Goal: Task Accomplishment & Management: Manage account settings

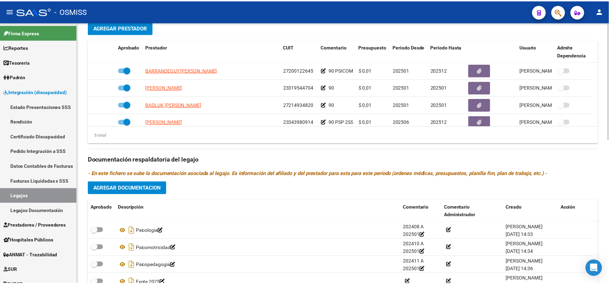
scroll to position [24, 0]
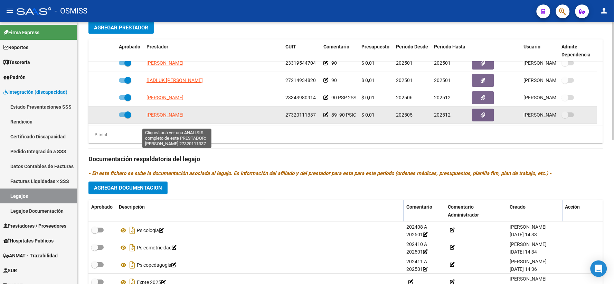
click at [172, 118] on span "DOMINGUEZ GISELA BELEN" at bounding box center [165, 115] width 37 height 6
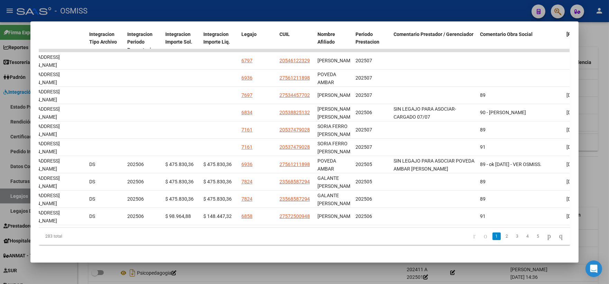
scroll to position [0, 926]
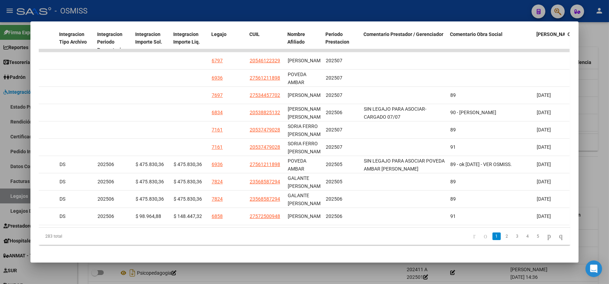
click at [602, 103] on div at bounding box center [304, 142] width 609 height 284
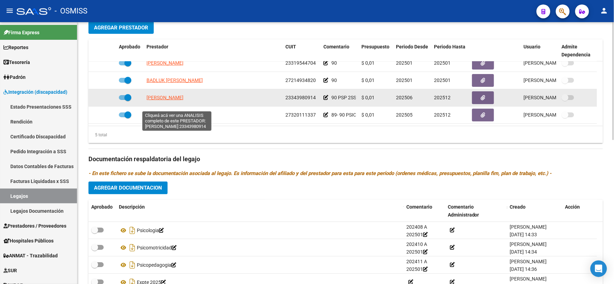
click at [175, 100] on span "ROJAS VALERIA ELIZABETH" at bounding box center [165, 98] width 37 height 6
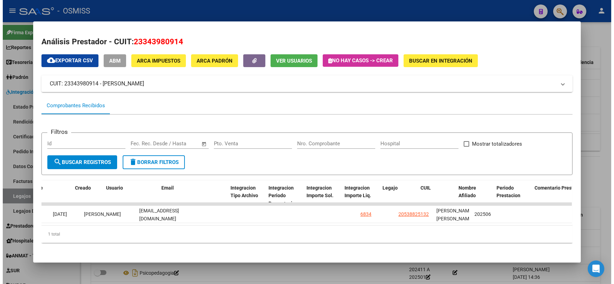
scroll to position [0, 820]
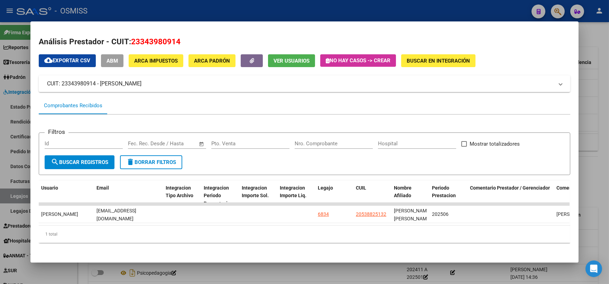
click at [592, 165] on div at bounding box center [304, 142] width 609 height 284
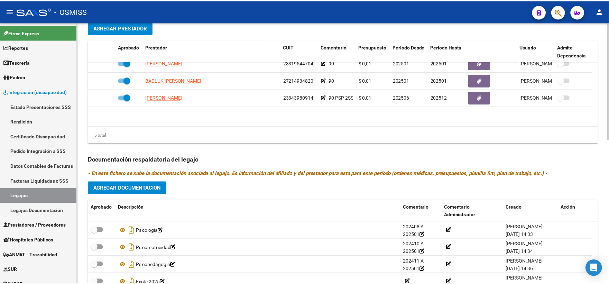
scroll to position [0, 0]
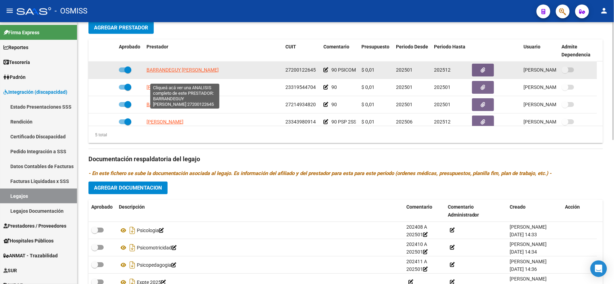
click at [172, 73] on span "BARRANDEGUY VERONICA SILVINA" at bounding box center [183, 70] width 72 height 6
type textarea "27200122645"
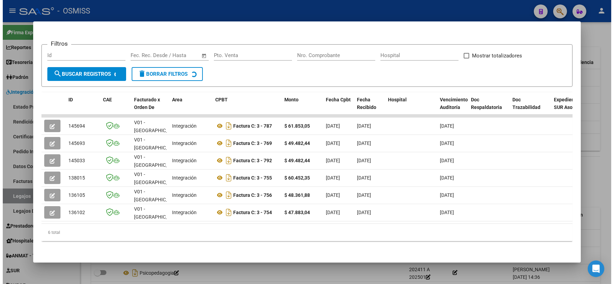
scroll to position [93, 0]
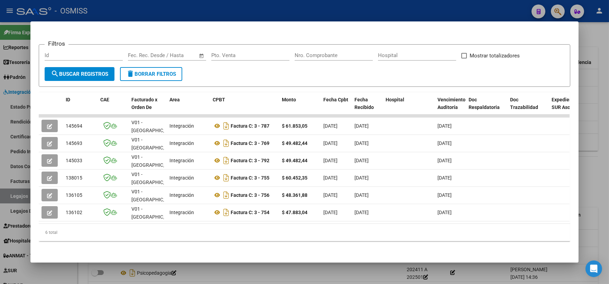
click at [595, 184] on div at bounding box center [304, 142] width 609 height 284
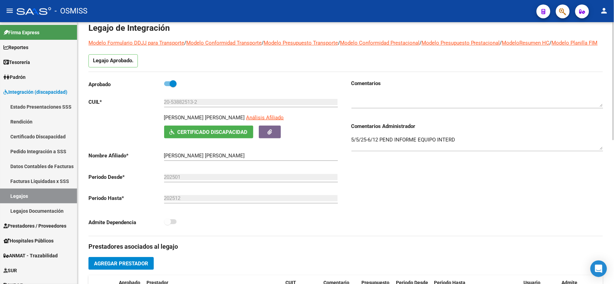
scroll to position [0, 0]
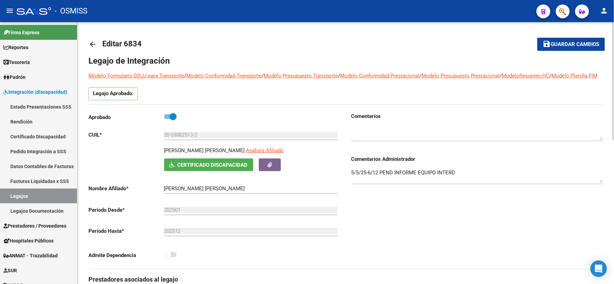
click at [564, 41] on span "Guardar cambios" at bounding box center [576, 44] width 48 height 6
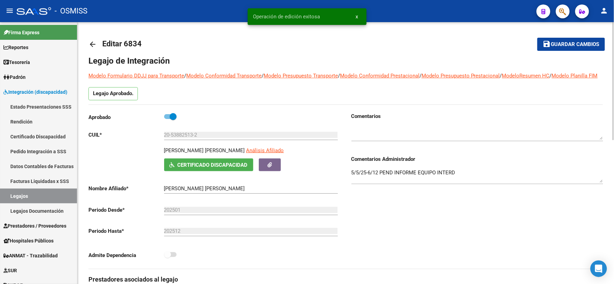
click at [91, 43] on mat-icon "arrow_back" at bounding box center [93, 44] width 8 height 8
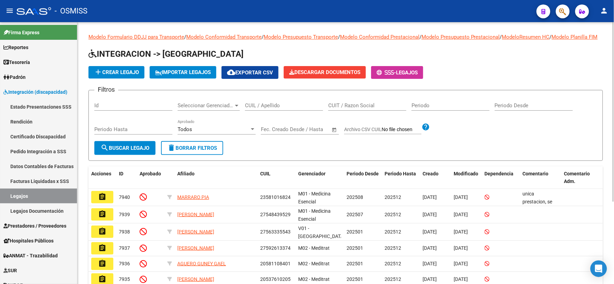
click at [278, 109] on input "CUIL / Apellido" at bounding box center [284, 105] width 78 height 6
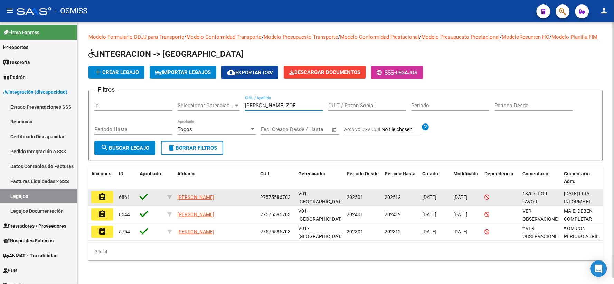
type input "[PERSON_NAME] ZOE"
click at [100, 201] on mat-icon "assignment" at bounding box center [102, 197] width 8 height 8
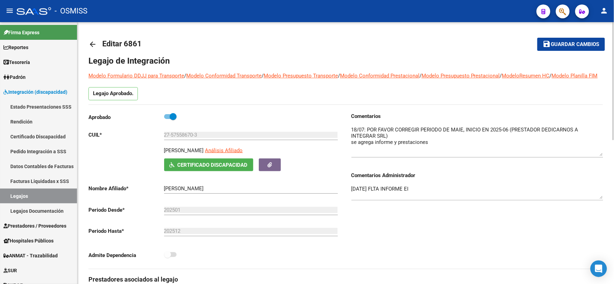
drag, startPoint x: 600, startPoint y: 146, endPoint x: 600, endPoint y: 163, distance: 16.6
click at [600, 156] on textarea at bounding box center [478, 141] width 252 height 30
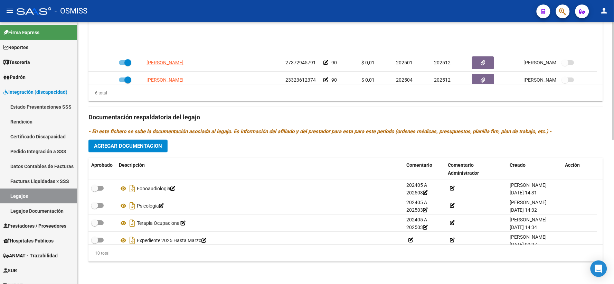
scroll to position [41, 0]
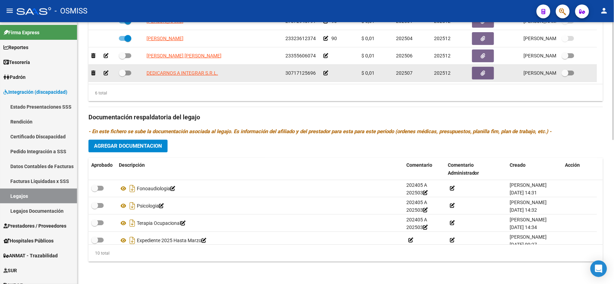
click at [105, 73] on icon at bounding box center [106, 73] width 5 height 5
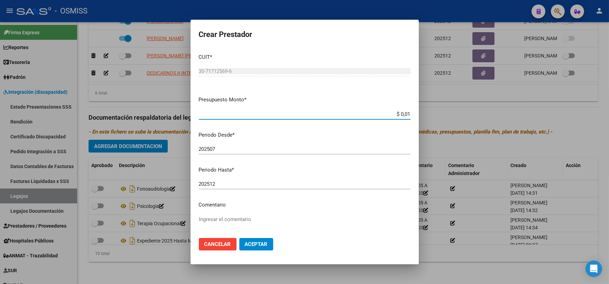
click at [232, 149] on input "202507" at bounding box center [305, 149] width 212 height 6
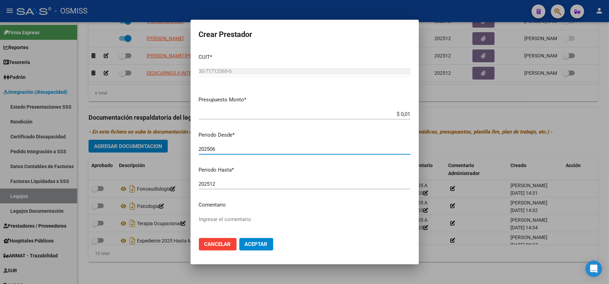
type input "202506"
click at [254, 241] on span "Aceptar" at bounding box center [256, 244] width 23 height 6
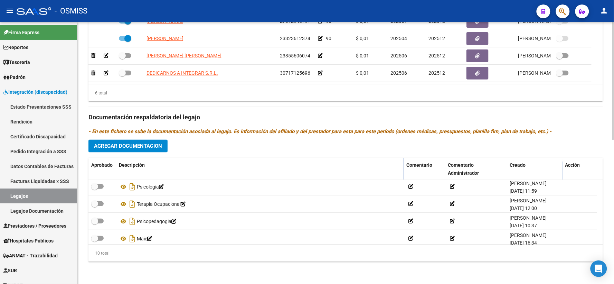
scroll to position [111, 0]
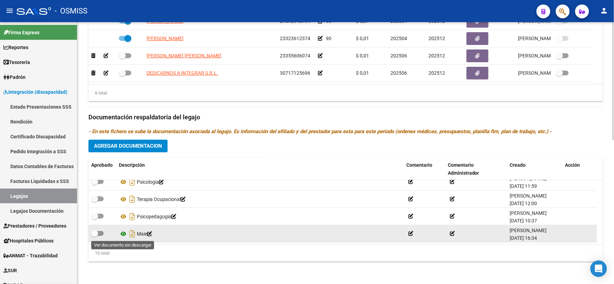
click at [123, 233] on icon at bounding box center [123, 234] width 9 height 8
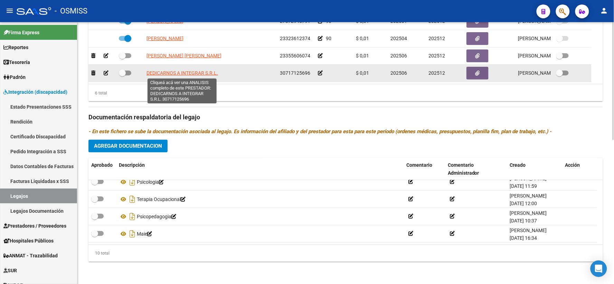
click at [185, 73] on span "DEDICARNOS A INTEGRAR S.R.L." at bounding box center [183, 73] width 72 height 6
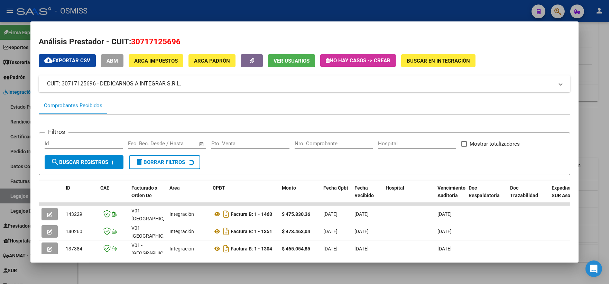
click at [599, 119] on div at bounding box center [304, 142] width 609 height 284
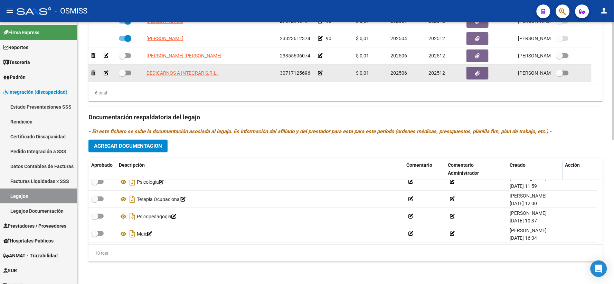
click at [319, 72] on icon at bounding box center [320, 73] width 5 height 5
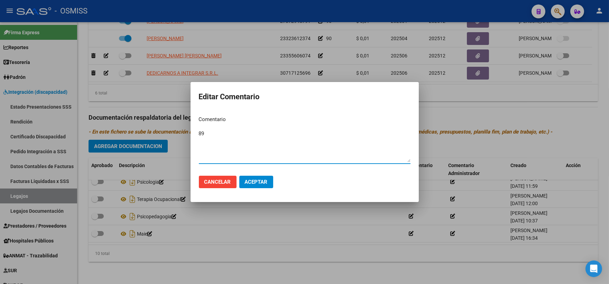
type textarea "89"
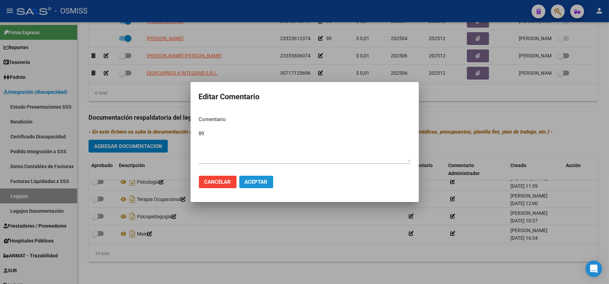
click at [253, 181] on span "Aceptar" at bounding box center [256, 182] width 23 height 6
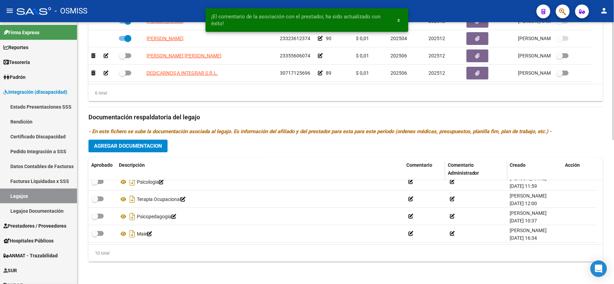
scroll to position [50, 0]
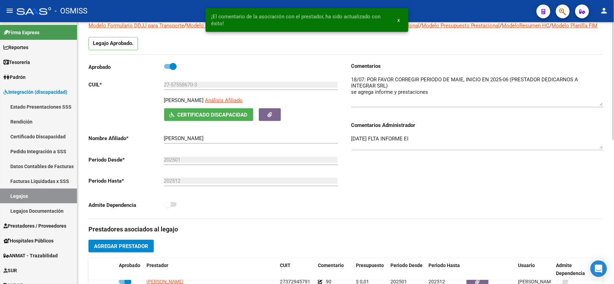
click at [194, 104] on p "[PERSON_NAME]" at bounding box center [184, 100] width 40 height 8
copy p "[PERSON_NAME]"
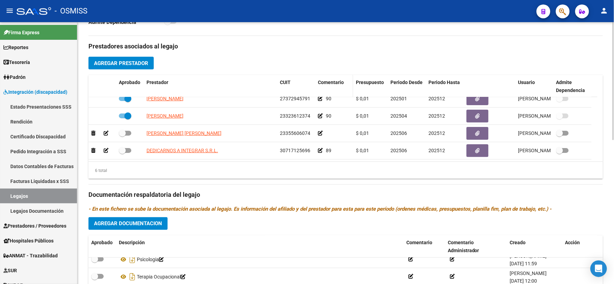
scroll to position [242, 0]
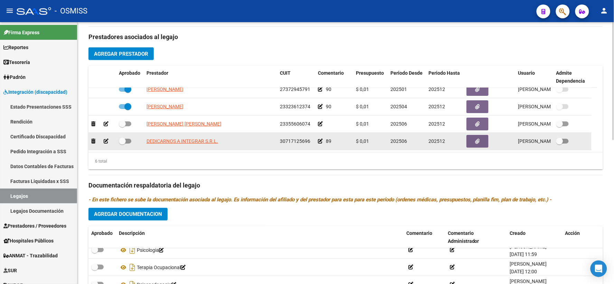
click at [322, 143] on icon at bounding box center [320, 141] width 5 height 5
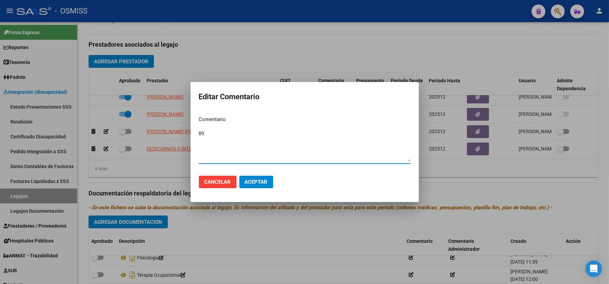
paste textarea "[PERSON_NAME]"
type textarea "89 [PERSON_NAME]"
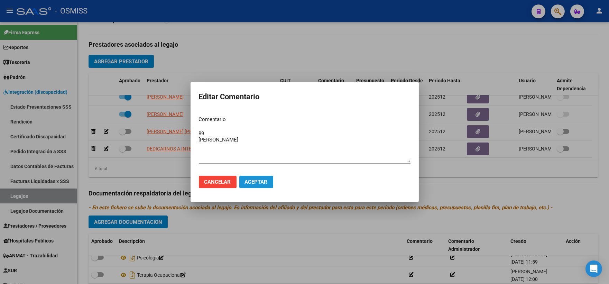
click at [247, 180] on span "Aceptar" at bounding box center [256, 182] width 23 height 6
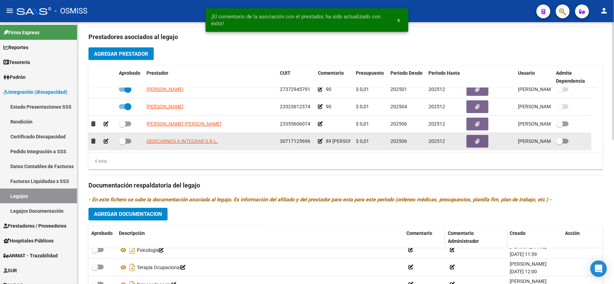
click at [122, 145] on span at bounding box center [122, 141] width 7 height 7
click at [122, 144] on input "checkbox" at bounding box center [122, 143] width 0 height 0
checkbox input "true"
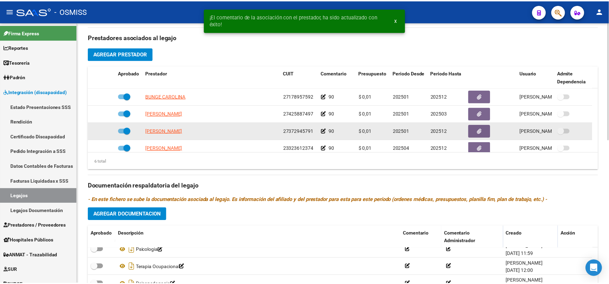
scroll to position [41, 0]
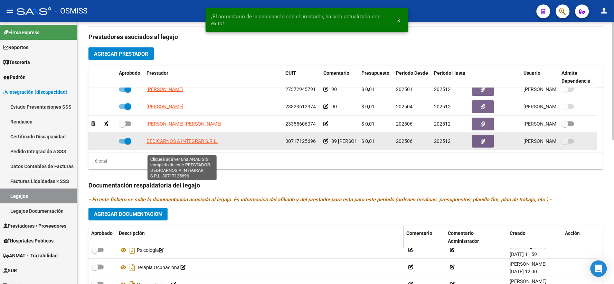
click at [175, 144] on span "DEDICARNOS A INTEGRAR S.R.L." at bounding box center [183, 141] width 72 height 6
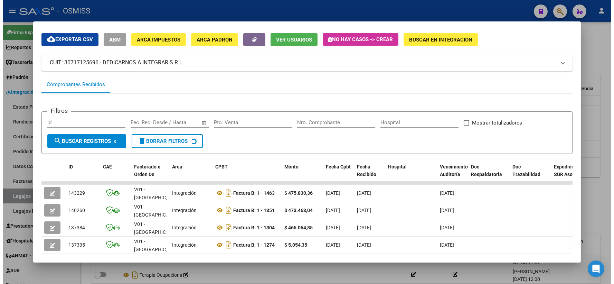
scroll to position [38, 0]
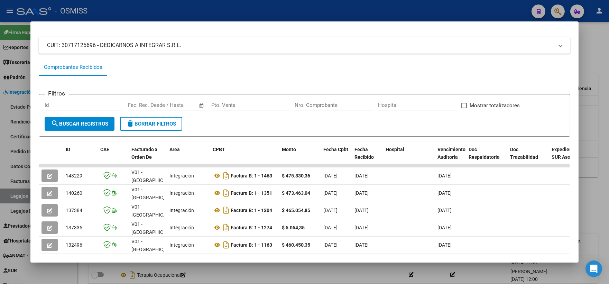
click at [590, 140] on div at bounding box center [304, 142] width 609 height 284
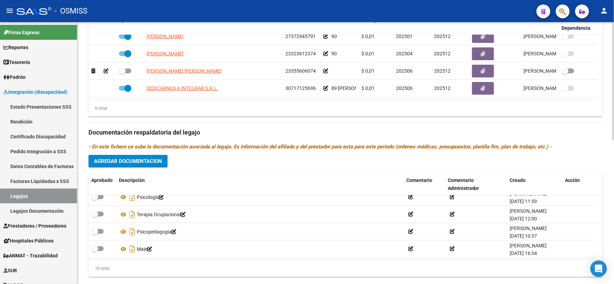
scroll to position [319, 0]
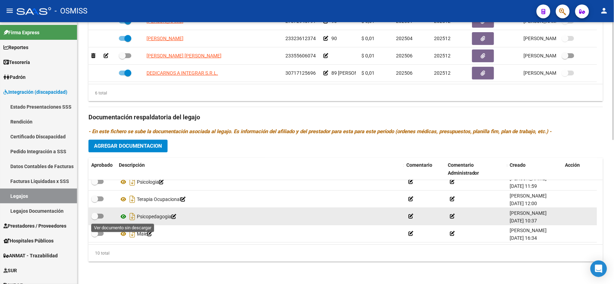
click at [124, 216] on icon at bounding box center [123, 216] width 9 height 8
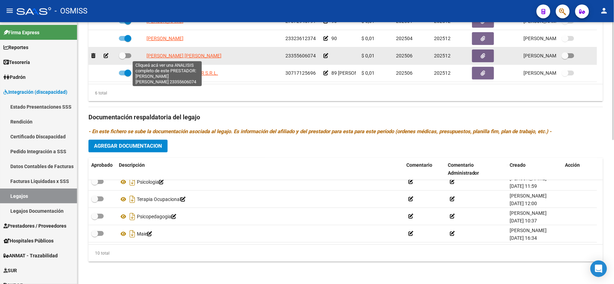
click at [160, 54] on span "[PERSON_NAME] [PERSON_NAME]" at bounding box center [184, 56] width 75 height 6
type textarea "23355606074"
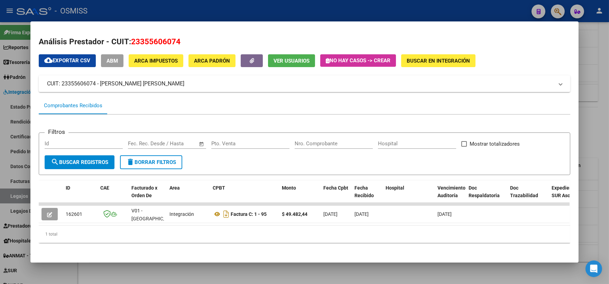
drag, startPoint x: 597, startPoint y: 64, endPoint x: 530, endPoint y: 2, distance: 91.3
click at [596, 64] on div at bounding box center [304, 142] width 609 height 284
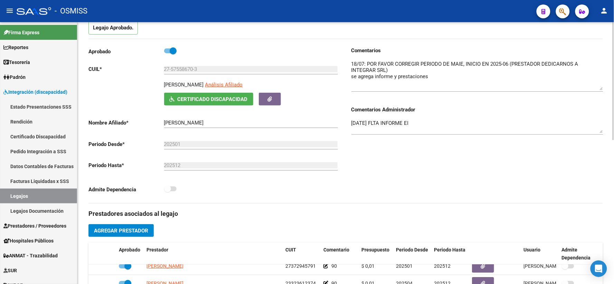
scroll to position [50, 0]
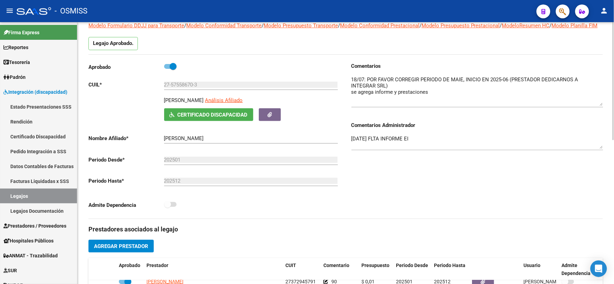
click at [352, 87] on textarea at bounding box center [478, 91] width 252 height 30
type textarea "OK 18/07: POR FAVOR CORREGIR PERIODO DE MAIE, INICIO EN 2025-06 (PRESTADOR DEDI…"
click at [352, 144] on textarea "[DATE] FLTA INFORME EI" at bounding box center [478, 142] width 252 height 14
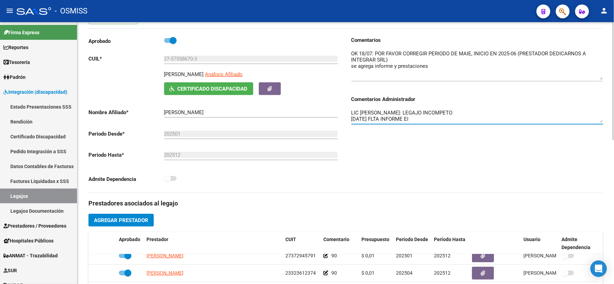
scroll to position [89, 0]
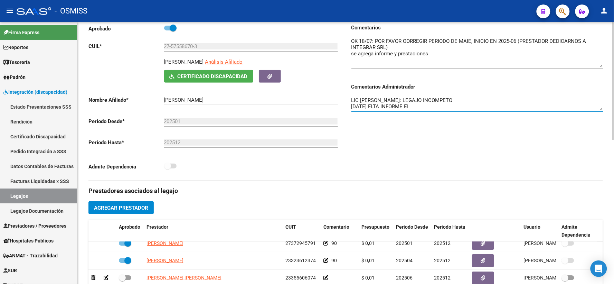
click at [427, 108] on textarea "LIC [PERSON_NAME]: LEGAJO INCOMPETO [DATE] FLTA INFORME EI" at bounding box center [478, 103] width 252 height 14
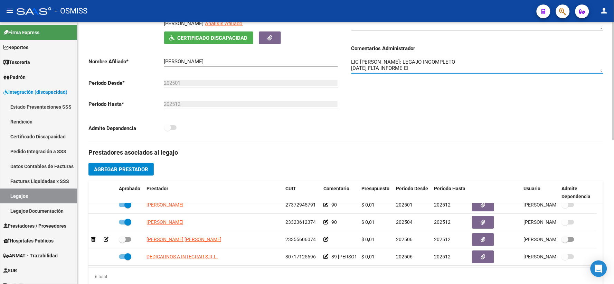
scroll to position [0, 0]
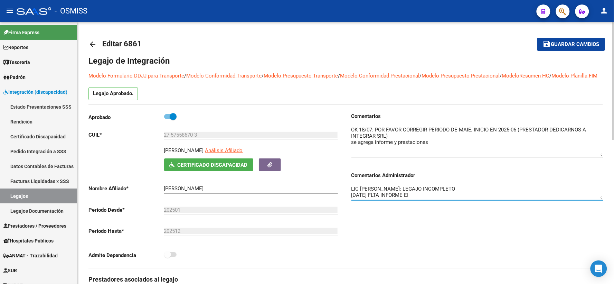
type textarea "LIC [PERSON_NAME]: LEGAJO INCOMPLETO [DATE] FLTA INFORME EI"
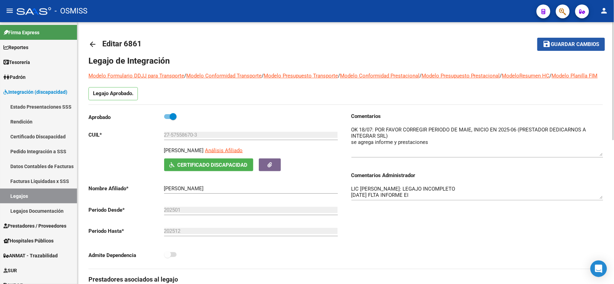
click at [564, 39] on button "save Guardar cambios" at bounding box center [572, 44] width 68 height 13
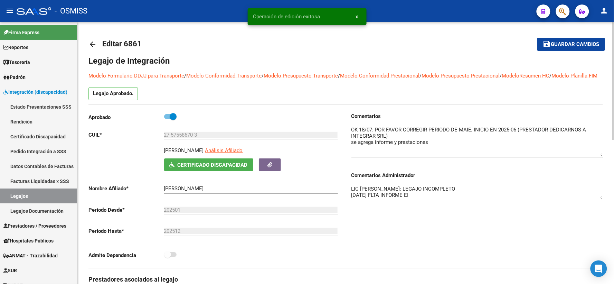
click at [92, 44] on mat-icon "arrow_back" at bounding box center [93, 44] width 8 height 8
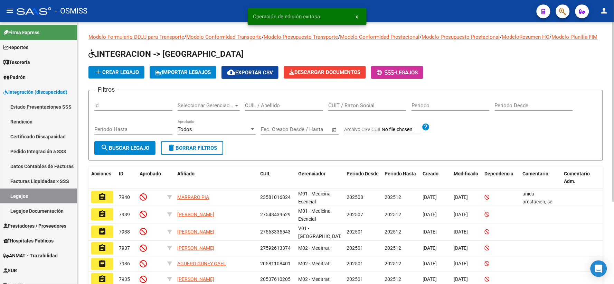
click at [273, 109] on input "CUIL / Apellido" at bounding box center [284, 105] width 78 height 6
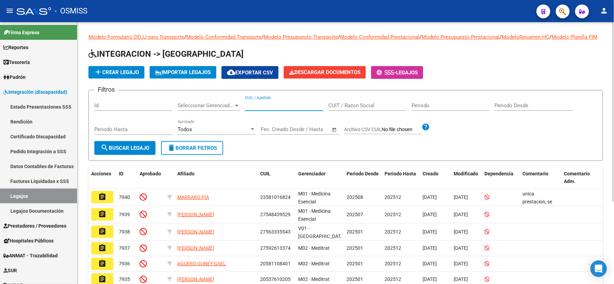
click at [287, 109] on input "CUIL / Apellido" at bounding box center [284, 105] width 78 height 6
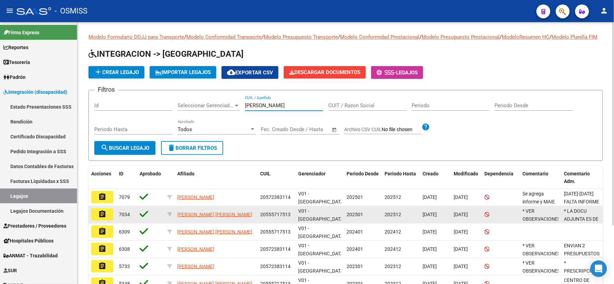
type input "[PERSON_NAME]"
click at [101, 218] on mat-icon "assignment" at bounding box center [102, 214] width 8 height 8
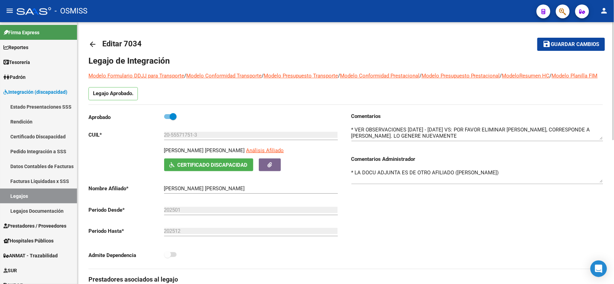
click at [212, 154] on p "[PERSON_NAME] [PERSON_NAME]" at bounding box center [204, 151] width 81 height 8
copy p "[PERSON_NAME] [PERSON_NAME]"
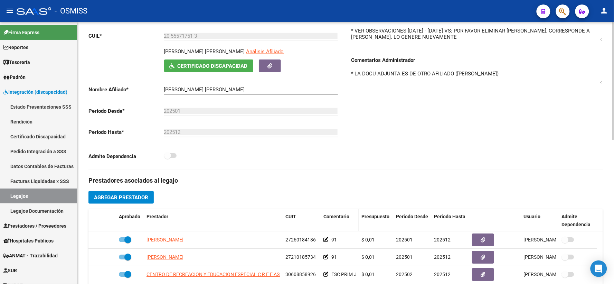
scroll to position [115, 0]
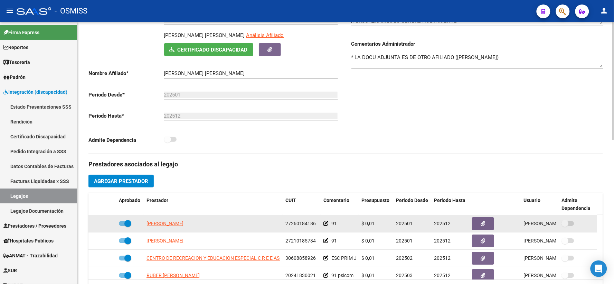
click at [326, 226] on icon at bounding box center [326, 223] width 5 height 5
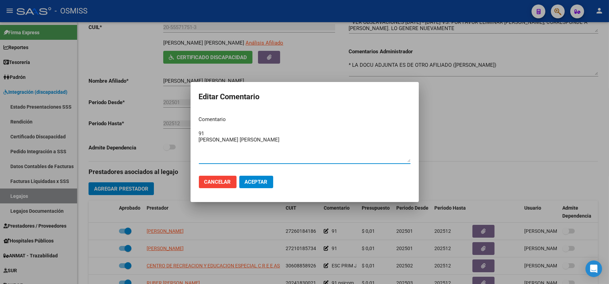
type textarea "91 [PERSON_NAME] [PERSON_NAME]"
click at [256, 178] on button "Aceptar" at bounding box center [256, 182] width 34 height 12
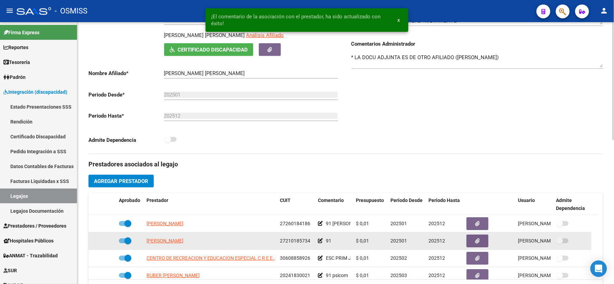
click at [321, 243] on icon at bounding box center [320, 240] width 5 height 5
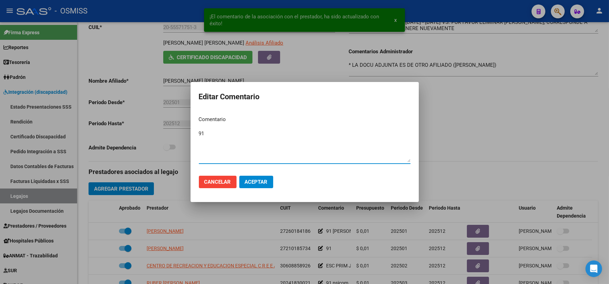
paste textarea "[PERSON_NAME] [PERSON_NAME]"
type textarea "91 [PERSON_NAME] [PERSON_NAME]"
click at [254, 179] on span "Aceptar" at bounding box center [256, 182] width 23 height 6
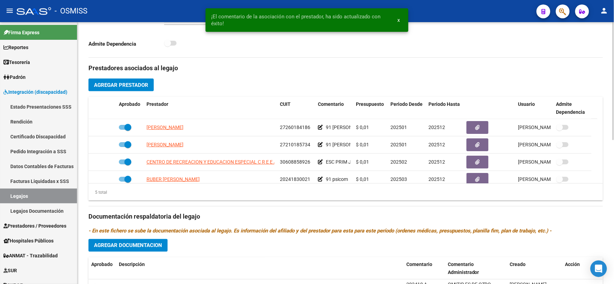
scroll to position [269, 0]
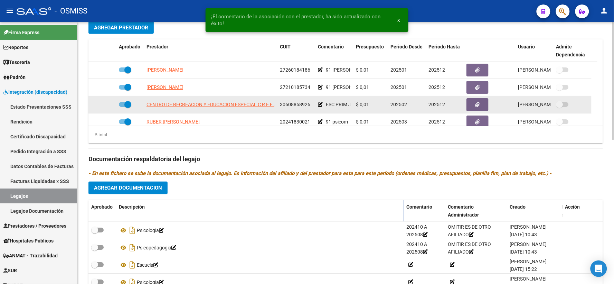
click at [319, 107] on icon at bounding box center [320, 104] width 5 height 5
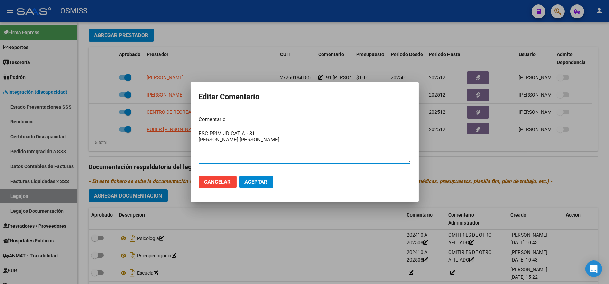
type textarea "ESC PRIM JD CAT A - 31 [PERSON_NAME] [PERSON_NAME]"
click at [253, 183] on span "Aceptar" at bounding box center [256, 182] width 23 height 6
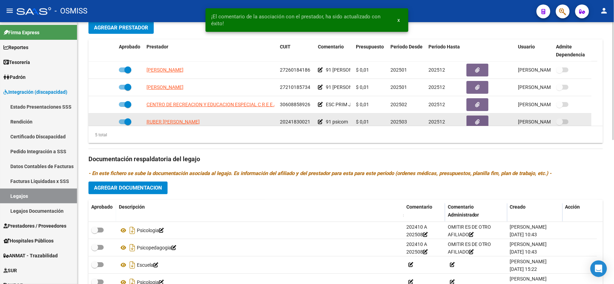
click at [322, 124] on icon at bounding box center [320, 121] width 5 height 5
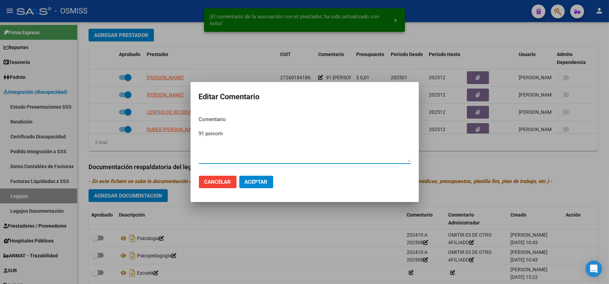
paste textarea "[PERSON_NAME] [PERSON_NAME]"
type textarea "91 psicom [PERSON_NAME] [PERSON_NAME]"
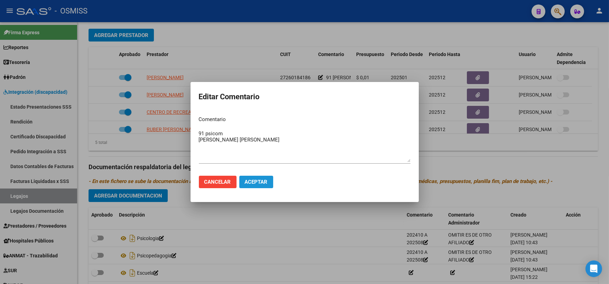
click at [253, 180] on span "Aceptar" at bounding box center [256, 182] width 23 height 6
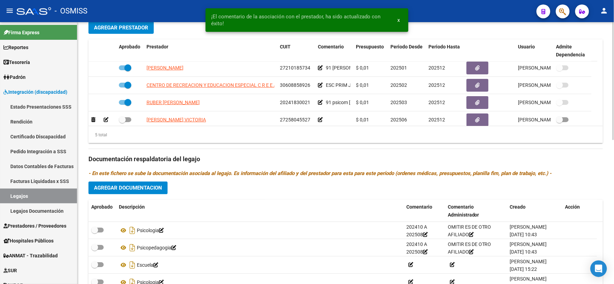
scroll to position [24, 0]
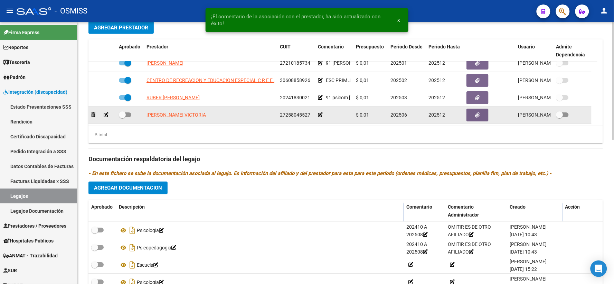
click at [320, 117] on icon at bounding box center [320, 114] width 5 height 5
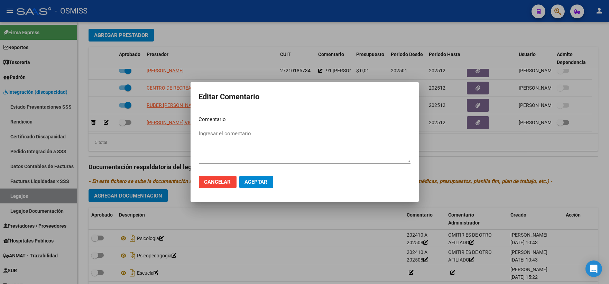
drag, startPoint x: 319, startPoint y: 122, endPoint x: 264, endPoint y: 132, distance: 56.3
click at [264, 132] on textarea "Ingresar el comentario" at bounding box center [305, 146] width 212 height 33
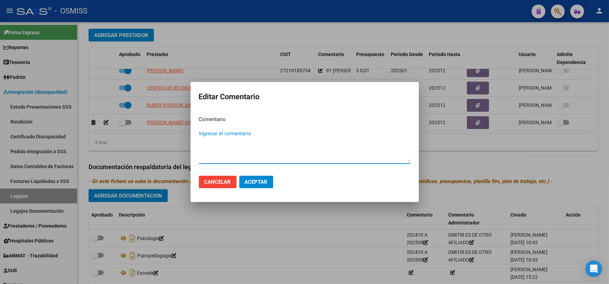
paste textarea "[PERSON_NAME] [PERSON_NAME]"
type textarea "[PERSON_NAME] [PERSON_NAME]"
click at [252, 180] on span "Aceptar" at bounding box center [256, 182] width 23 height 6
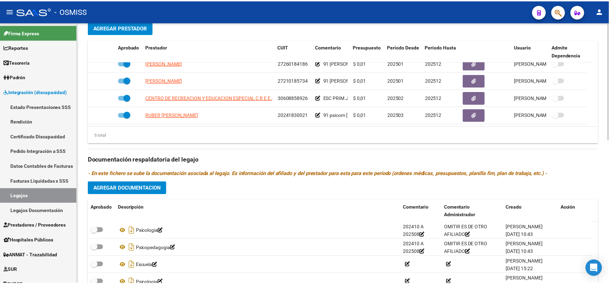
scroll to position [0, 0]
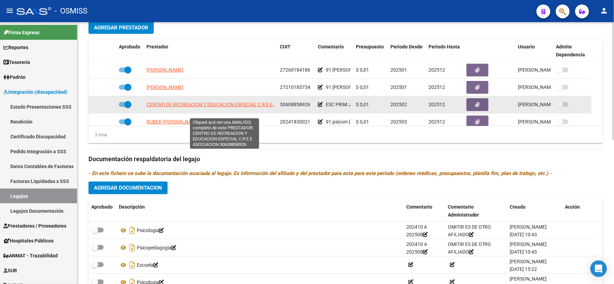
click at [219, 107] on span "CENTRO DE RECREACION Y EDUCACION ESPECIAL C R E E ASOCIACION" at bounding box center [225, 105] width 156 height 6
type textarea "30608858926"
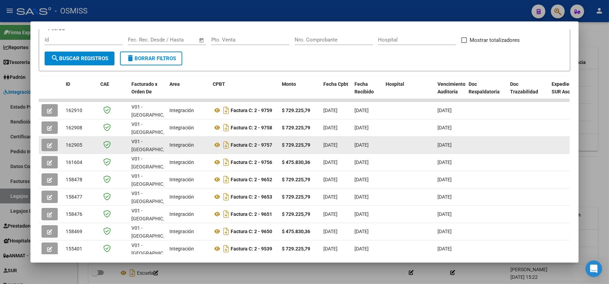
scroll to position [115, 0]
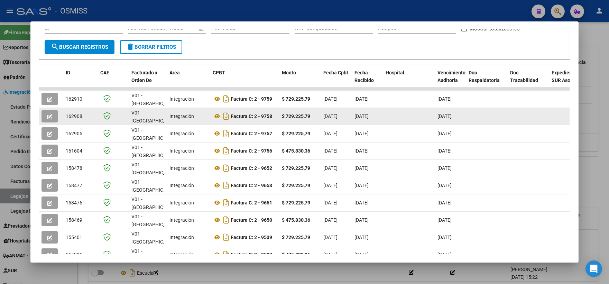
click at [49, 114] on icon "button" at bounding box center [49, 116] width 5 height 5
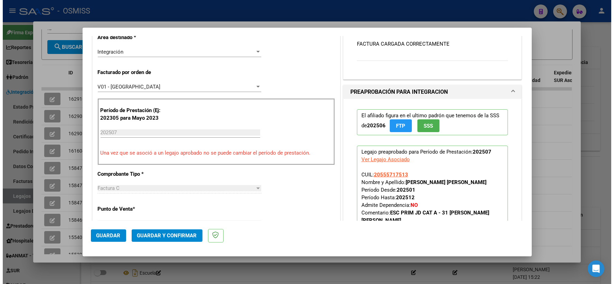
scroll to position [0, 0]
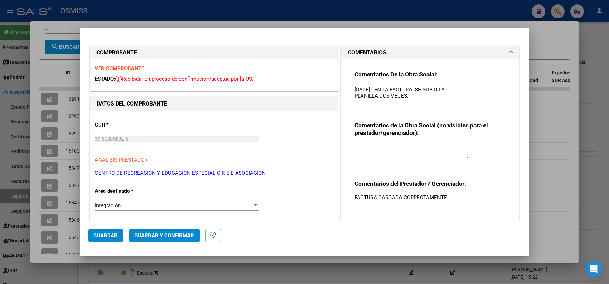
click at [120, 70] on strong "VER COMPROBANTE" at bounding box center [119, 68] width 49 height 6
click at [546, 133] on div at bounding box center [304, 142] width 609 height 284
type input "$ 0,00"
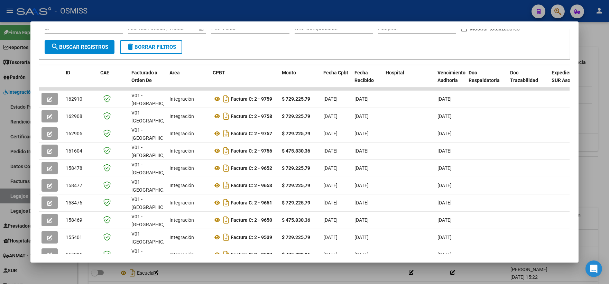
click at [599, 165] on div at bounding box center [304, 142] width 609 height 284
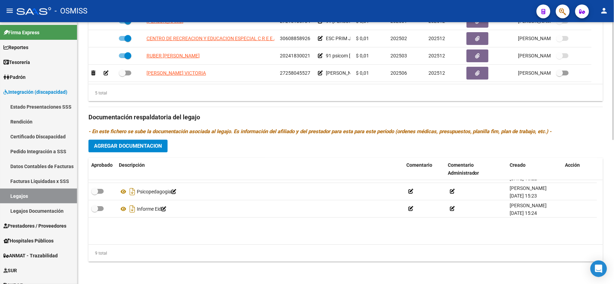
scroll to position [93, 0]
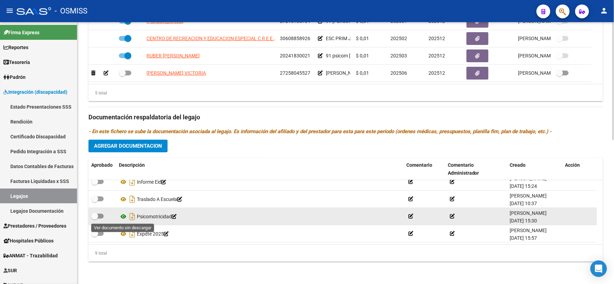
click at [123, 216] on icon at bounding box center [123, 216] width 9 height 8
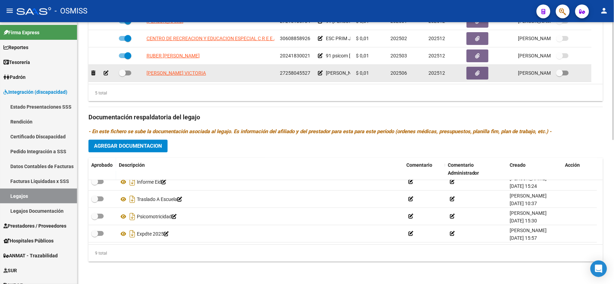
click at [320, 73] on icon at bounding box center [320, 73] width 5 height 5
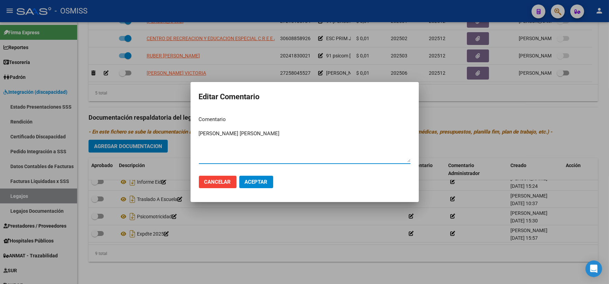
click at [430, 110] on div at bounding box center [304, 142] width 609 height 284
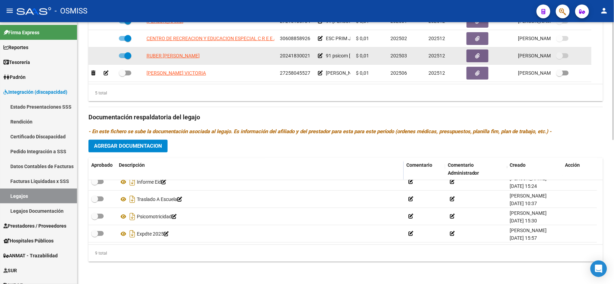
click at [123, 54] on span at bounding box center [125, 55] width 12 height 5
click at [122, 58] on input "checkbox" at bounding box center [122, 58] width 0 height 0
checkbox input "false"
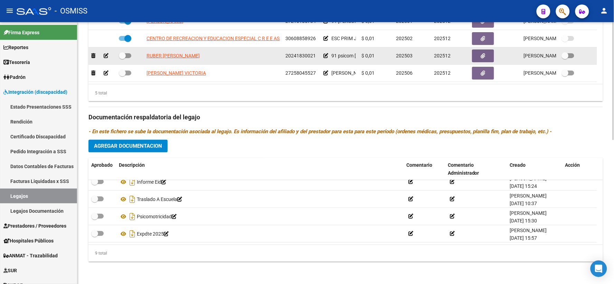
click at [105, 53] on icon at bounding box center [106, 55] width 5 height 5
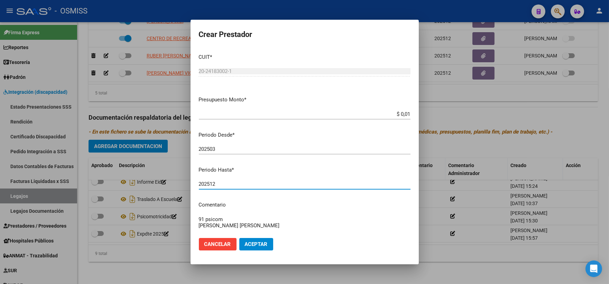
click at [225, 187] on input "202512" at bounding box center [305, 184] width 212 height 6
type input "202505"
click at [253, 245] on span "Aceptar" at bounding box center [256, 244] width 23 height 6
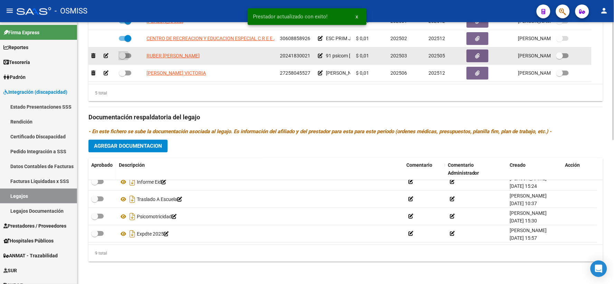
click at [123, 57] on span at bounding box center [122, 55] width 7 height 7
click at [122, 58] on input "checkbox" at bounding box center [122, 58] width 0 height 0
checkbox input "true"
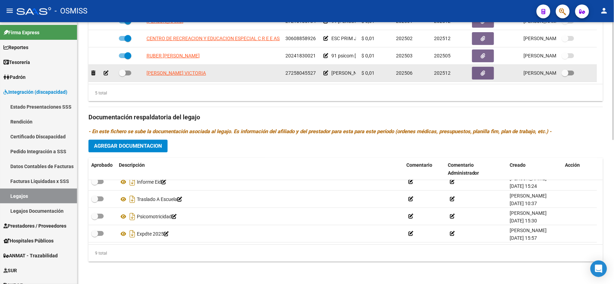
click at [325, 73] on icon at bounding box center [326, 73] width 5 height 5
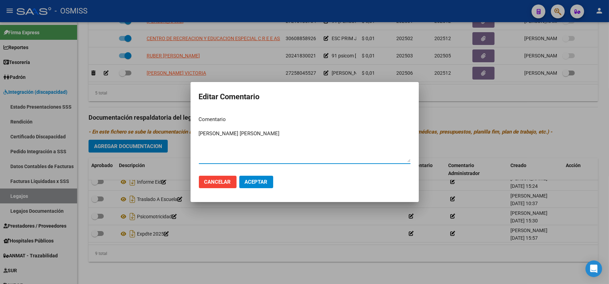
click at [199, 133] on textarea "[PERSON_NAME] [PERSON_NAME]" at bounding box center [305, 146] width 212 height 33
type textarea "91 [PERSON_NAME] [PERSON_NAME]"
click at [258, 181] on span "Aceptar" at bounding box center [256, 182] width 23 height 6
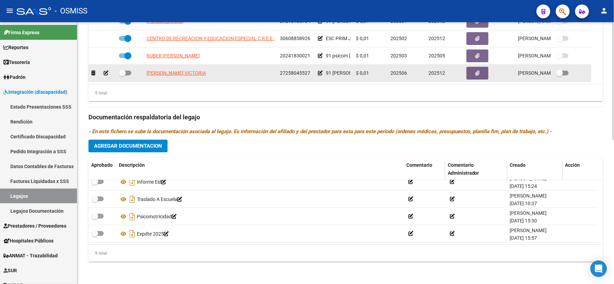
click at [123, 73] on span at bounding box center [122, 73] width 7 height 7
click at [122, 75] on input "checkbox" at bounding box center [122, 75] width 0 height 0
checkbox input "true"
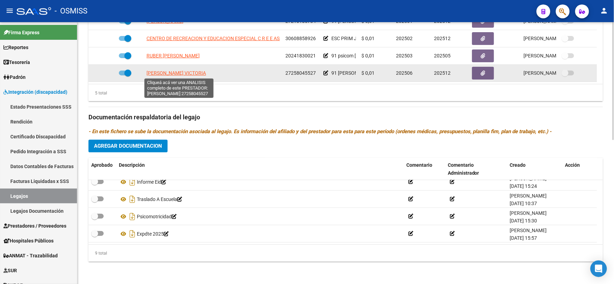
click at [194, 73] on span "[PERSON_NAME] VICTORIA" at bounding box center [176, 73] width 59 height 6
type textarea "27258045527"
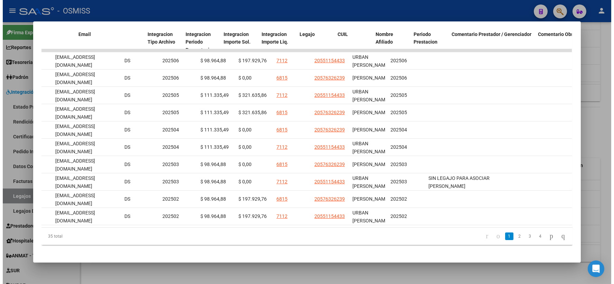
scroll to position [0, 866]
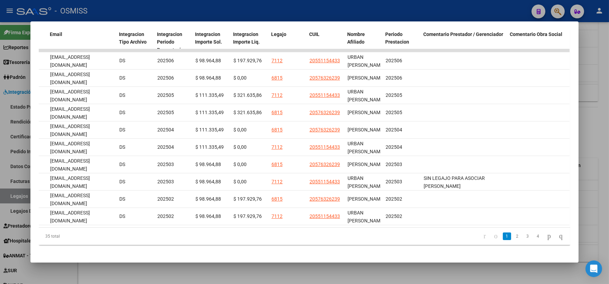
click at [593, 113] on div at bounding box center [304, 142] width 609 height 284
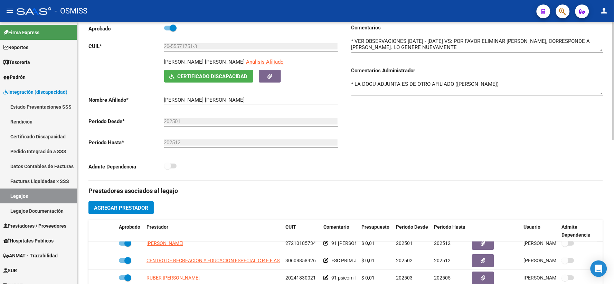
scroll to position [0, 0]
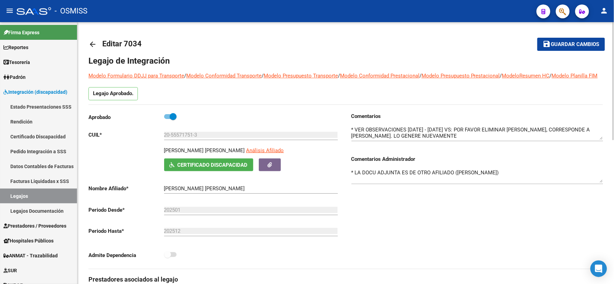
click at [580, 43] on span "Guardar cambios" at bounding box center [576, 44] width 48 height 6
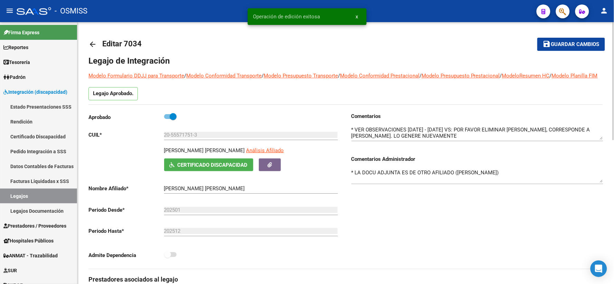
click at [94, 43] on mat-icon "arrow_back" at bounding box center [93, 44] width 8 height 8
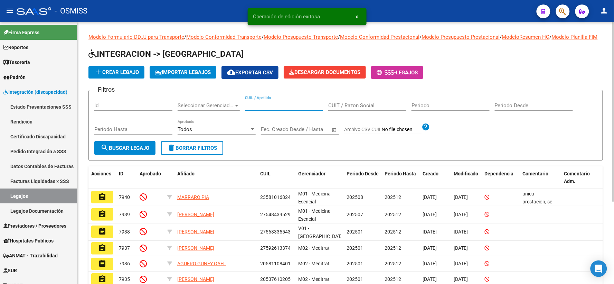
click at [257, 109] on input "CUIL / Apellido" at bounding box center [284, 105] width 78 height 6
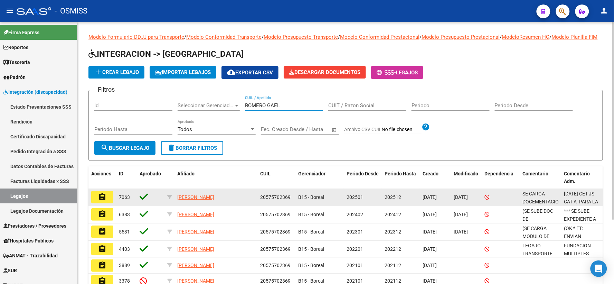
type input "ROMERO GAEL"
click at [99, 201] on mat-icon "assignment" at bounding box center [102, 197] width 8 height 8
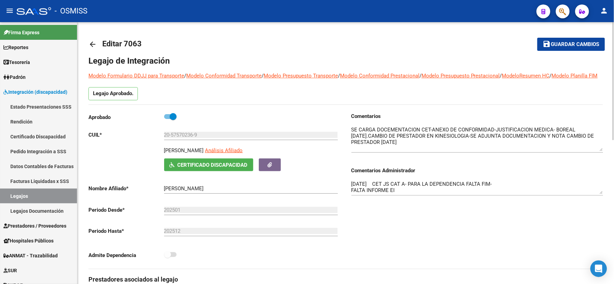
drag, startPoint x: 601, startPoint y: 147, endPoint x: 602, endPoint y: 158, distance: 11.5
click at [602, 151] on textarea at bounding box center [478, 138] width 252 height 25
drag, startPoint x: 600, startPoint y: 201, endPoint x: 601, endPoint y: 215, distance: 14.2
click at [601, 208] on textarea "[DATE] CET JS CAT A- PARA LA DEPENDENCIA FALTA FIM- FALTA INFORME EI [DATE] FAL…" at bounding box center [478, 194] width 252 height 28
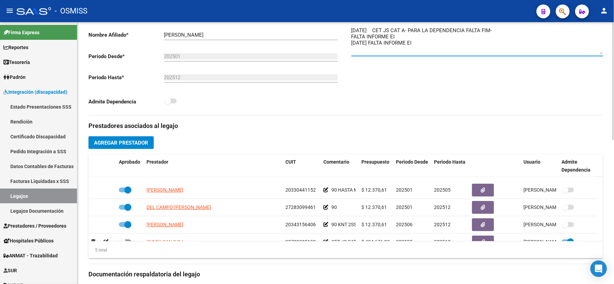
scroll to position [24, 0]
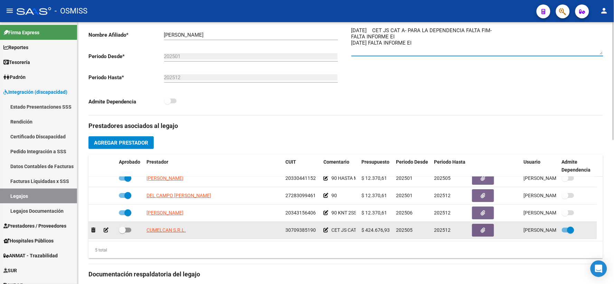
click at [326, 232] on icon at bounding box center [326, 230] width 5 height 5
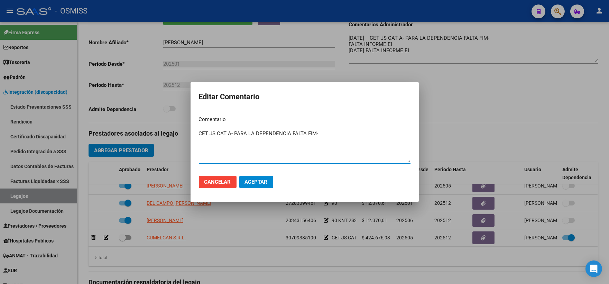
click at [253, 180] on span "Aceptar" at bounding box center [256, 182] width 23 height 6
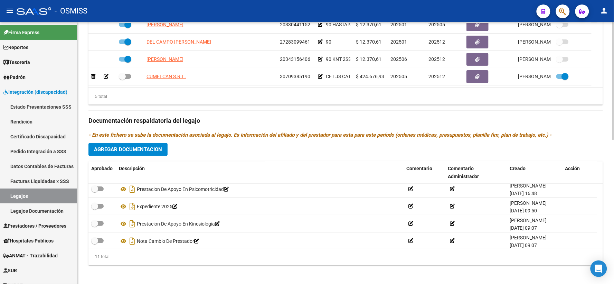
scroll to position [128, 0]
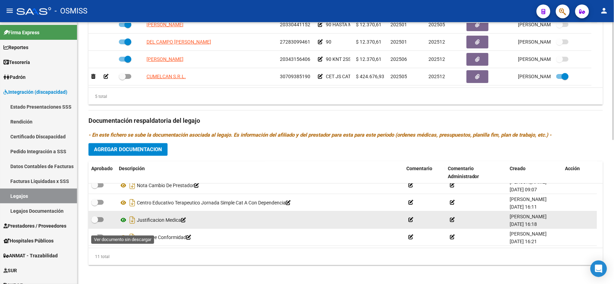
click at [123, 224] on icon at bounding box center [123, 220] width 9 height 8
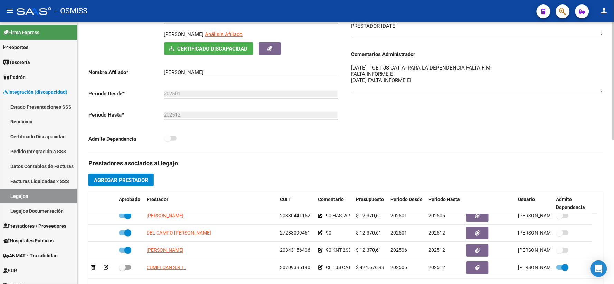
scroll to position [115, 0]
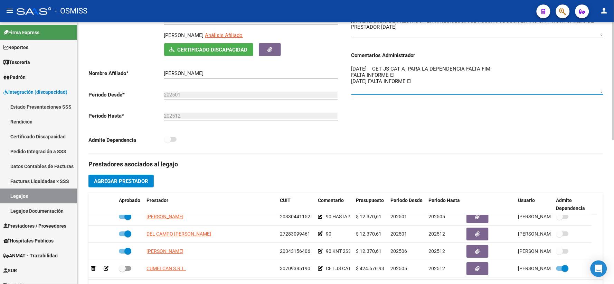
click at [352, 77] on textarea "[DATE] CET JS CAT A- PARA LA DEPENDENCIA FALTA FIM- FALTA INFORME EI [DATE] FAL…" at bounding box center [478, 79] width 252 height 28
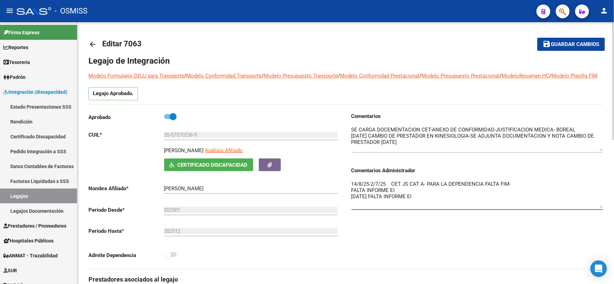
click at [560, 44] on span "Guardar cambios" at bounding box center [576, 44] width 48 height 6
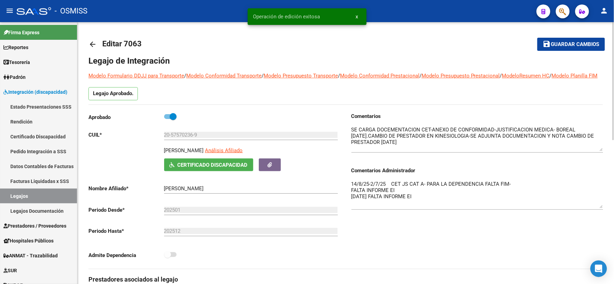
click at [579, 46] on span "Guardar cambios" at bounding box center [576, 44] width 48 height 6
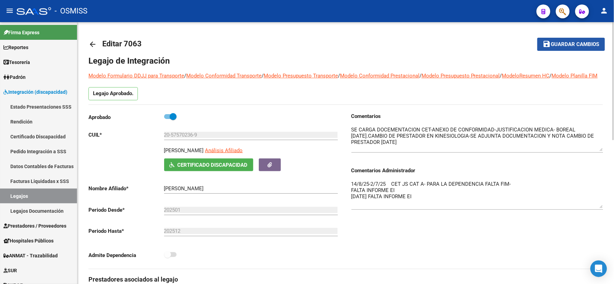
click at [559, 44] on span "Guardar cambios" at bounding box center [576, 44] width 48 height 6
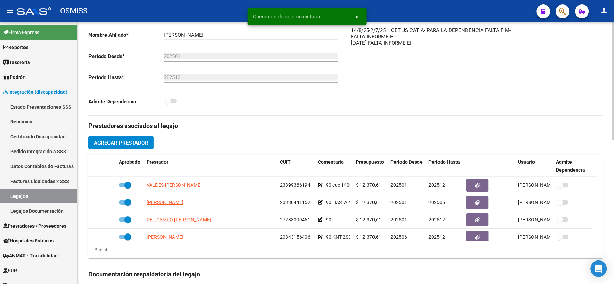
scroll to position [319, 0]
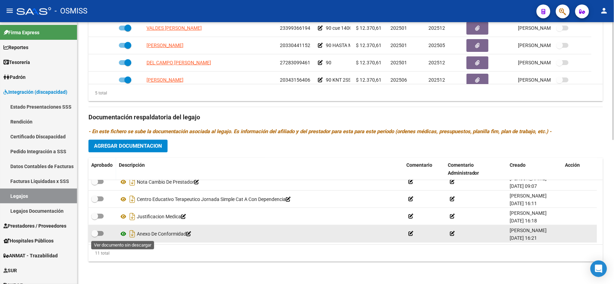
click at [122, 233] on icon at bounding box center [123, 234] width 9 height 8
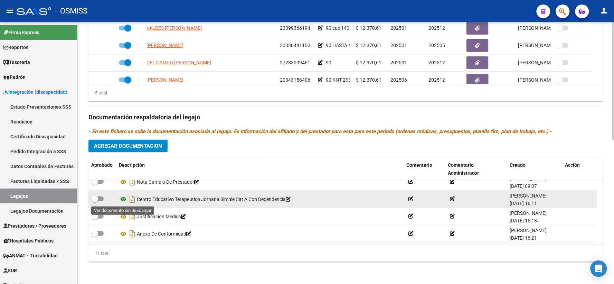
click at [123, 198] on icon at bounding box center [123, 199] width 9 height 8
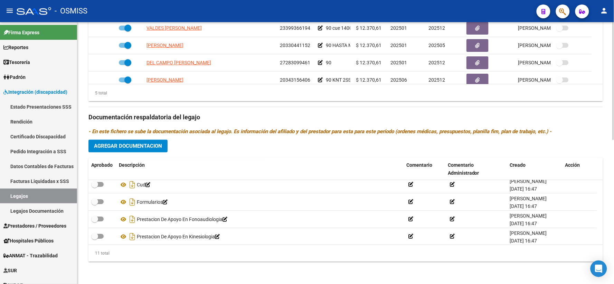
scroll to position [0, 0]
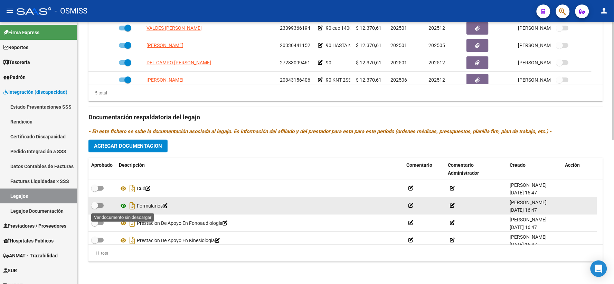
click at [123, 204] on icon at bounding box center [123, 206] width 9 height 8
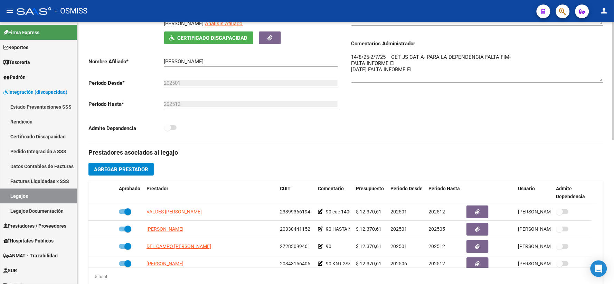
scroll to position [89, 0]
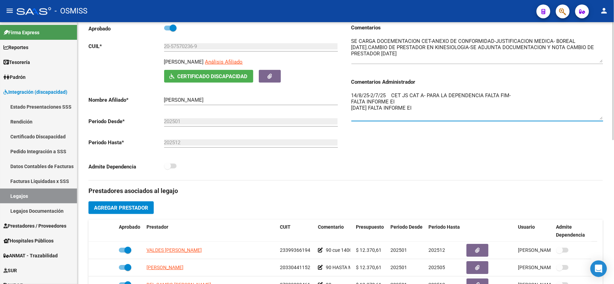
click at [520, 101] on textarea "14/8/25-2/7/25 CET JS CAT A- PARA LA DEPENDENCIA FALTA FIM- FALTA INFORME EI [D…" at bounding box center [478, 106] width 252 height 28
drag, startPoint x: 396, startPoint y: 115, endPoint x: 349, endPoint y: 115, distance: 47.7
click at [349, 115] on div "Comentarios Comentarios Administrador 14/8/25-2/7/25 CET JS CAT A- PARA LA DEPE…" at bounding box center [475, 102] width 258 height 156
drag, startPoint x: 352, startPoint y: 103, endPoint x: 374, endPoint y: 105, distance: 22.2
click at [380, 109] on textarea "14/8/25-2/7/25 CET JS CAT A- PARA LA DEPENDENCIA FALTA FIM- DEBE ESTAR FIRMADA …" at bounding box center [478, 106] width 252 height 28
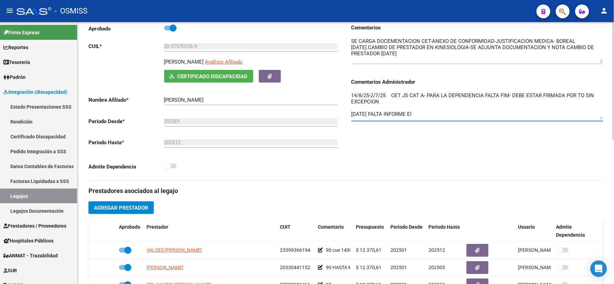
type textarea "14/8/25-2/7/25 CET JS CAT A- PARA LA DEPENDENCIA FALTA FIM- DEBE ESTAR FIRMADA …"
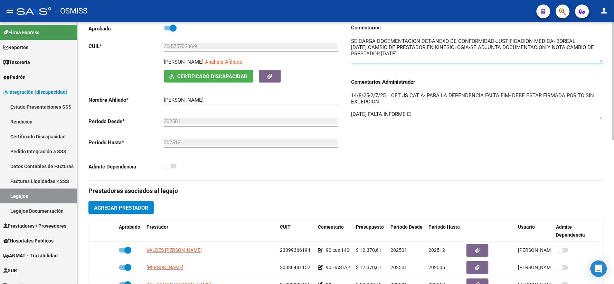
click at [353, 47] on textarea at bounding box center [478, 49] width 252 height 25
paste textarea "14/8/25-2/7/25 CET JS CAT A- PARA LA DEPENDENCIA FALTA FIM- DEBE ESTAR FIRMADA …"
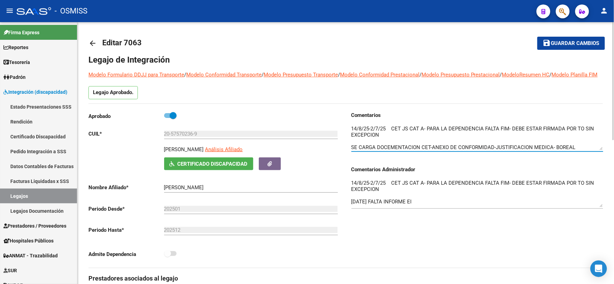
scroll to position [0, 0]
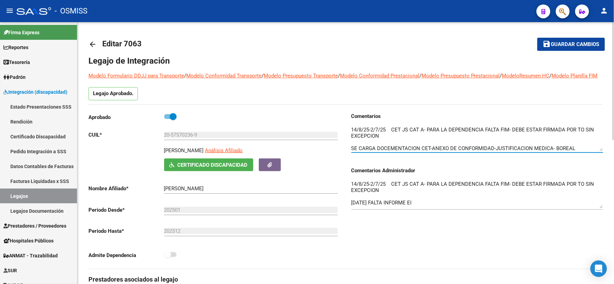
type textarea "14/8/25-2/7/25 CET JS CAT A- PARA LA DEPENDENCIA FALTA FIM- DEBE ESTAR FIRMADA …"
click at [565, 43] on span "Guardar cambios" at bounding box center [576, 44] width 48 height 6
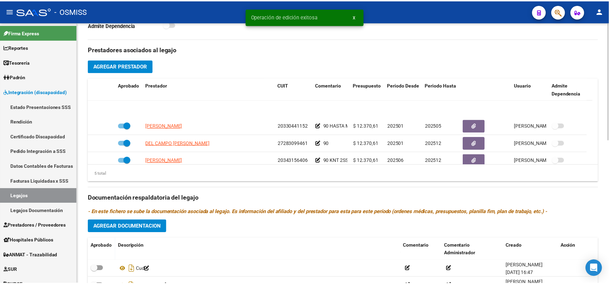
scroll to position [24, 0]
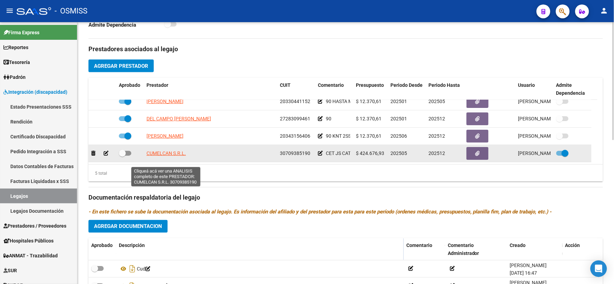
click at [161, 156] on span "CUMELCAN S.R.L." at bounding box center [166, 153] width 39 height 6
type textarea "30709385190"
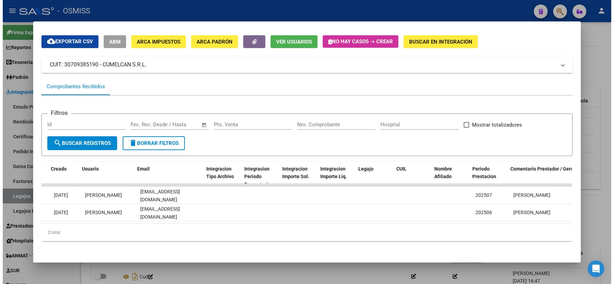
scroll to position [0, 897]
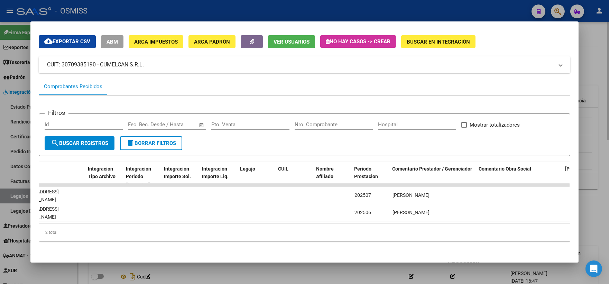
click at [596, 75] on div at bounding box center [304, 142] width 609 height 284
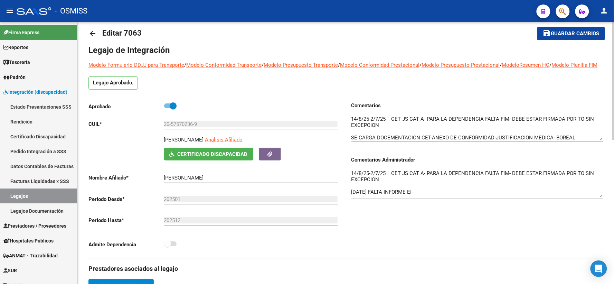
scroll to position [0, 0]
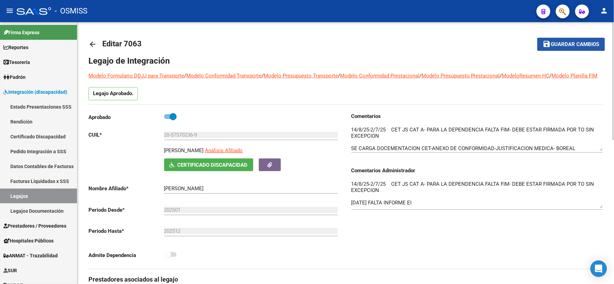
click at [559, 42] on span "Guardar cambios" at bounding box center [576, 44] width 48 height 6
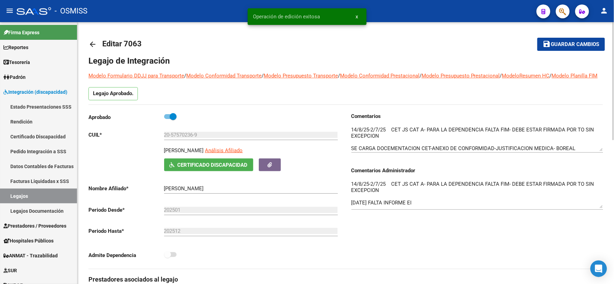
click at [95, 46] on mat-icon "arrow_back" at bounding box center [93, 44] width 8 height 8
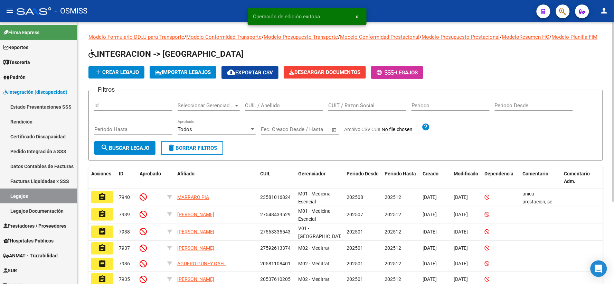
click at [253, 109] on input "CUIL / Apellido" at bounding box center [284, 105] width 78 height 6
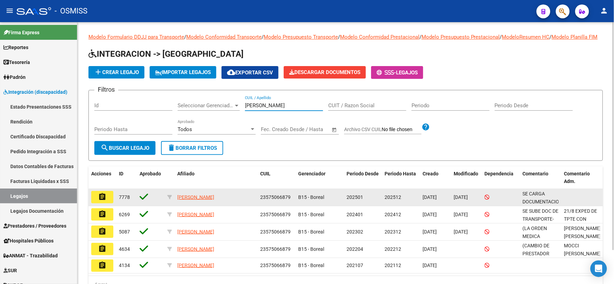
type input "[PERSON_NAME]"
click at [104, 201] on mat-icon "assignment" at bounding box center [102, 197] width 8 height 8
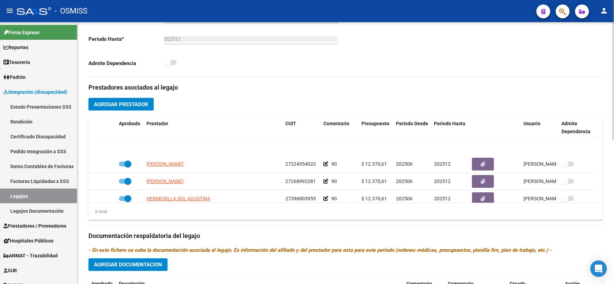
scroll to position [24, 0]
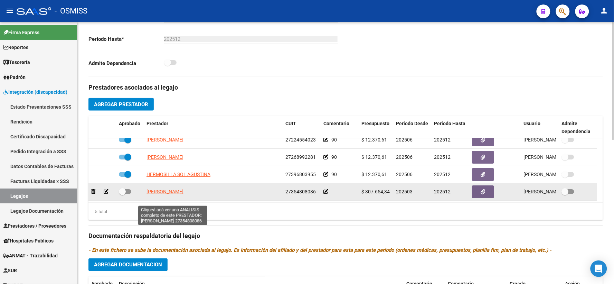
click at [184, 194] on span "[PERSON_NAME]" at bounding box center [165, 192] width 37 height 6
type textarea "27354808086"
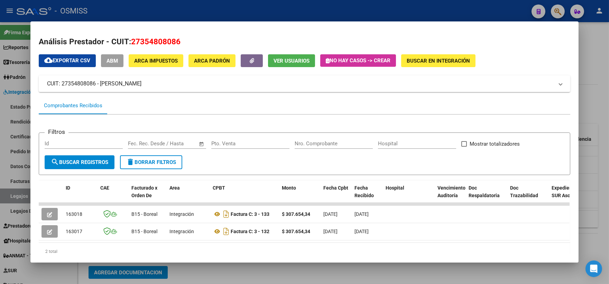
click at [597, 99] on div at bounding box center [304, 142] width 609 height 284
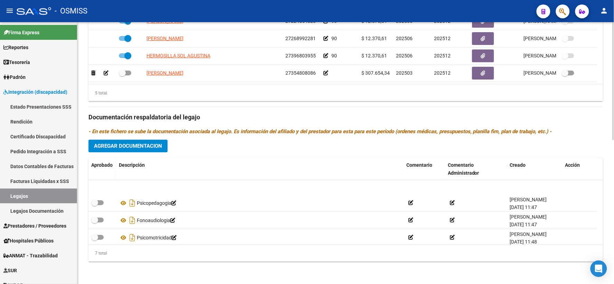
scroll to position [59, 0]
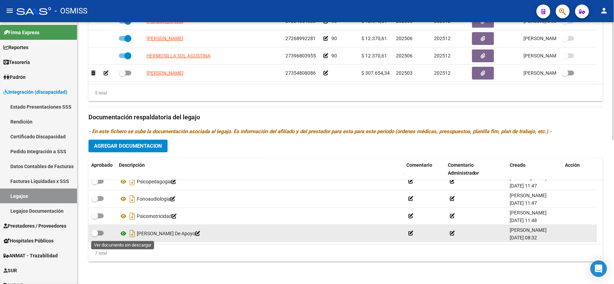
click at [122, 233] on icon at bounding box center [123, 234] width 9 height 8
click at [123, 232] on icon at bounding box center [123, 234] width 9 height 8
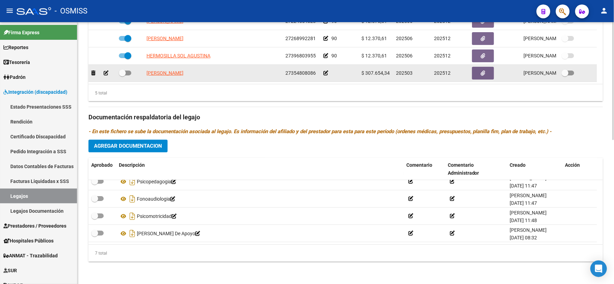
click at [326, 74] on icon at bounding box center [326, 73] width 5 height 5
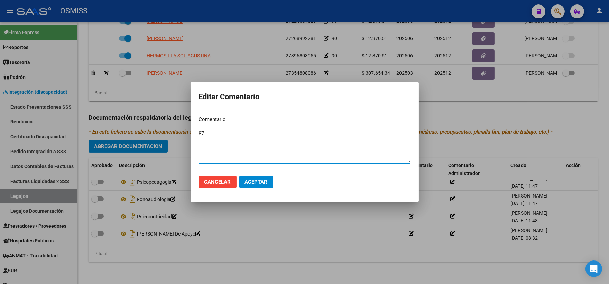
type textarea "87"
click at [251, 185] on span "Aceptar" at bounding box center [256, 182] width 23 height 6
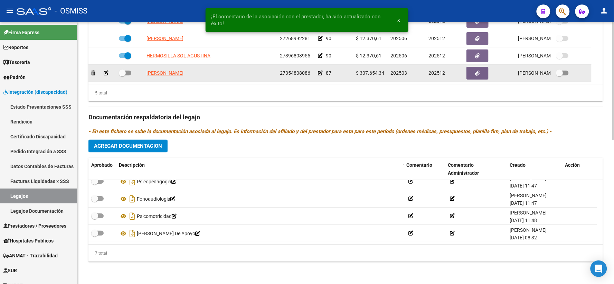
click at [122, 73] on span at bounding box center [122, 73] width 7 height 7
click at [122, 75] on input "checkbox" at bounding box center [122, 75] width 0 height 0
checkbox input "true"
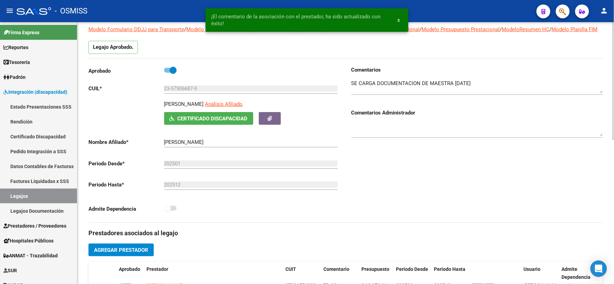
scroll to position [0, 0]
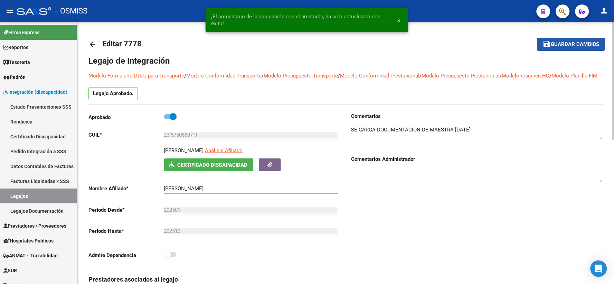
click at [564, 46] on span "Guardar cambios" at bounding box center [576, 44] width 48 height 6
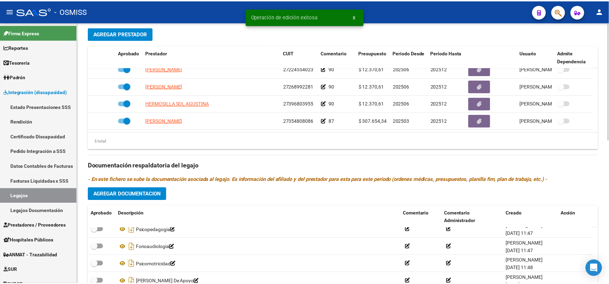
scroll to position [269, 0]
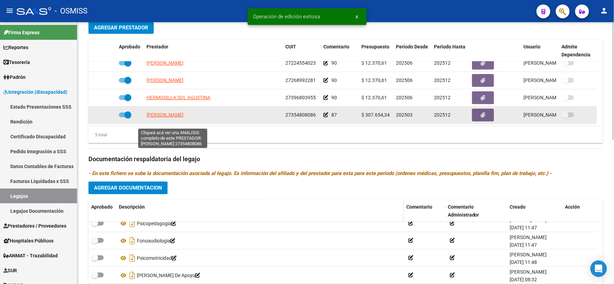
click at [168, 118] on span "[PERSON_NAME]" at bounding box center [165, 115] width 37 height 6
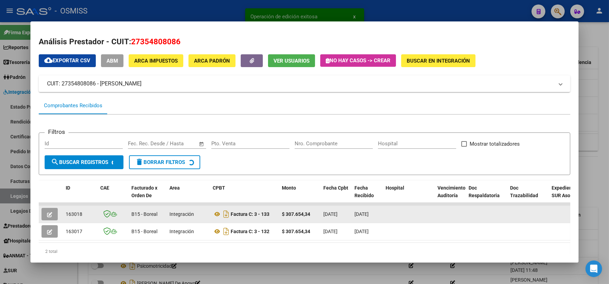
click at [47, 213] on icon "button" at bounding box center [49, 214] width 5 height 5
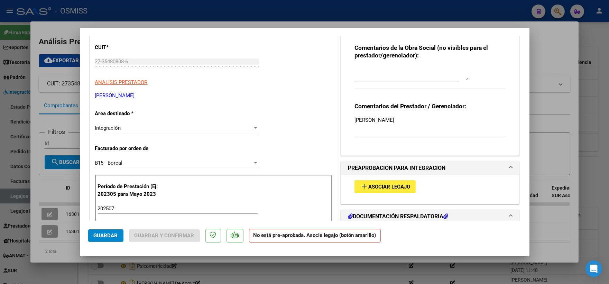
scroll to position [115, 0]
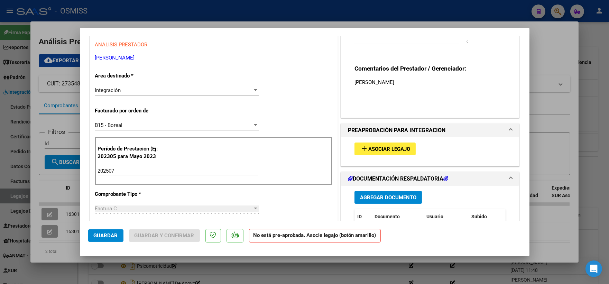
click at [388, 149] on span "Asociar Legajo" at bounding box center [389, 149] width 42 height 6
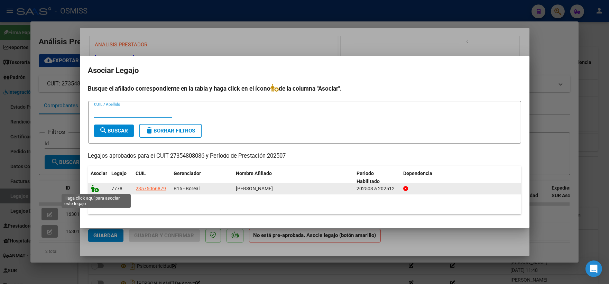
click at [93, 189] on icon at bounding box center [95, 189] width 8 height 8
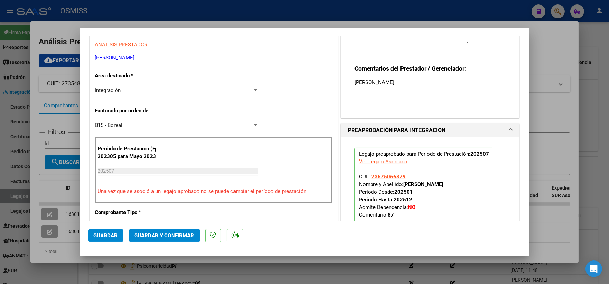
click at [106, 234] on span "Guardar" at bounding box center [106, 235] width 24 height 6
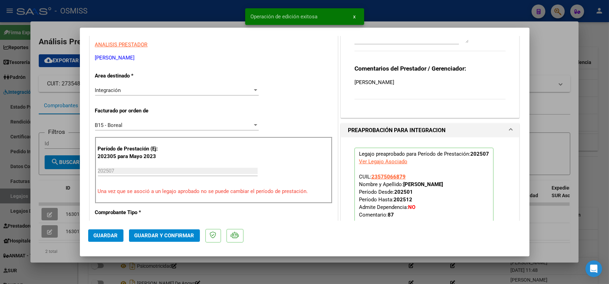
click at [50, 189] on div at bounding box center [304, 142] width 609 height 284
type input "$ 0,00"
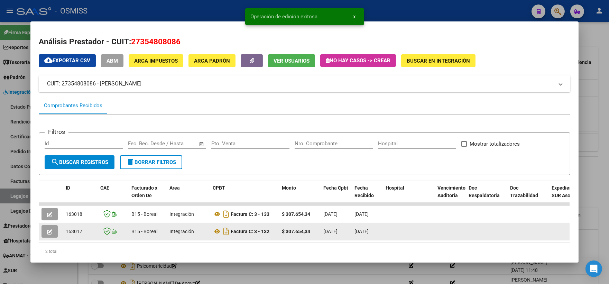
click at [47, 229] on icon "button" at bounding box center [49, 231] width 5 height 5
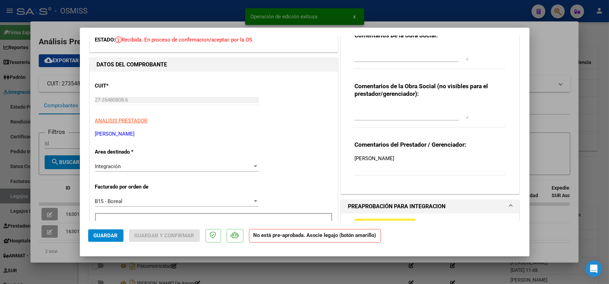
scroll to position [115, 0]
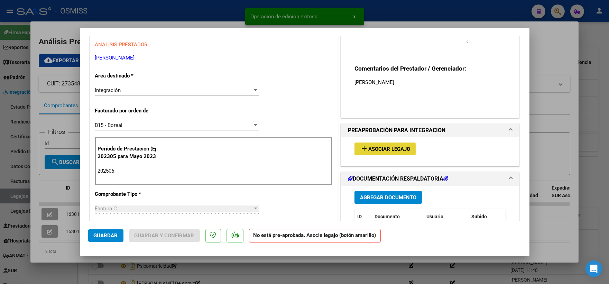
click at [372, 149] on span "Asociar Legajo" at bounding box center [389, 149] width 42 height 6
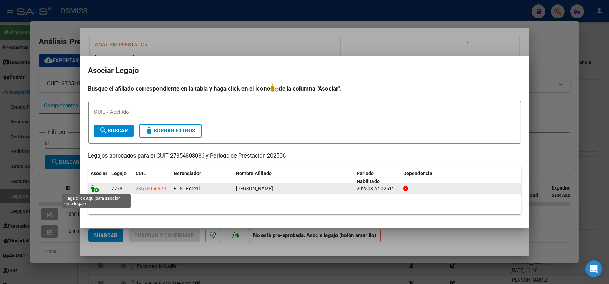
click at [94, 187] on icon at bounding box center [95, 189] width 8 height 8
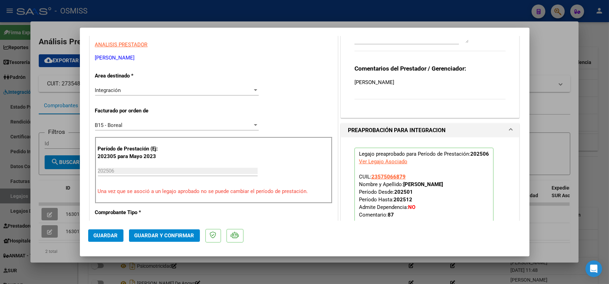
click at [99, 237] on span "Guardar" at bounding box center [106, 235] width 24 height 6
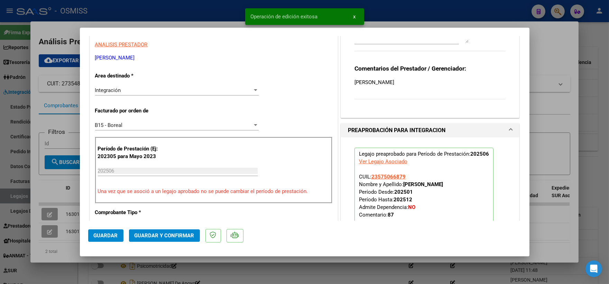
click at [52, 192] on div at bounding box center [304, 142] width 609 height 284
type input "$ 0,00"
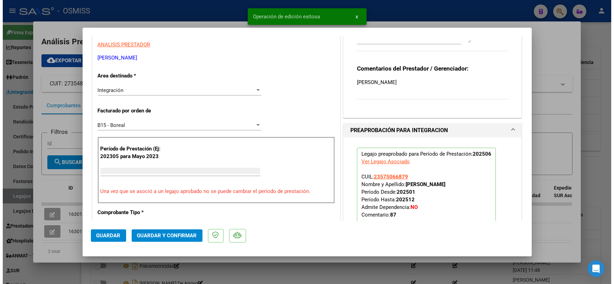
scroll to position [0, 0]
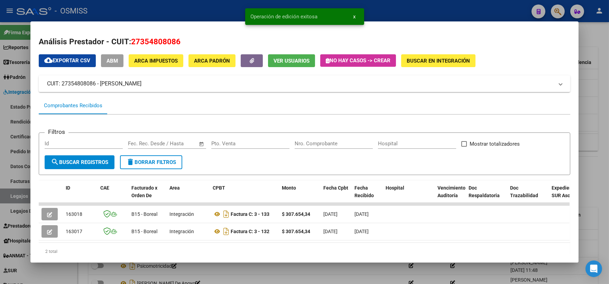
click at [596, 93] on div at bounding box center [304, 142] width 609 height 284
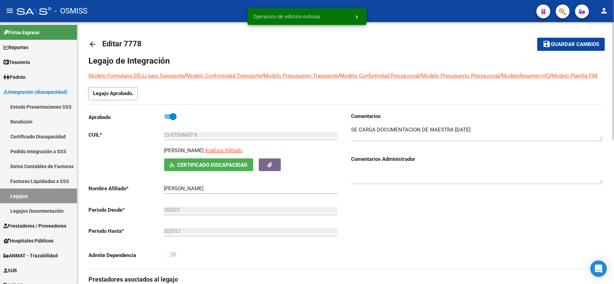
click at [574, 48] on button "save Guardar cambios" at bounding box center [572, 44] width 68 height 13
click at [92, 44] on mat-icon "arrow_back" at bounding box center [93, 44] width 8 height 8
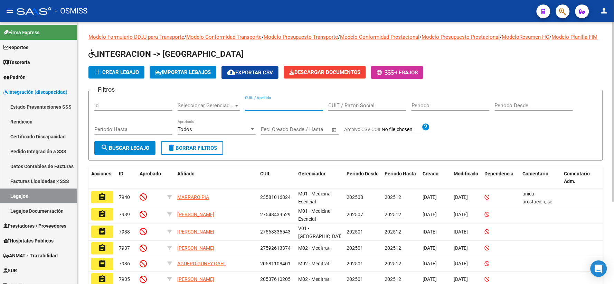
click at [268, 109] on input "CUIL / Apellido" at bounding box center [284, 105] width 78 height 6
click at [254, 109] on input "SABTAGADA ALMA" at bounding box center [284, 105] width 78 height 6
type input "SANTAGADA ALMA"
click at [116, 150] on button "search Buscar Legajo" at bounding box center [124, 148] width 61 height 14
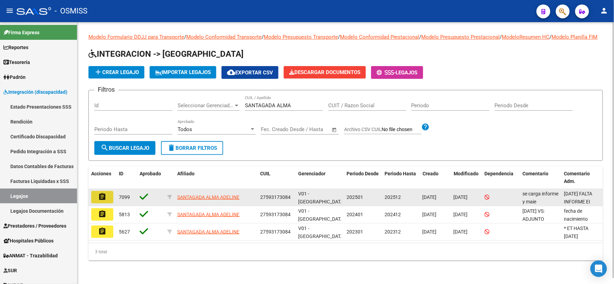
click at [106, 201] on mat-icon "assignment" at bounding box center [102, 197] width 8 height 8
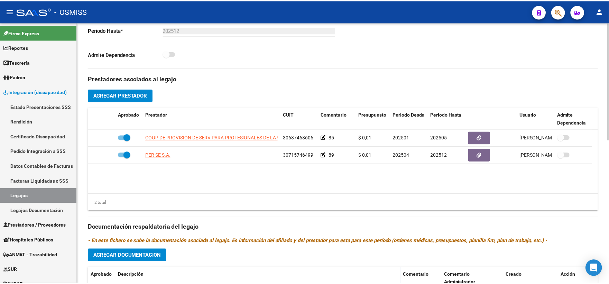
scroll to position [165, 0]
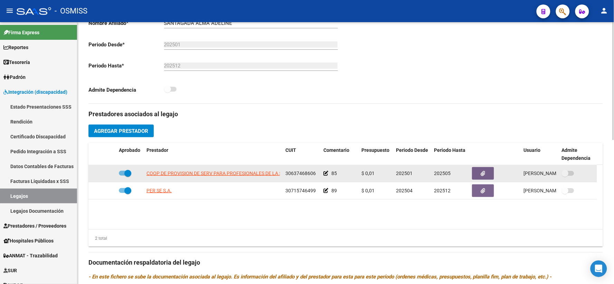
click at [122, 176] on span at bounding box center [125, 173] width 12 height 5
click at [122, 176] on input "checkbox" at bounding box center [122, 176] width 0 height 0
checkbox input "false"
click at [105, 176] on icon at bounding box center [106, 173] width 5 height 5
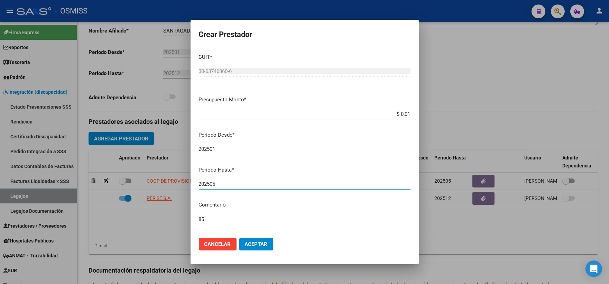
click at [237, 183] on input "202505" at bounding box center [305, 184] width 212 height 6
type input "202512"
click at [267, 243] on span "Aceptar" at bounding box center [256, 244] width 23 height 6
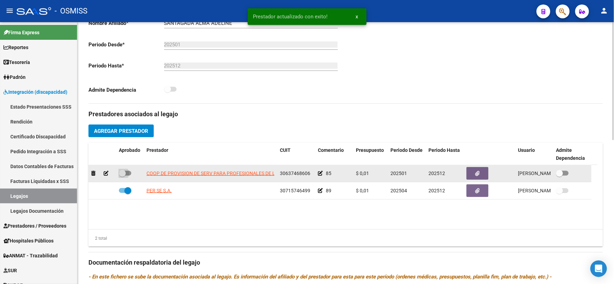
click at [123, 177] on span at bounding box center [122, 173] width 7 height 7
click at [122, 176] on input "checkbox" at bounding box center [122, 176] width 0 height 0
checkbox input "true"
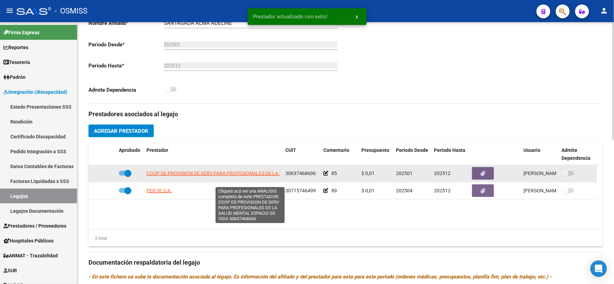
click at [170, 176] on span "COOP DE PROVISION DE SERV PARA PROFESIONALES DE LA SALUD MENTAL ESPACIO DE VIDA" at bounding box center [250, 173] width 206 height 6
type textarea "30637468606"
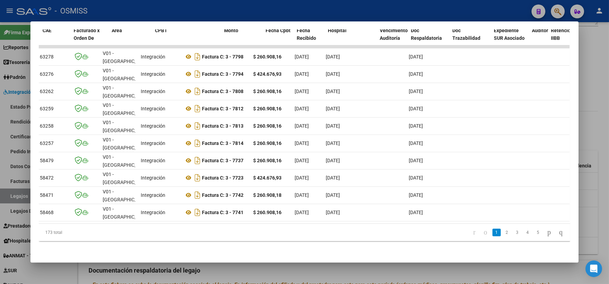
scroll to position [0, 0]
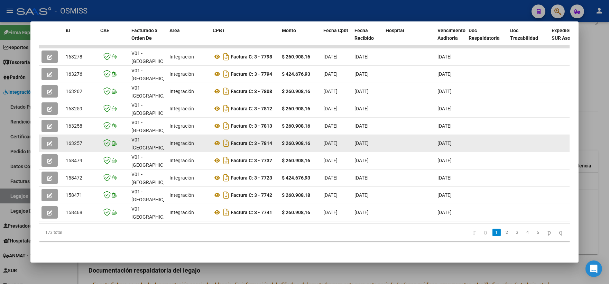
click at [50, 137] on button "button" at bounding box center [49, 143] width 16 height 12
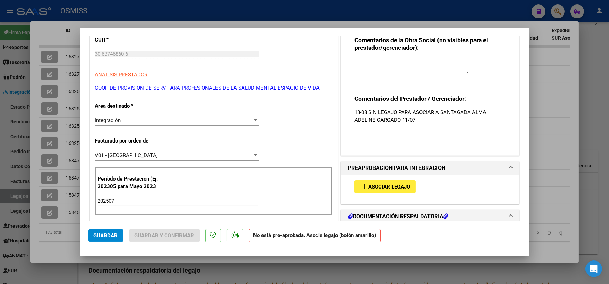
scroll to position [115, 0]
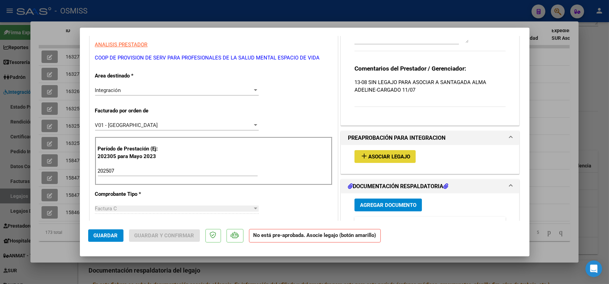
click at [386, 155] on span "Asociar Legajo" at bounding box center [389, 157] width 42 height 6
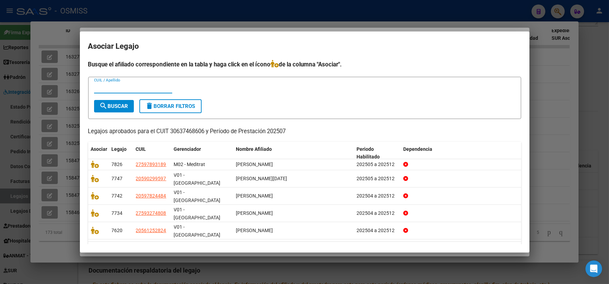
click at [116, 91] on input "CUIL / Apellido" at bounding box center [133, 88] width 78 height 6
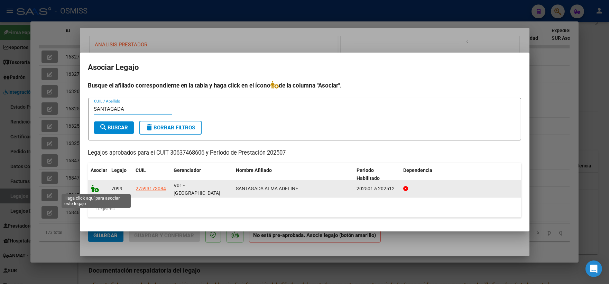
type input "SANTAGADA"
click at [95, 185] on icon at bounding box center [95, 189] width 8 height 8
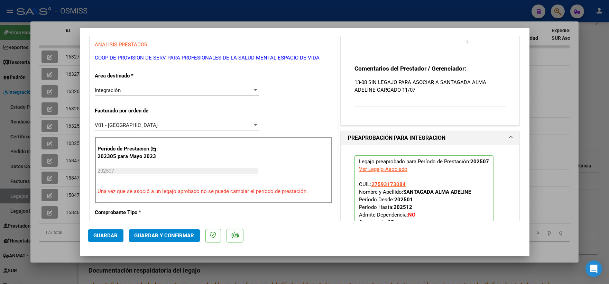
click at [101, 232] on button "Guardar" at bounding box center [105, 235] width 35 height 12
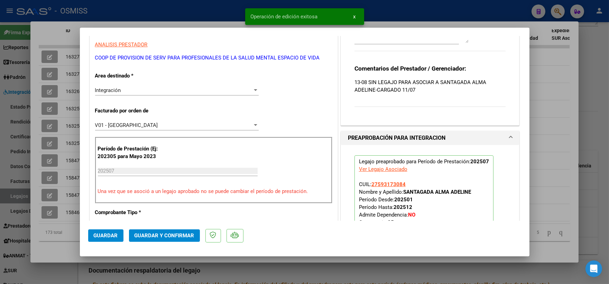
click at [563, 136] on div at bounding box center [304, 142] width 609 height 284
type input "$ 0,00"
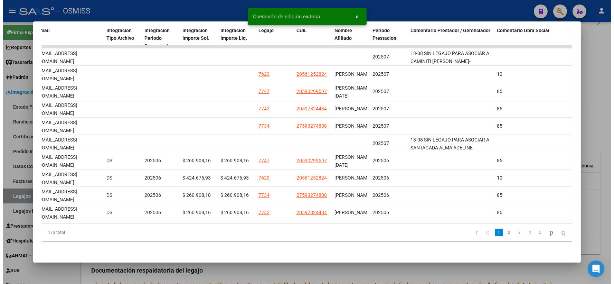
scroll to position [0, 885]
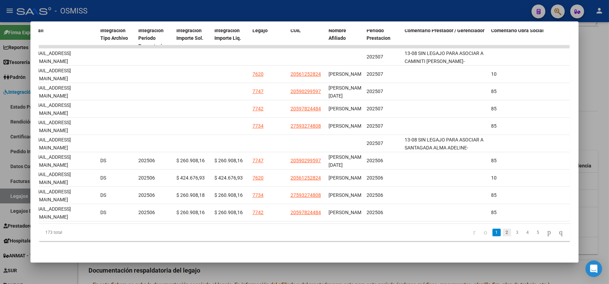
click at [503, 233] on link "2" at bounding box center [507, 233] width 8 height 8
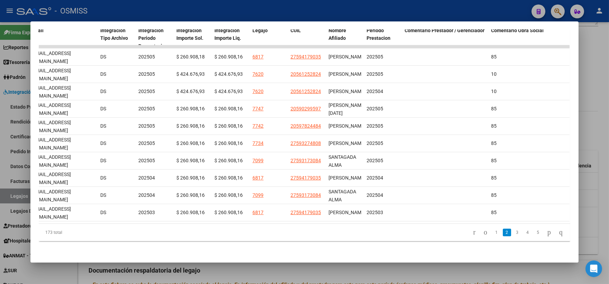
click at [597, 102] on div at bounding box center [304, 142] width 609 height 284
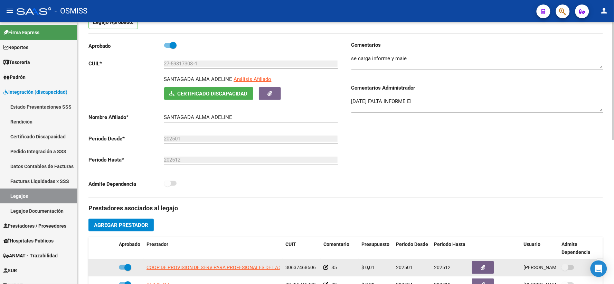
scroll to position [0, 0]
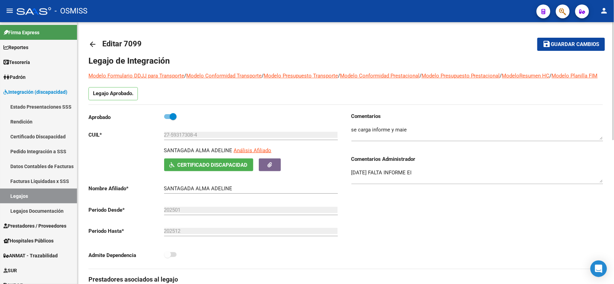
click at [585, 44] on span "Guardar cambios" at bounding box center [576, 44] width 48 height 6
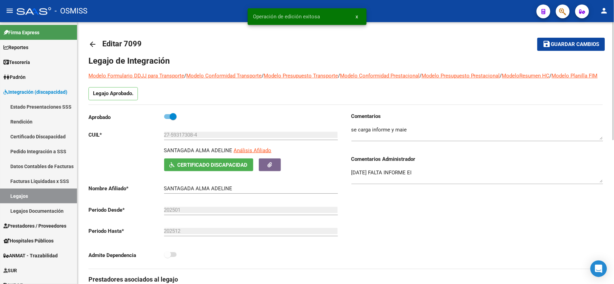
click at [95, 42] on mat-icon "arrow_back" at bounding box center [93, 44] width 8 height 8
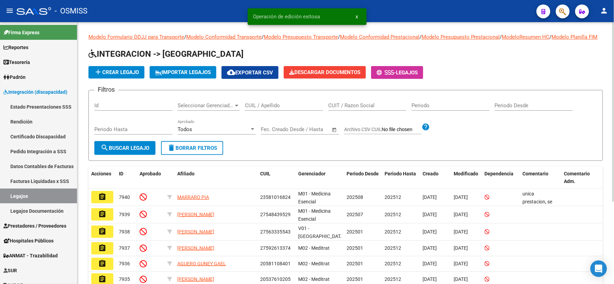
click at [279, 109] on input "CUIL / Apellido" at bounding box center [284, 105] width 78 height 6
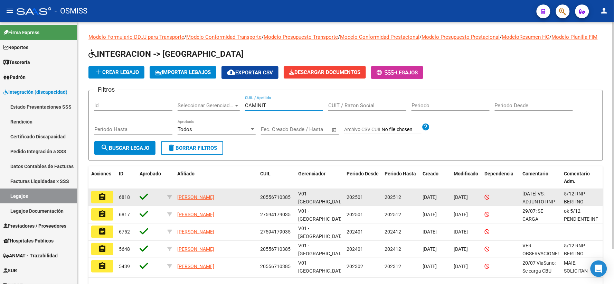
type input "CAMINIT"
click at [102, 201] on mat-icon "assignment" at bounding box center [102, 197] width 8 height 8
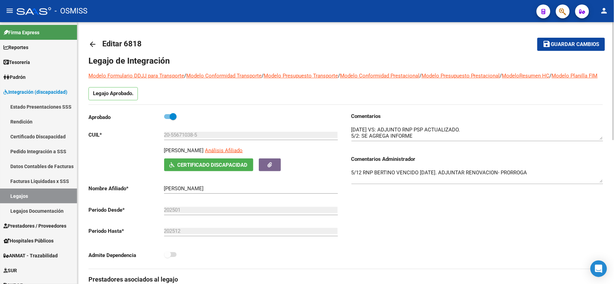
click at [201, 154] on p "[PERSON_NAME]" at bounding box center [184, 151] width 40 height 8
copy p "[PERSON_NAME]"
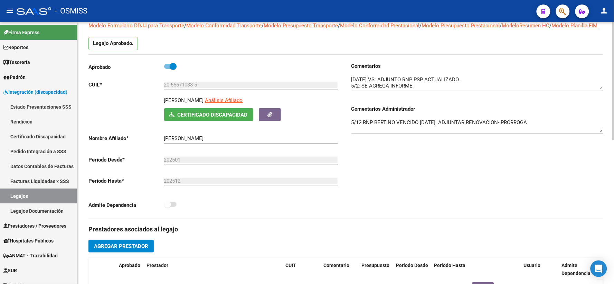
scroll to position [154, 0]
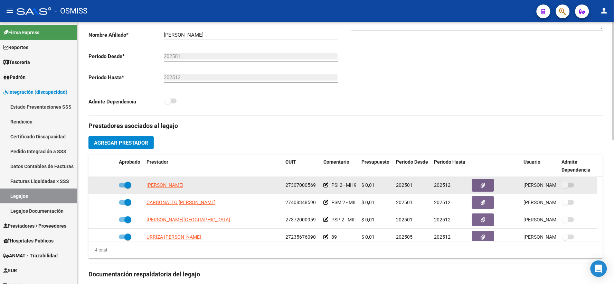
click at [326, 187] on icon at bounding box center [326, 185] width 5 height 5
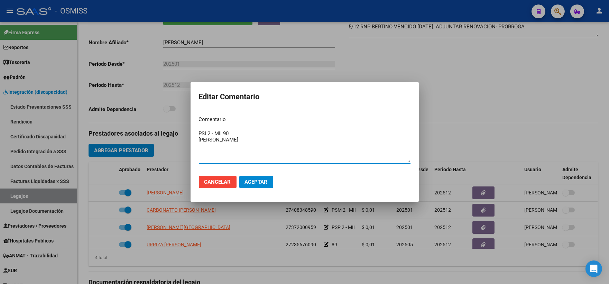
type textarea "PSI 2 - MII 90 [PERSON_NAME]"
click at [266, 184] on span "Aceptar" at bounding box center [256, 182] width 23 height 6
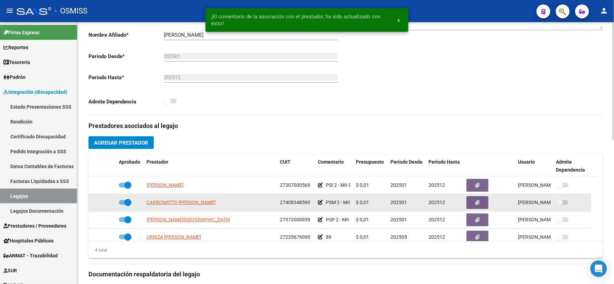
click at [320, 205] on icon at bounding box center [320, 202] width 5 height 5
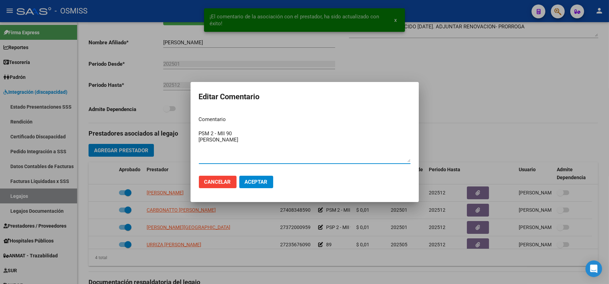
type textarea "PSM 2 - MII 90 [PERSON_NAME]"
click at [265, 184] on span "Aceptar" at bounding box center [256, 182] width 23 height 6
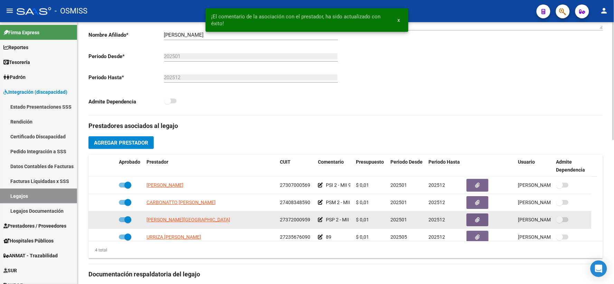
click at [320, 222] on icon at bounding box center [320, 219] width 5 height 5
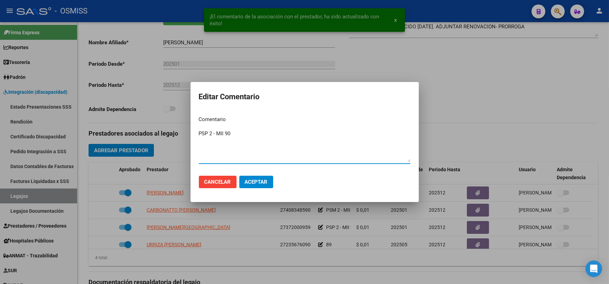
paste textarea "[PERSON_NAME]"
type textarea "PSP 2 - MII 90 [PERSON_NAME]"
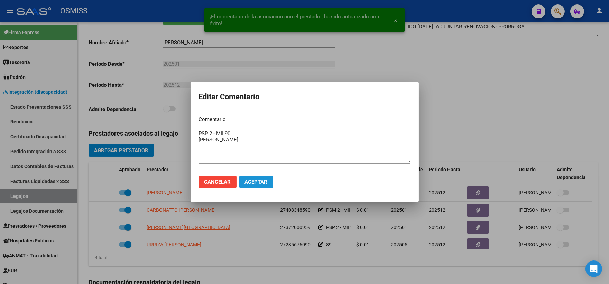
click at [253, 182] on span "Aceptar" at bounding box center [256, 182] width 23 height 6
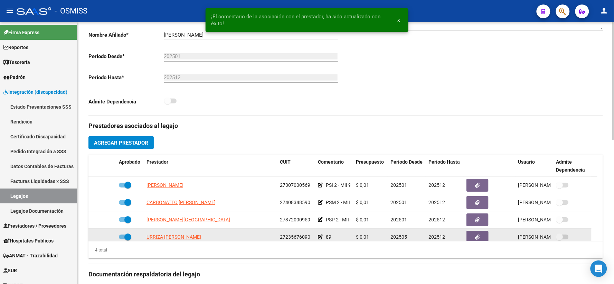
click at [320, 239] on icon at bounding box center [320, 236] width 5 height 5
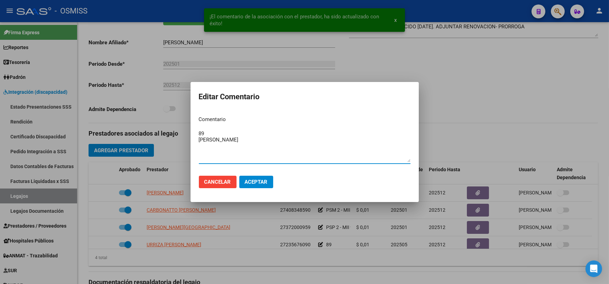
type textarea "89 [PERSON_NAME]"
click at [255, 181] on span "Aceptar" at bounding box center [256, 182] width 23 height 6
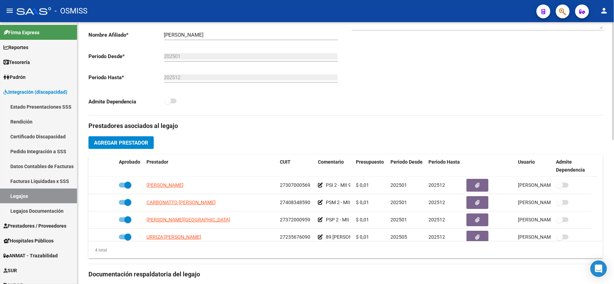
scroll to position [0, 0]
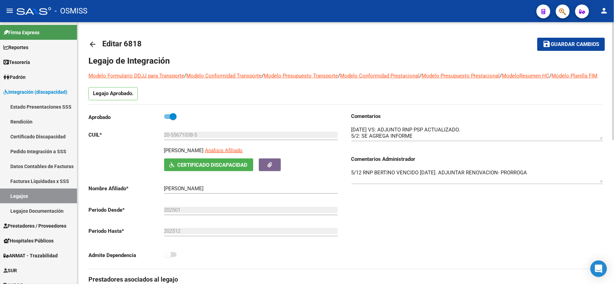
drag, startPoint x: 571, startPoint y: 45, endPoint x: 490, endPoint y: 35, distance: 81.9
click at [570, 45] on span "Guardar cambios" at bounding box center [576, 44] width 48 height 6
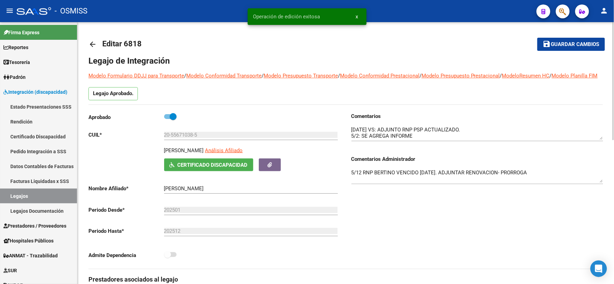
click at [94, 44] on mat-icon "arrow_back" at bounding box center [93, 44] width 8 height 8
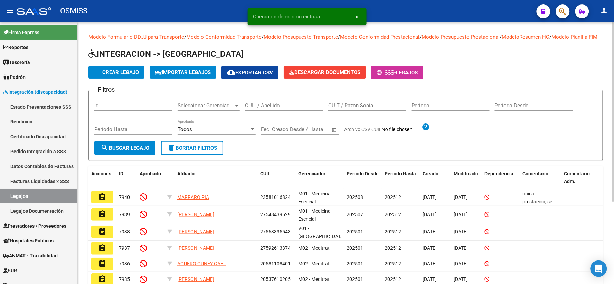
click at [263, 109] on input "CUIL / Apellido" at bounding box center [284, 105] width 78 height 6
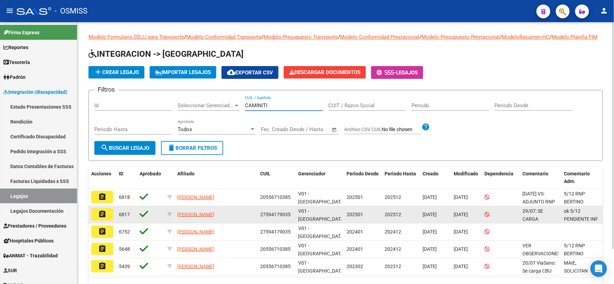
type input "CAMINITI"
click at [102, 218] on mat-icon "assignment" at bounding box center [102, 214] width 8 height 8
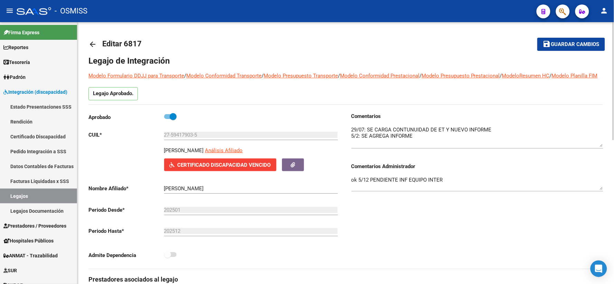
drag, startPoint x: 602, startPoint y: 146, endPoint x: 603, endPoint y: 153, distance: 7.3
click at [603, 147] on textarea at bounding box center [478, 136] width 252 height 21
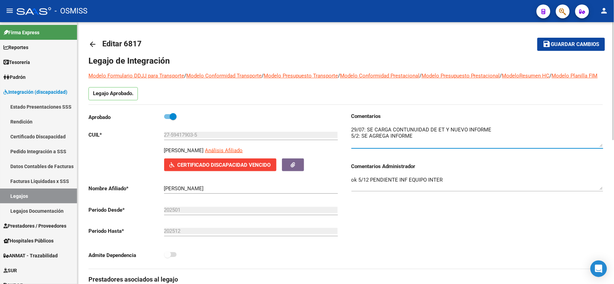
click at [195, 168] on span "Certificado Discapacidad Vencido" at bounding box center [224, 165] width 93 height 6
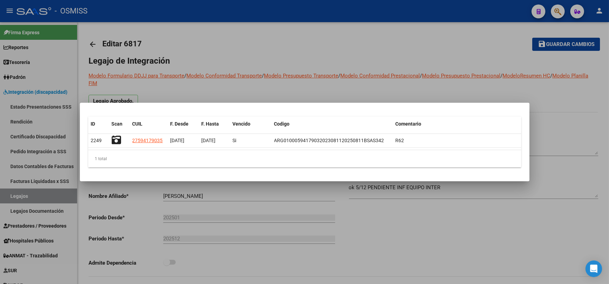
click at [430, 237] on div at bounding box center [304, 142] width 609 height 284
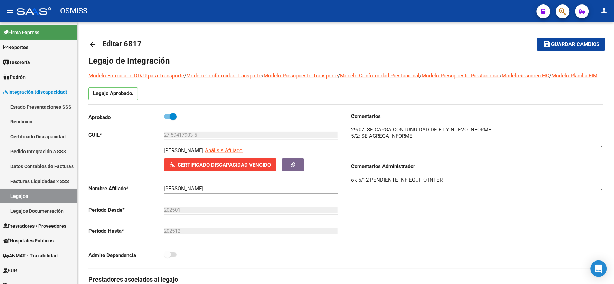
scroll to position [154, 0]
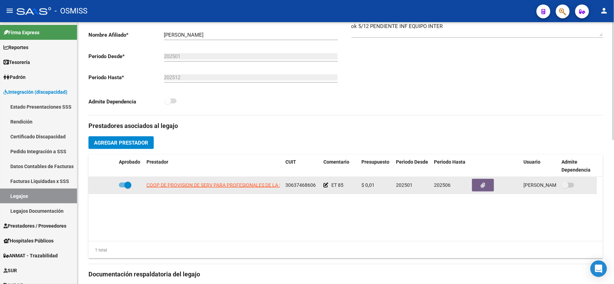
click at [125, 188] on span at bounding box center [127, 185] width 7 height 7
click at [122, 188] on input "checkbox" at bounding box center [122, 187] width 0 height 0
checkbox input "false"
click at [106, 187] on icon at bounding box center [106, 185] width 5 height 5
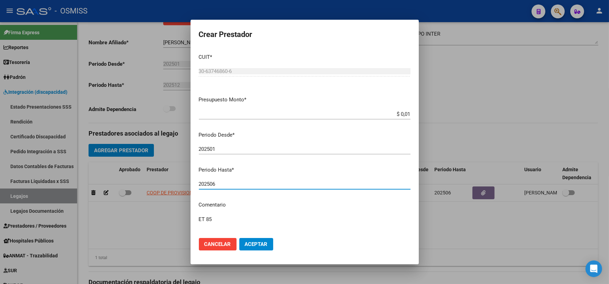
click at [226, 182] on input "202506" at bounding box center [305, 184] width 212 height 6
type input "202512"
click at [251, 243] on span "Aceptar" at bounding box center [256, 244] width 23 height 6
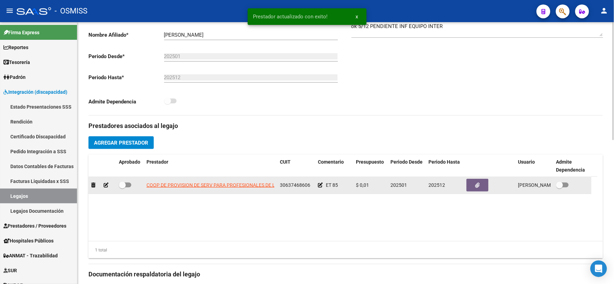
click at [123, 188] on span at bounding box center [122, 185] width 7 height 7
click at [122, 188] on input "checkbox" at bounding box center [122, 187] width 0 height 0
checkbox input "true"
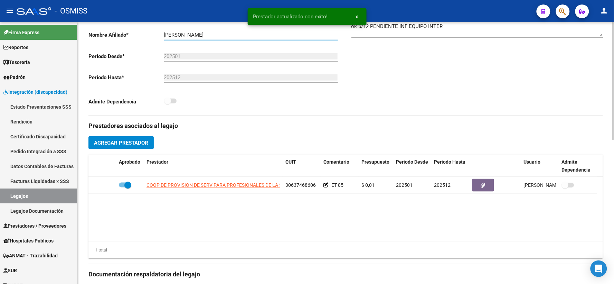
click at [188, 38] on input "[PERSON_NAME]" at bounding box center [251, 35] width 174 height 6
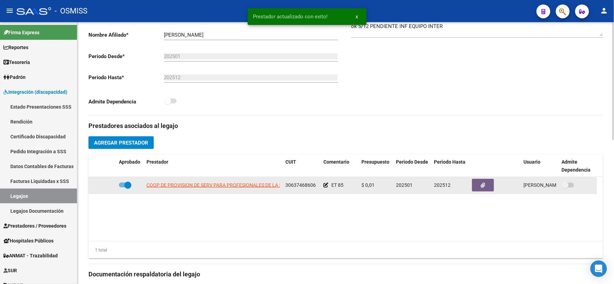
click at [325, 187] on icon at bounding box center [326, 185] width 5 height 5
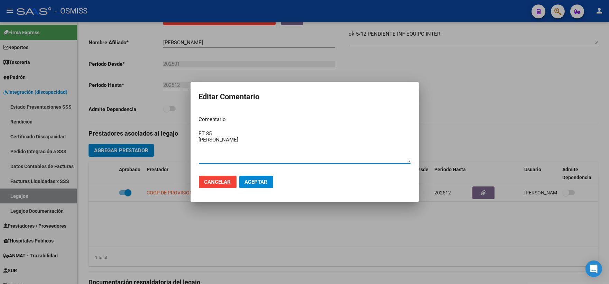
type textarea "ET 85 [PERSON_NAME]"
drag, startPoint x: 254, startPoint y: 179, endPoint x: 502, endPoint y: 250, distance: 258.1
click at [254, 181] on span "Aceptar" at bounding box center [256, 182] width 23 height 6
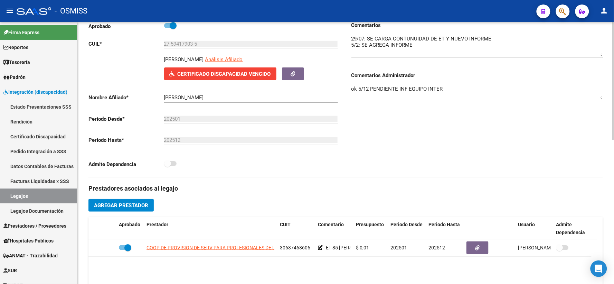
scroll to position [0, 0]
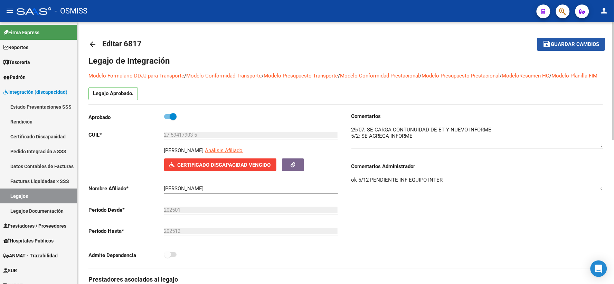
click at [563, 46] on span "Guardar cambios" at bounding box center [576, 44] width 48 height 6
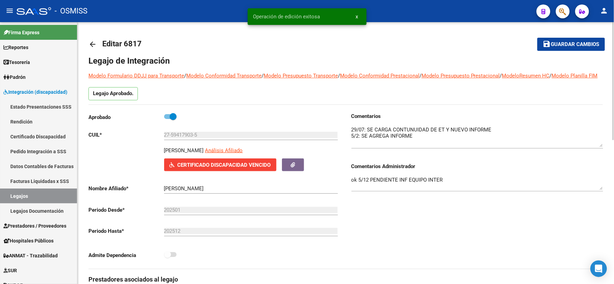
click at [91, 43] on mat-icon "arrow_back" at bounding box center [93, 44] width 8 height 8
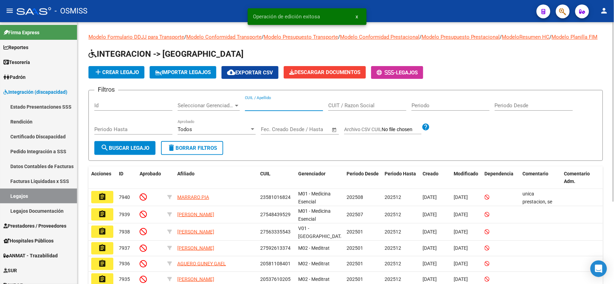
click at [269, 109] on input "CUIL / Apellido" at bounding box center [284, 105] width 78 height 6
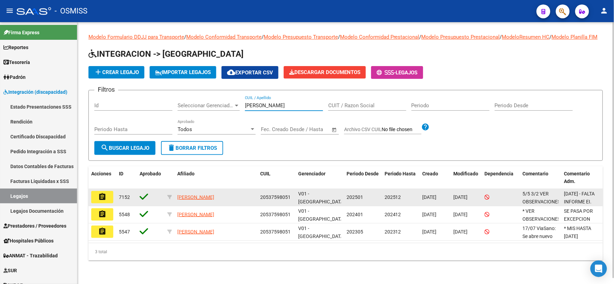
type input "[PERSON_NAME]"
click at [99, 201] on mat-icon "assignment" at bounding box center [102, 197] width 8 height 8
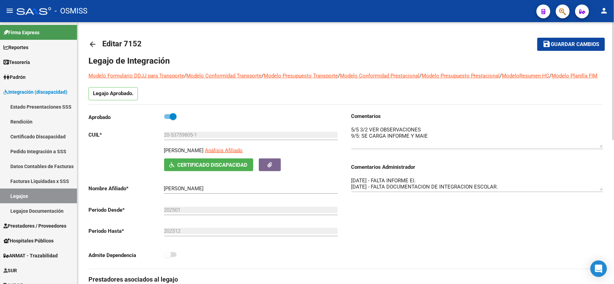
drag, startPoint x: 601, startPoint y: 146, endPoint x: 601, endPoint y: 154, distance: 8.0
click at [601, 148] on textarea at bounding box center [478, 137] width 252 height 22
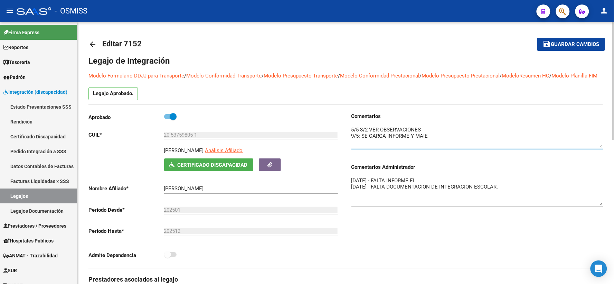
drag, startPoint x: 603, startPoint y: 197, endPoint x: 603, endPoint y: 212, distance: 14.9
click at [603, 205] on textarea "[DATE] - FALTA INFORME EI. [DATE] - FALTA DOCUMENTACION DE INTEGRACION ESCOLAR." at bounding box center [478, 191] width 252 height 29
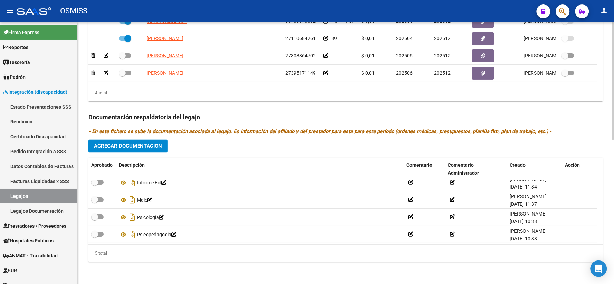
scroll to position [24, 0]
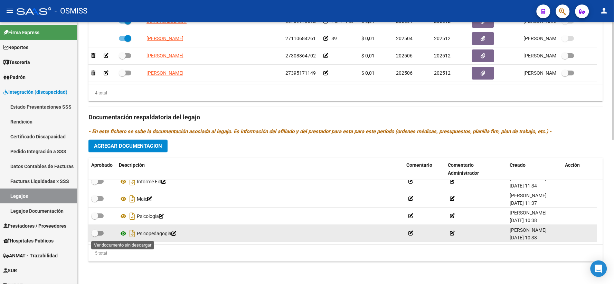
click at [123, 232] on icon at bounding box center [123, 234] width 9 height 8
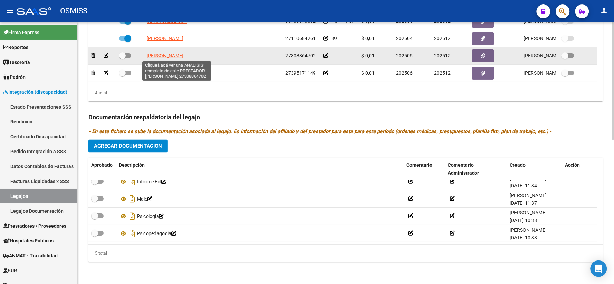
click at [151, 55] on span "[PERSON_NAME]" at bounding box center [165, 56] width 37 height 6
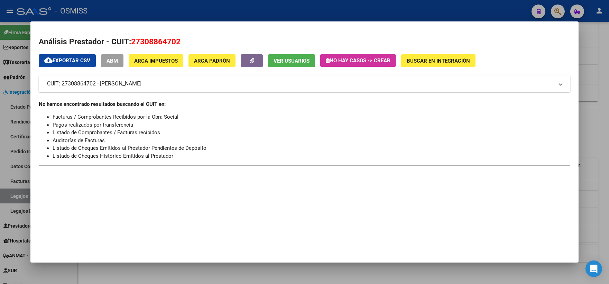
click at [590, 129] on div at bounding box center [304, 142] width 609 height 284
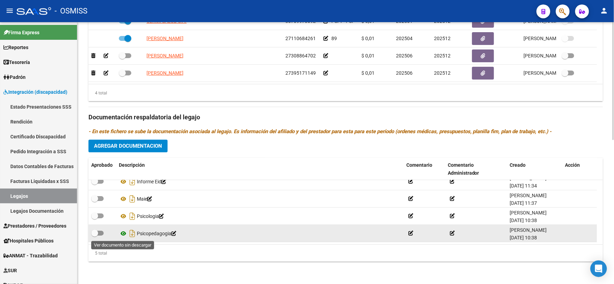
click at [124, 233] on icon at bounding box center [123, 234] width 9 height 8
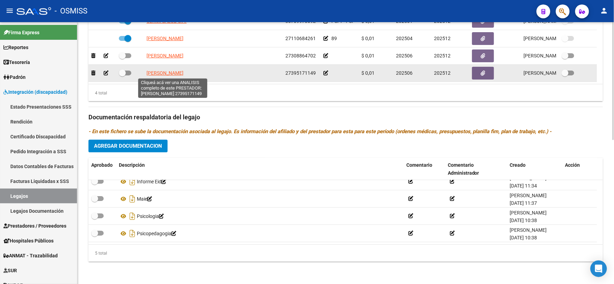
click at [169, 74] on span "[PERSON_NAME]" at bounding box center [165, 73] width 37 height 6
type textarea "27395171149"
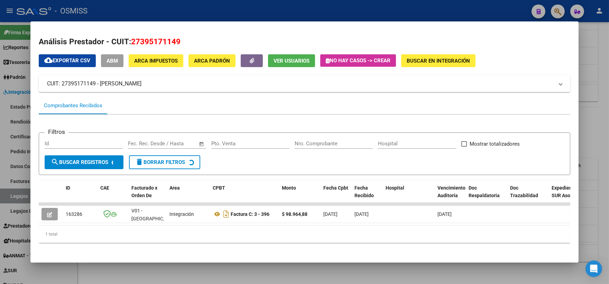
click at [593, 142] on div at bounding box center [304, 142] width 609 height 284
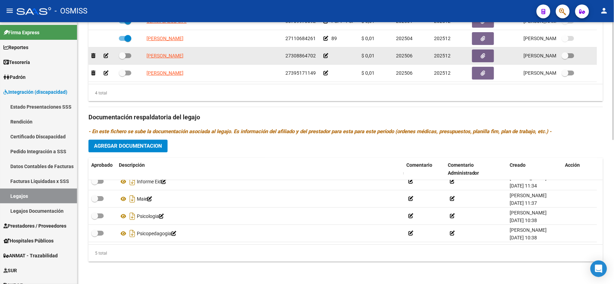
click at [325, 55] on icon at bounding box center [326, 55] width 5 height 5
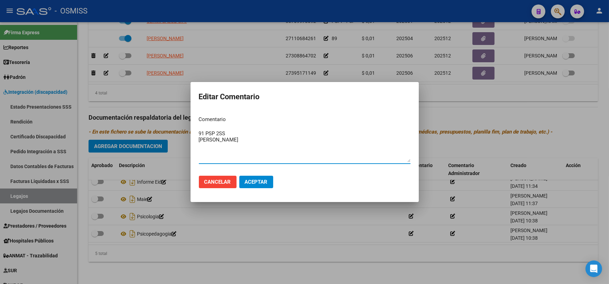
type textarea "91 PSP 2SS [PERSON_NAME]"
click at [255, 176] on button "Aceptar" at bounding box center [256, 182] width 34 height 12
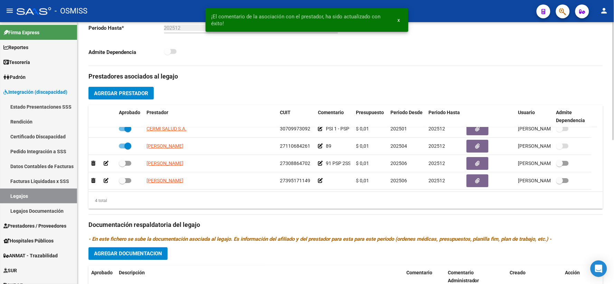
scroll to position [204, 0]
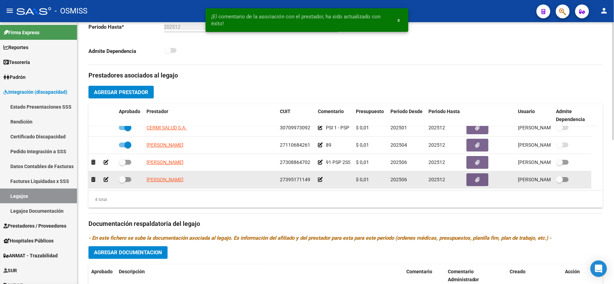
click at [320, 182] on icon at bounding box center [320, 179] width 5 height 5
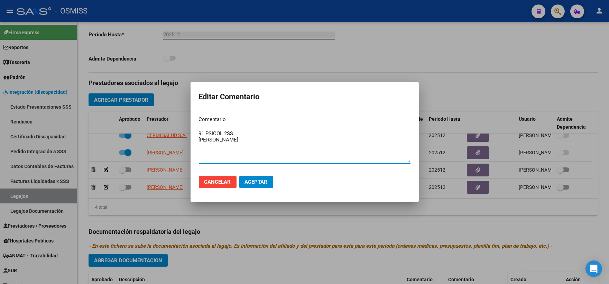
type textarea "91 PSICOL 2SS [PERSON_NAME]"
click at [254, 182] on span "Aceptar" at bounding box center [256, 182] width 23 height 6
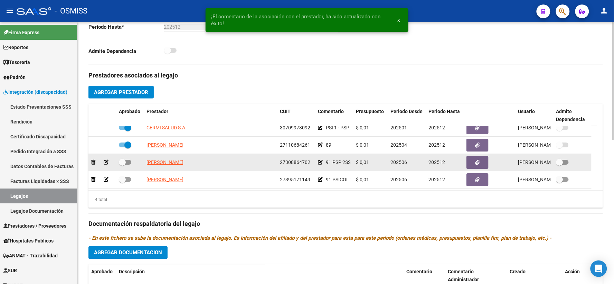
click at [122, 166] on span at bounding box center [122, 162] width 7 height 7
click at [122, 165] on input "checkbox" at bounding box center [122, 165] width 0 height 0
checkbox input "true"
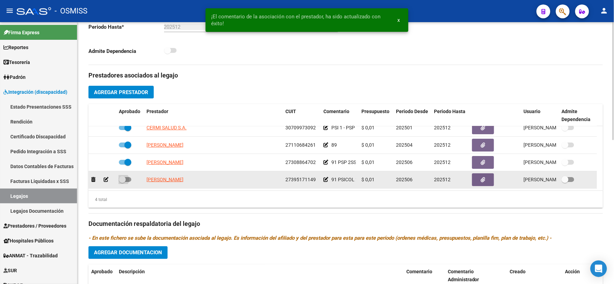
click at [120, 183] on span at bounding box center [122, 179] width 7 height 7
click at [122, 182] on input "checkbox" at bounding box center [122, 182] width 0 height 0
checkbox input "true"
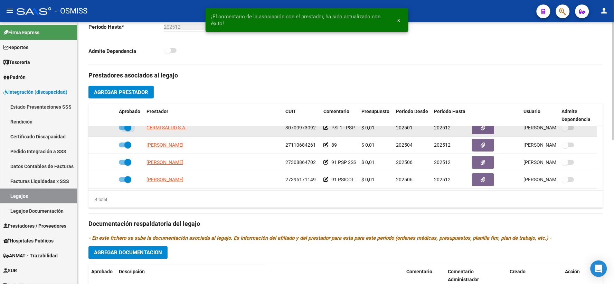
click at [123, 130] on span at bounding box center [125, 127] width 12 height 5
click at [122, 130] on input "checkbox" at bounding box center [122, 130] width 0 height 0
checkbox input "false"
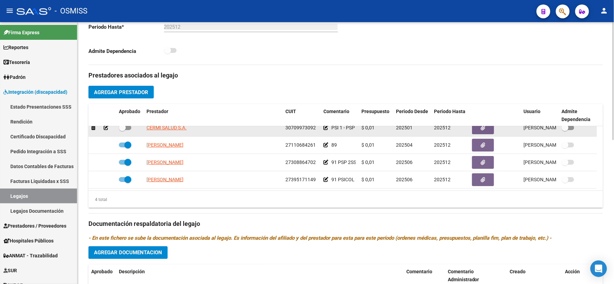
click at [105, 130] on icon at bounding box center [106, 127] width 5 height 5
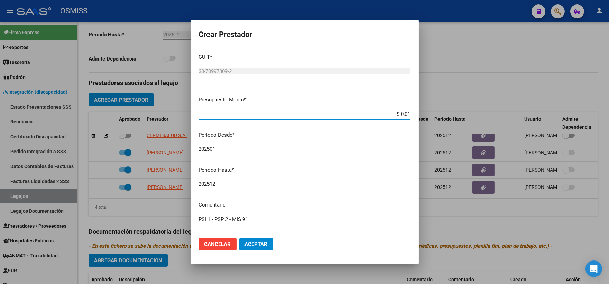
click at [235, 186] on input "202512" at bounding box center [305, 184] width 212 height 6
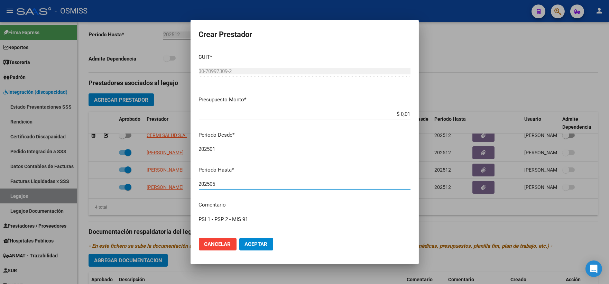
type input "202505"
click at [265, 240] on button "Aceptar" at bounding box center [256, 244] width 34 height 12
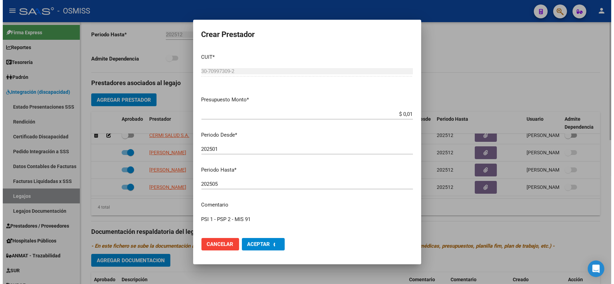
scroll to position [0, 0]
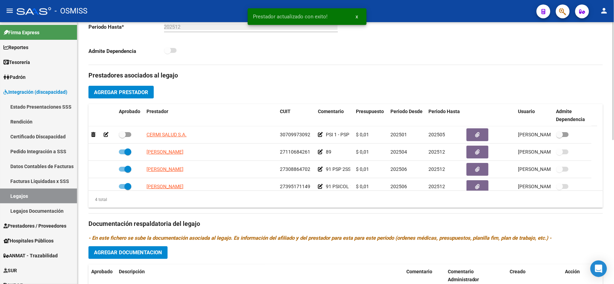
click at [382, 229] on h3 "Documentación respaldatoria del legajo" at bounding box center [346, 224] width 515 height 10
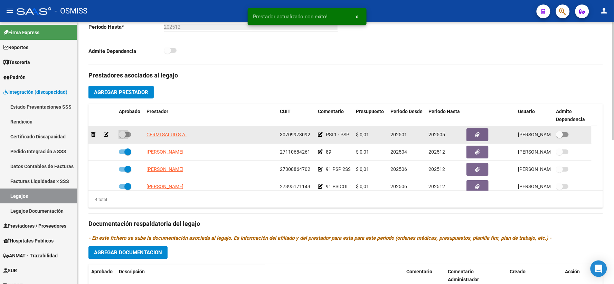
click at [120, 138] on span at bounding box center [122, 134] width 7 height 7
click at [122, 137] on input "checkbox" at bounding box center [122, 137] width 0 height 0
checkbox input "true"
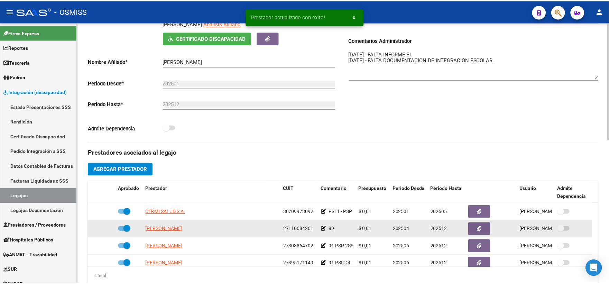
scroll to position [204, 0]
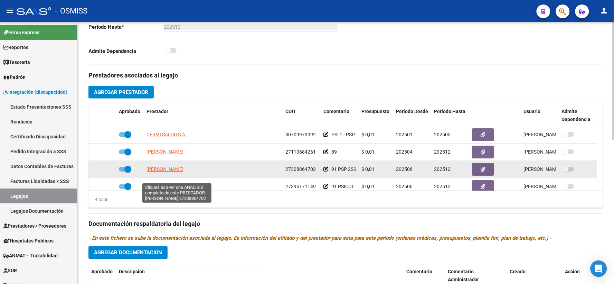
click at [175, 172] on span "[PERSON_NAME]" at bounding box center [165, 169] width 37 height 6
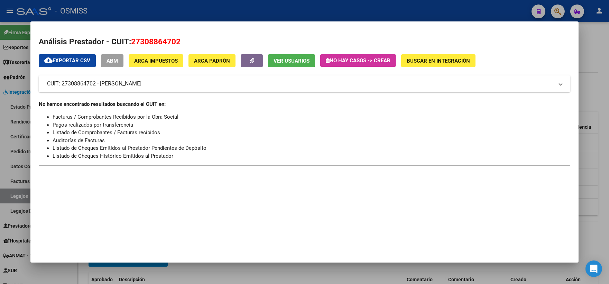
click at [585, 166] on div at bounding box center [304, 142] width 609 height 284
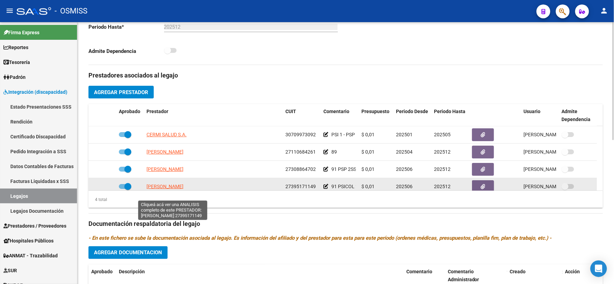
click at [177, 189] on span "[PERSON_NAME]" at bounding box center [165, 187] width 37 height 6
type textarea "27395171149"
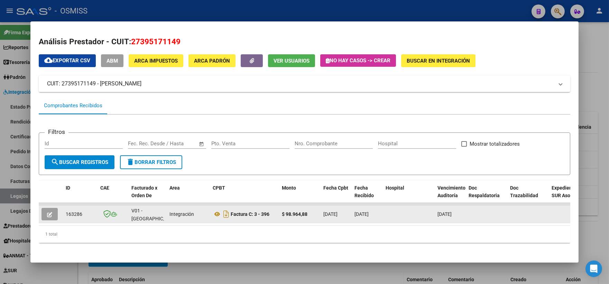
click at [47, 212] on icon "button" at bounding box center [49, 214] width 5 height 5
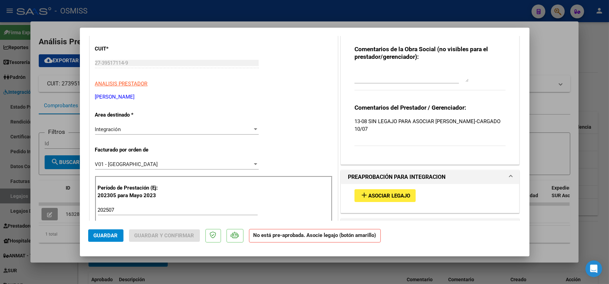
scroll to position [77, 0]
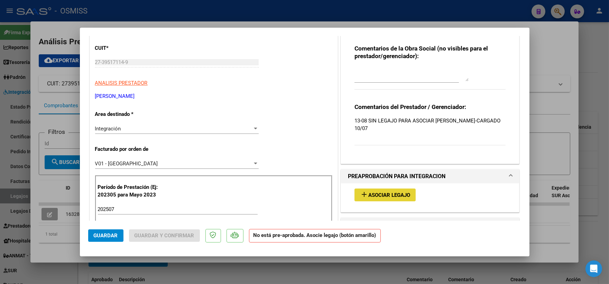
click at [373, 194] on span "Asociar Legajo" at bounding box center [389, 195] width 42 height 6
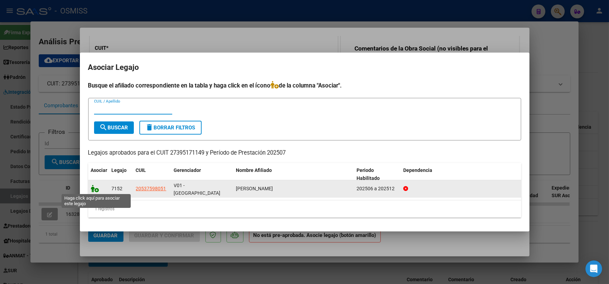
click at [94, 187] on icon at bounding box center [95, 189] width 8 height 8
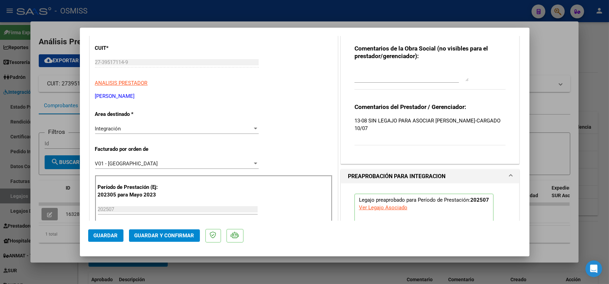
drag, startPoint x: 98, startPoint y: 234, endPoint x: 274, endPoint y: 193, distance: 180.0
click at [99, 234] on span "Guardar" at bounding box center [106, 235] width 24 height 6
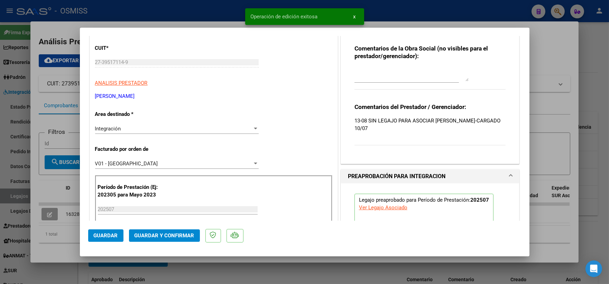
click at [550, 139] on div at bounding box center [304, 142] width 609 height 284
type input "$ 0,00"
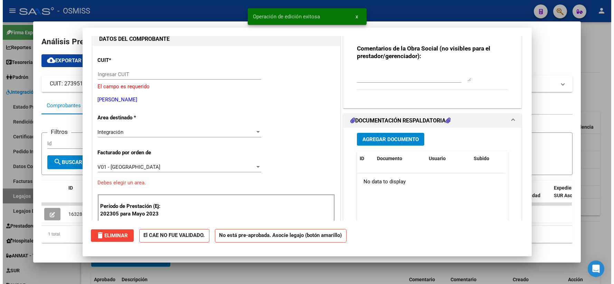
scroll to position [0, 0]
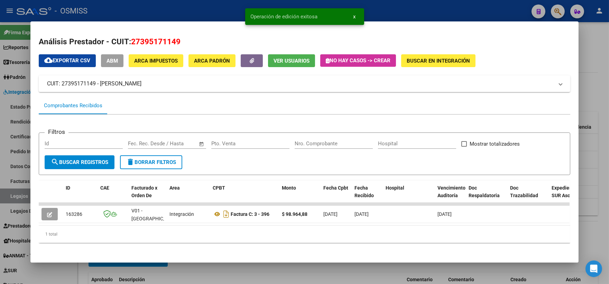
click at [595, 150] on div at bounding box center [304, 142] width 609 height 284
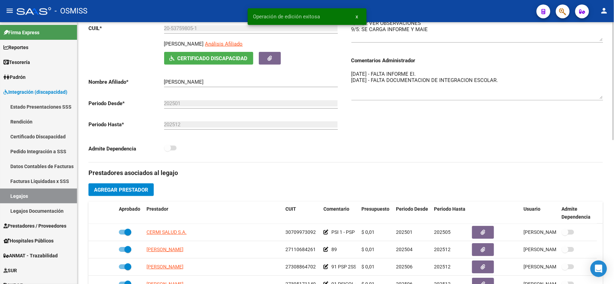
scroll to position [12, 0]
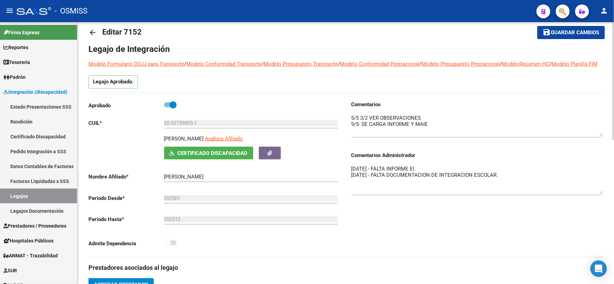
click at [563, 31] on span "Guardar cambios" at bounding box center [576, 33] width 48 height 6
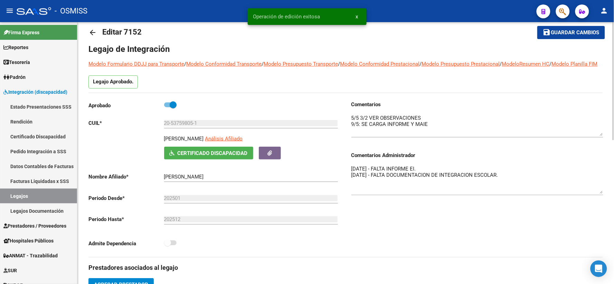
click at [89, 33] on mat-icon "arrow_back" at bounding box center [93, 32] width 8 height 8
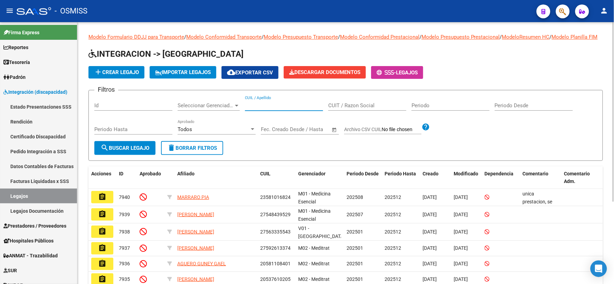
click at [258, 109] on input "CUIL / Apellido" at bounding box center [284, 105] width 78 height 6
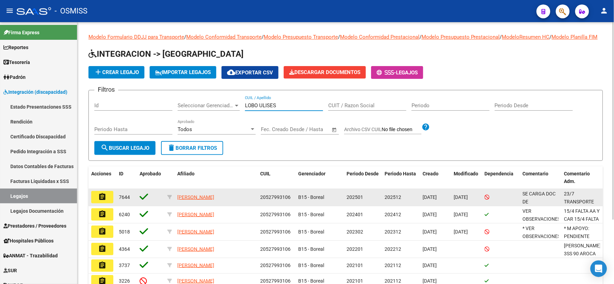
type input "LOBO ULISES"
click at [100, 201] on mat-icon "assignment" at bounding box center [102, 197] width 8 height 8
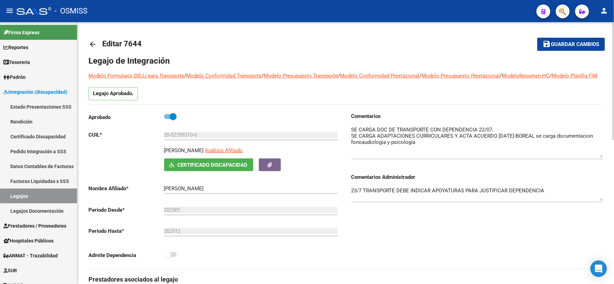
drag, startPoint x: 601, startPoint y: 144, endPoint x: 604, endPoint y: 163, distance: 18.6
drag, startPoint x: 602, startPoint y: 207, endPoint x: 607, endPoint y: 231, distance: 24.4
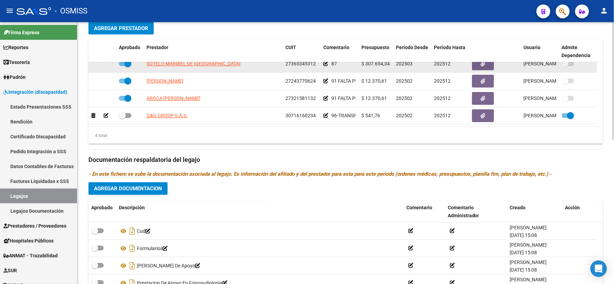
scroll to position [204, 0]
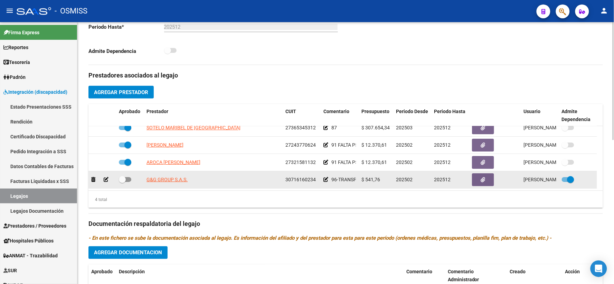
click at [123, 183] on span at bounding box center [122, 179] width 7 height 7
click at [122, 182] on input "checkbox" at bounding box center [122, 182] width 0 height 0
checkbox input "true"
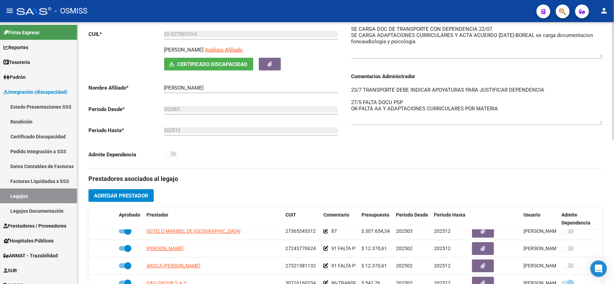
scroll to position [50, 0]
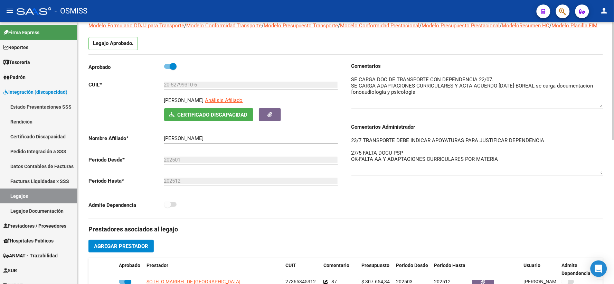
click at [167, 69] on span at bounding box center [170, 66] width 12 height 5
click at [167, 69] on input "checkbox" at bounding box center [167, 69] width 0 height 0
checkbox input "false"
click at [168, 208] on span at bounding box center [167, 204] width 7 height 7
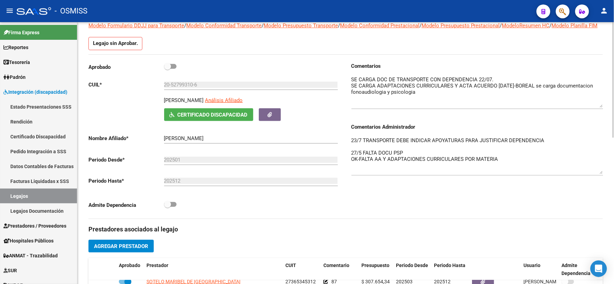
click at [168, 207] on input "checkbox" at bounding box center [167, 207] width 0 height 0
checkbox input "true"
click at [168, 70] on span at bounding box center [167, 66] width 7 height 7
click at [168, 69] on input "checkbox" at bounding box center [167, 69] width 0 height 0
checkbox input "true"
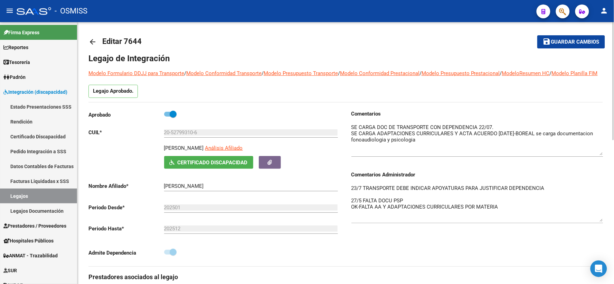
scroll to position [0, 0]
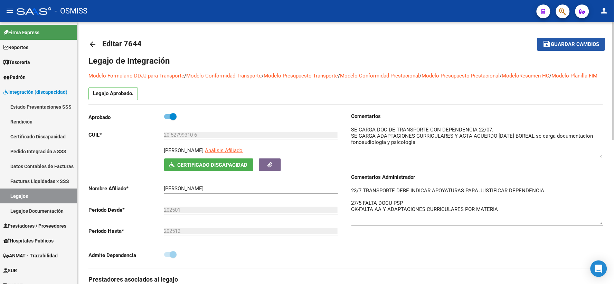
click at [562, 48] on button "save Guardar cambios" at bounding box center [572, 44] width 68 height 13
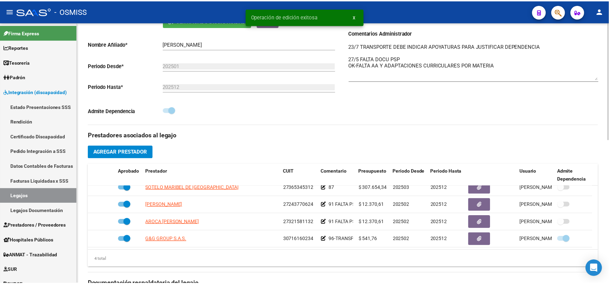
scroll to position [192, 0]
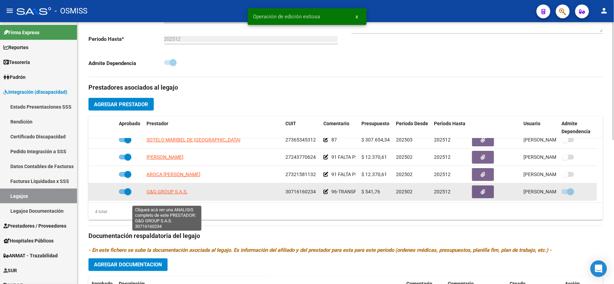
click at [174, 194] on span "G&G GROUP S.A.S." at bounding box center [167, 192] width 41 height 6
type textarea "30716160234"
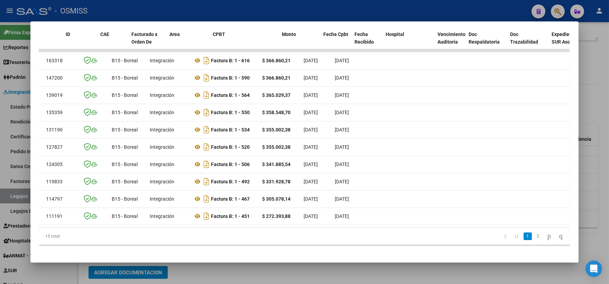
scroll to position [0, 0]
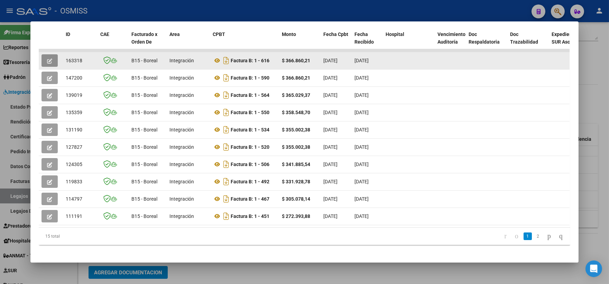
click at [47, 59] on icon "button" at bounding box center [49, 60] width 5 height 5
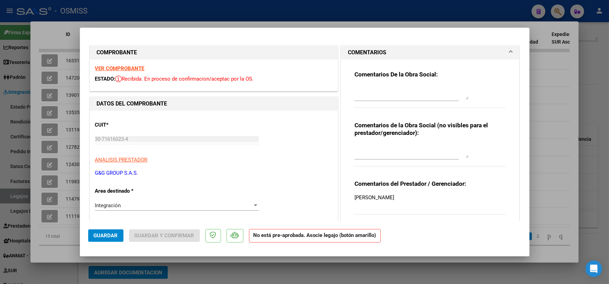
click at [395, 84] on div at bounding box center [411, 92] width 114 height 17
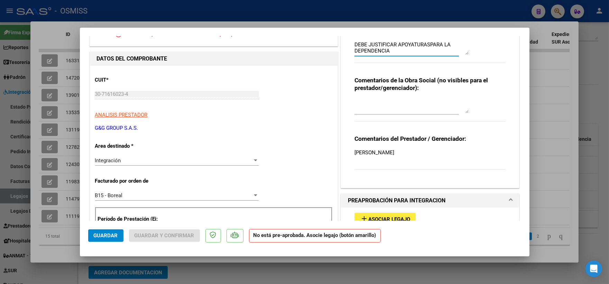
scroll to position [115, 0]
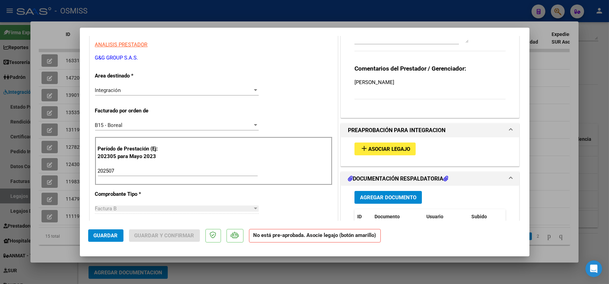
type textarea "DEBE JUSTIFICAR APOYATURASPARA LA DEPENDENCIA"
click at [376, 147] on span "Asociar Legajo" at bounding box center [389, 149] width 42 height 6
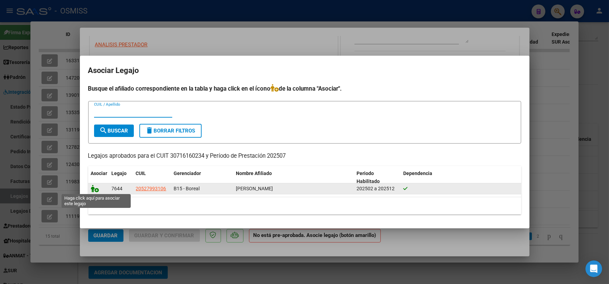
click at [93, 188] on icon at bounding box center [95, 189] width 8 height 8
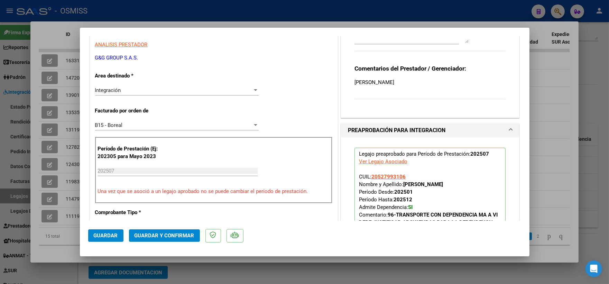
click at [98, 235] on span "Guardar" at bounding box center [106, 235] width 24 height 6
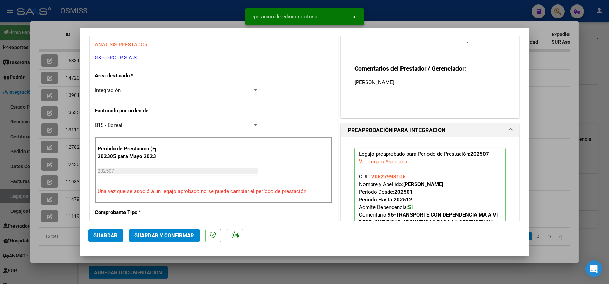
click at [593, 95] on div at bounding box center [304, 142] width 609 height 284
type input "$ 0,00"
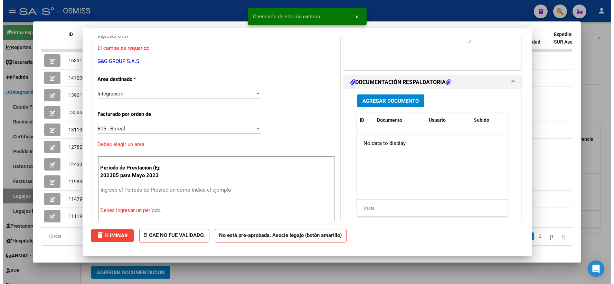
scroll to position [119, 0]
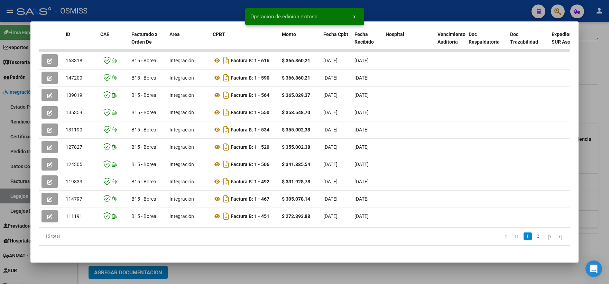
click at [592, 91] on div at bounding box center [304, 142] width 609 height 284
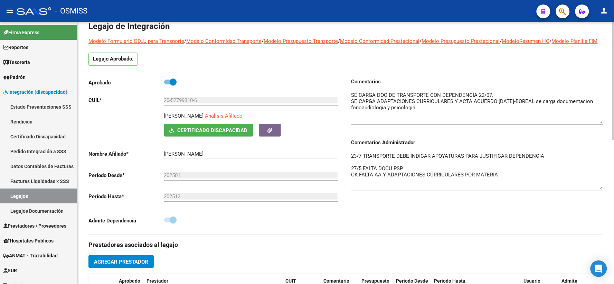
scroll to position [0, 0]
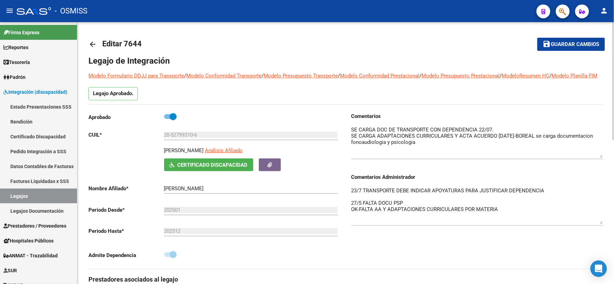
drag, startPoint x: 552, startPoint y: 42, endPoint x: 540, endPoint y: 44, distance: 12.5
click at [552, 43] on span "Guardar cambios" at bounding box center [576, 44] width 48 height 6
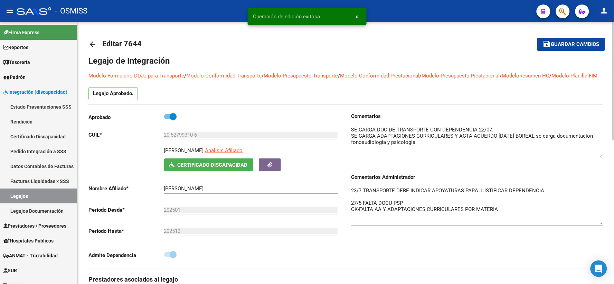
click at [92, 42] on mat-icon "arrow_back" at bounding box center [93, 44] width 8 height 8
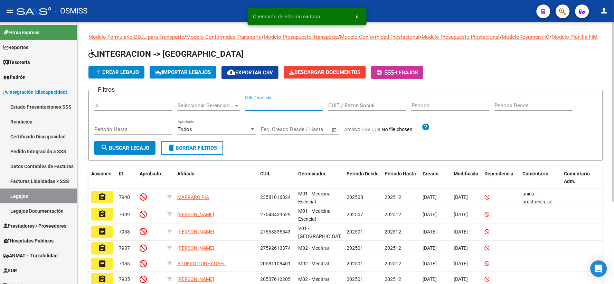
click at [279, 109] on input "CUIL / Apellido" at bounding box center [284, 105] width 78 height 6
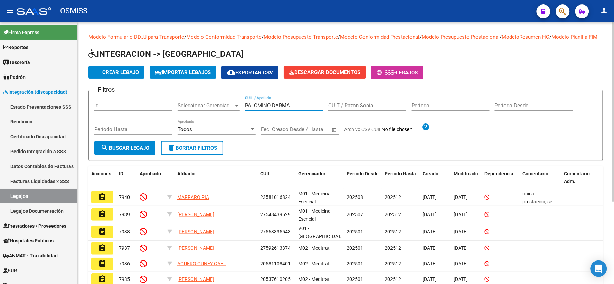
type input "PALOMINO DARMA"
click at [115, 151] on span "search Buscar Legajo" at bounding box center [125, 148] width 49 height 6
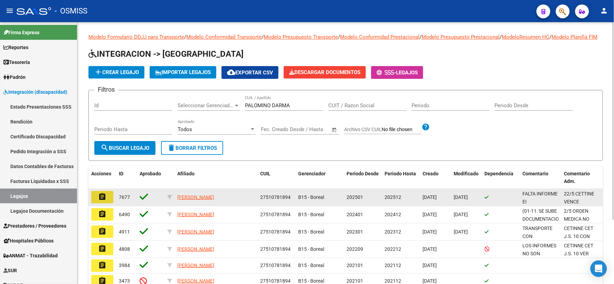
click at [102, 201] on mat-icon "assignment" at bounding box center [102, 197] width 8 height 8
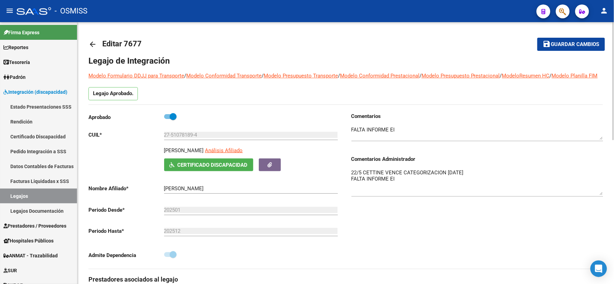
drag, startPoint x: 602, startPoint y: 189, endPoint x: 601, endPoint y: 202, distance: 12.8
click at [601, 195] on textarea "22/5 CETTINE VENCE CATEGORIZACION [DATE] FALTA INFORME EI" at bounding box center [478, 182] width 252 height 26
drag, startPoint x: 575, startPoint y: 47, endPoint x: 315, endPoint y: 56, distance: 260.2
click at [568, 47] on span "Guardar cambios" at bounding box center [576, 44] width 48 height 6
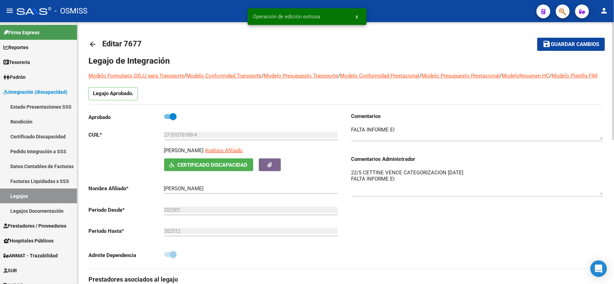
click at [92, 45] on mat-icon "arrow_back" at bounding box center [93, 44] width 8 height 8
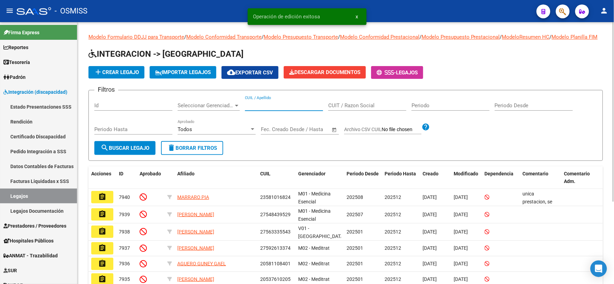
click at [293, 109] on input "CUIL / Apellido" at bounding box center [284, 105] width 78 height 6
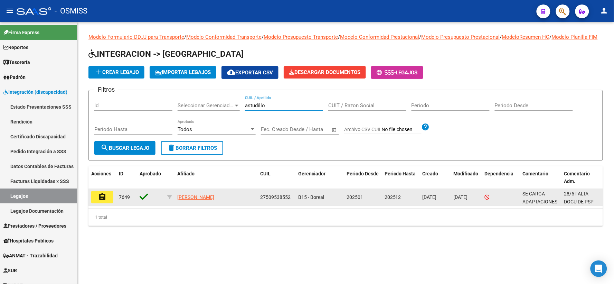
type input "astudillo"
click at [99, 201] on mat-icon "assignment" at bounding box center [102, 197] width 8 height 8
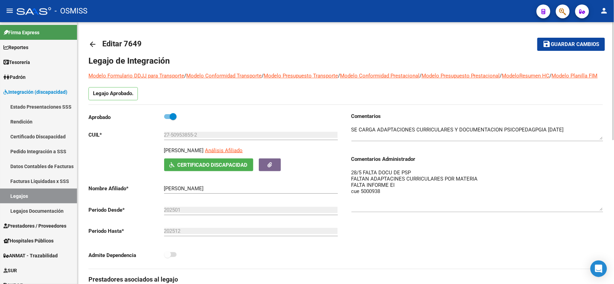
drag, startPoint x: 600, startPoint y: 188, endPoint x: 601, endPoint y: 216, distance: 28.0
click at [601, 211] on textarea "28/5 FALTA DOCU DE PSP FALTAN ADAPTACINES CURRICULARES POR MATERIA FALTA INFORM…" at bounding box center [478, 190] width 252 height 42
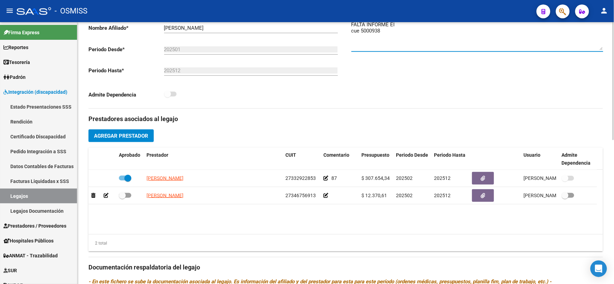
scroll to position [192, 0]
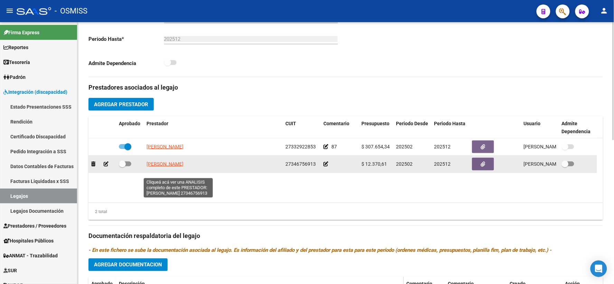
click at [165, 167] on span "[PERSON_NAME]" at bounding box center [165, 164] width 37 height 6
type textarea "27346756913"
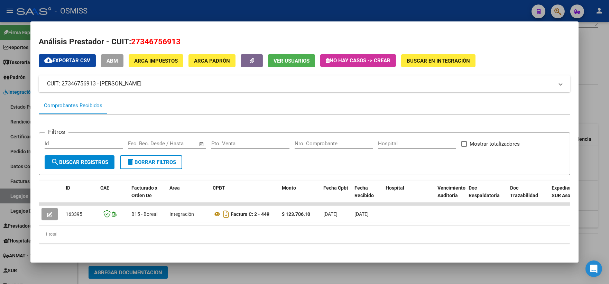
click at [590, 180] on div at bounding box center [304, 142] width 609 height 284
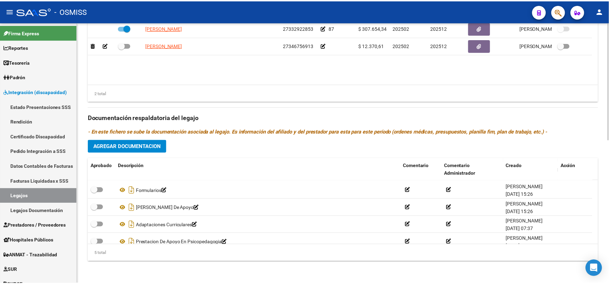
scroll to position [24, 0]
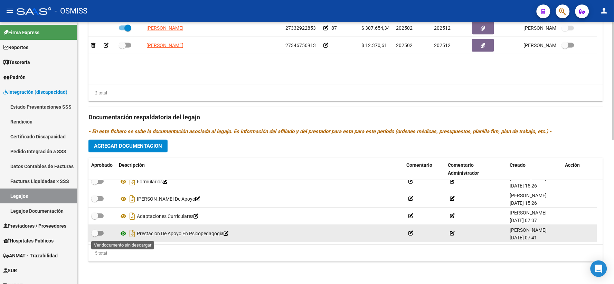
click at [123, 233] on icon at bounding box center [123, 234] width 9 height 8
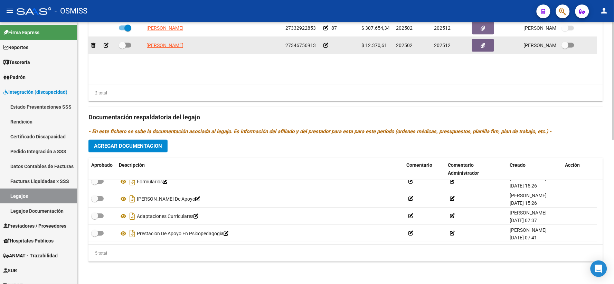
click at [326, 43] on icon at bounding box center [326, 45] width 5 height 5
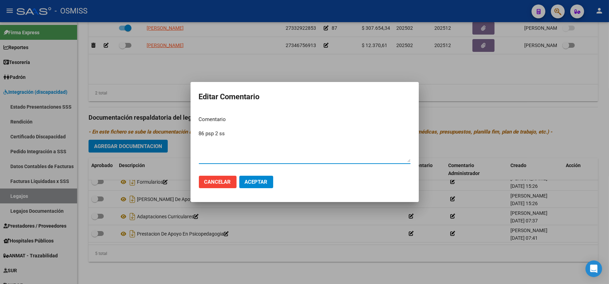
type textarea "86 psp 2 ss"
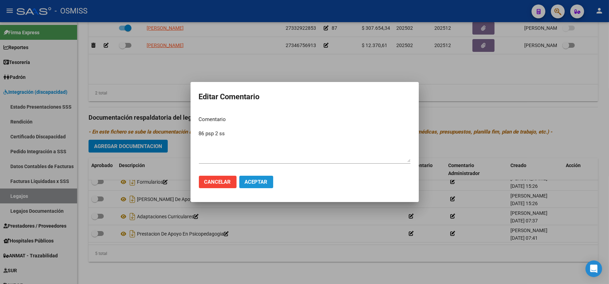
click at [243, 182] on button "Aceptar" at bounding box center [256, 182] width 34 height 12
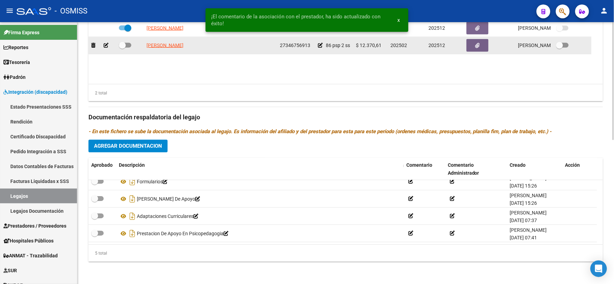
click at [120, 46] on span at bounding box center [122, 45] width 7 height 7
click at [122, 48] on input "checkbox" at bounding box center [122, 48] width 0 height 0
checkbox input "true"
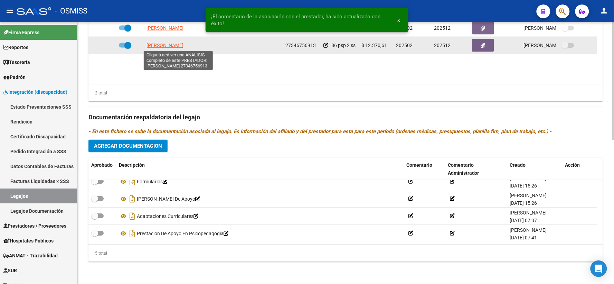
click at [184, 44] on span "[PERSON_NAME]" at bounding box center [165, 46] width 37 height 6
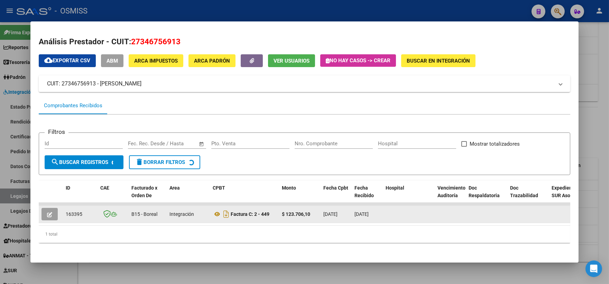
click at [48, 212] on icon "button" at bounding box center [49, 214] width 5 height 5
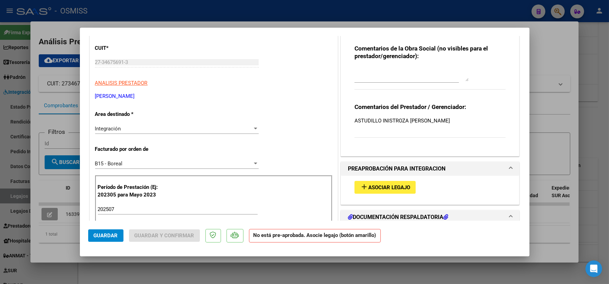
scroll to position [115, 0]
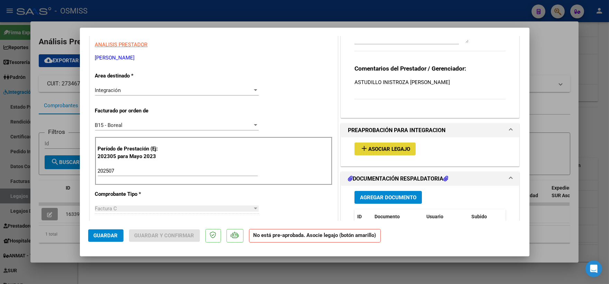
click at [389, 148] on span "Asociar Legajo" at bounding box center [389, 149] width 42 height 6
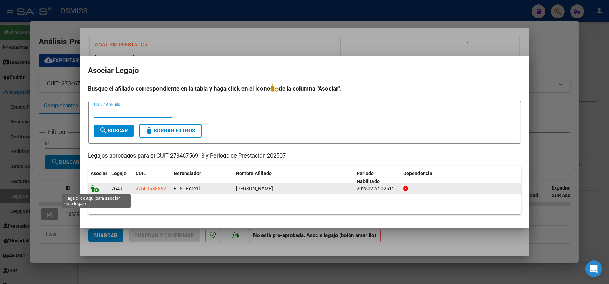
click at [91, 188] on icon at bounding box center [95, 189] width 8 height 8
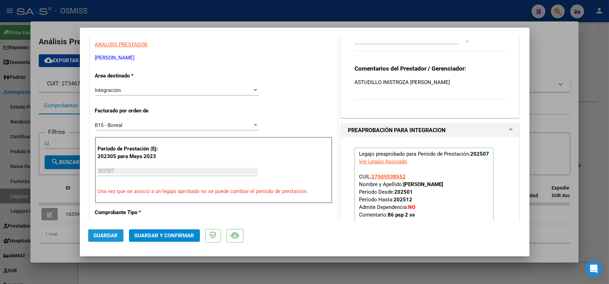
click at [106, 234] on span "Guardar" at bounding box center [106, 235] width 24 height 6
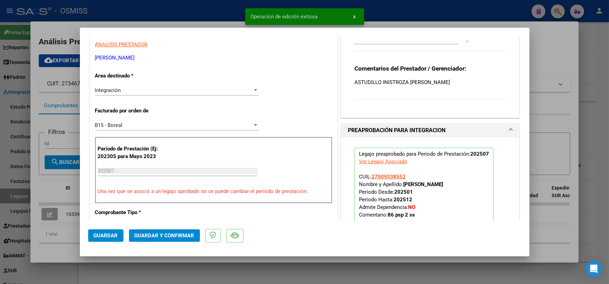
click at [557, 145] on div at bounding box center [304, 142] width 609 height 284
type input "$ 0,00"
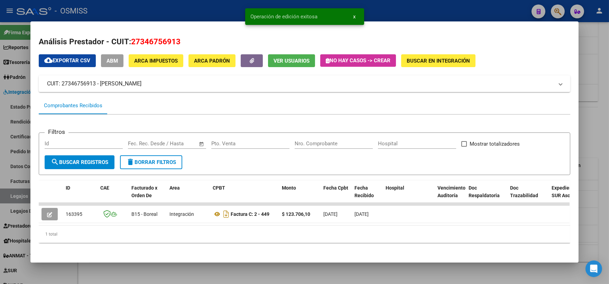
click at [593, 135] on div at bounding box center [304, 142] width 609 height 284
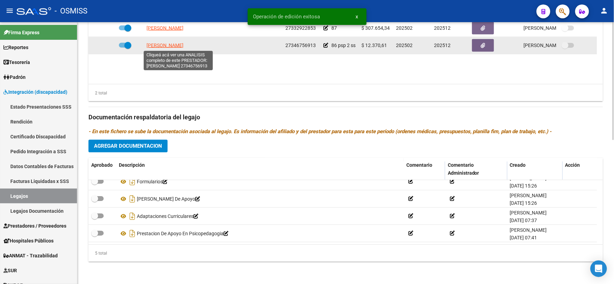
click at [160, 46] on span "[PERSON_NAME]" at bounding box center [165, 46] width 37 height 6
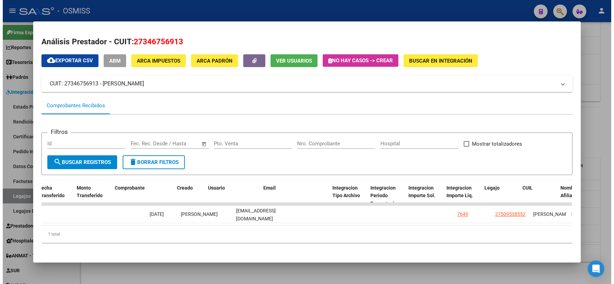
scroll to position [0, 704]
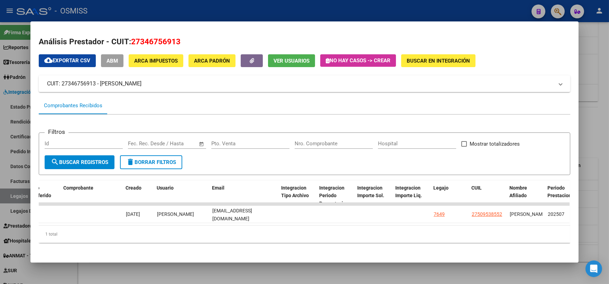
click at [596, 135] on div at bounding box center [304, 142] width 609 height 284
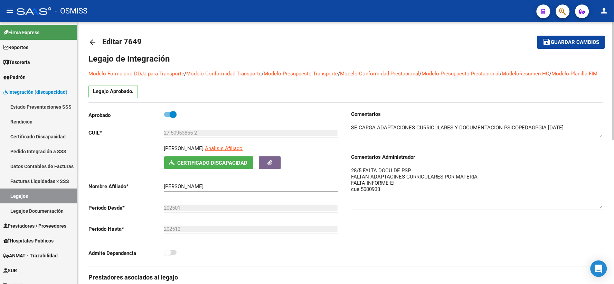
scroll to position [0, 0]
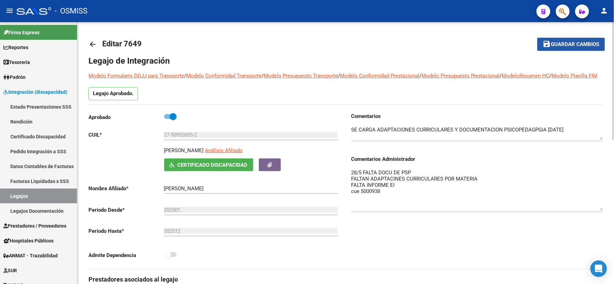
click at [578, 46] on span "Guardar cambios" at bounding box center [576, 44] width 48 height 6
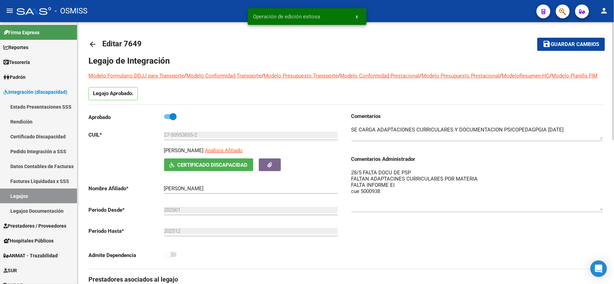
click at [95, 44] on mat-icon "arrow_back" at bounding box center [93, 44] width 8 height 8
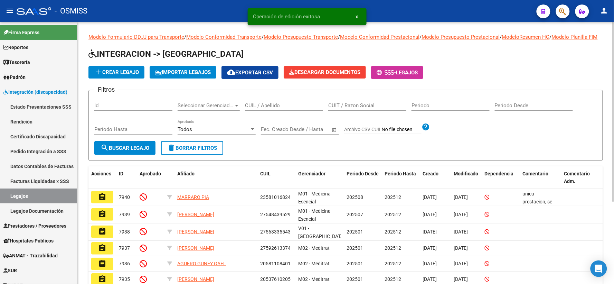
click at [267, 109] on input "CUIL / Apellido" at bounding box center [284, 105] width 78 height 6
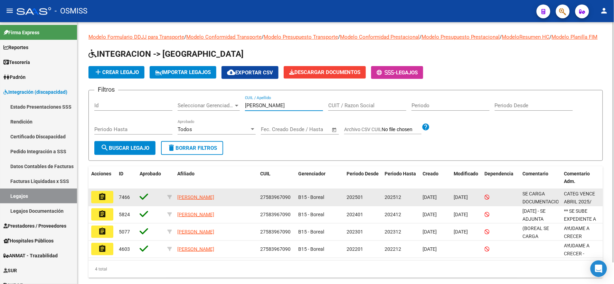
type input "[PERSON_NAME]"
click at [101, 201] on mat-icon "assignment" at bounding box center [102, 197] width 8 height 8
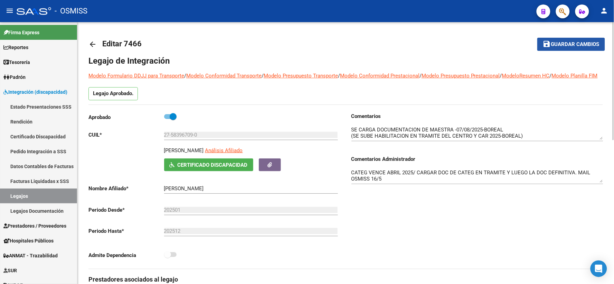
click at [557, 45] on span "Guardar cambios" at bounding box center [576, 44] width 48 height 6
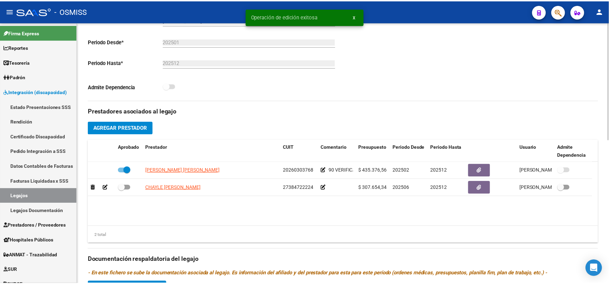
scroll to position [192, 0]
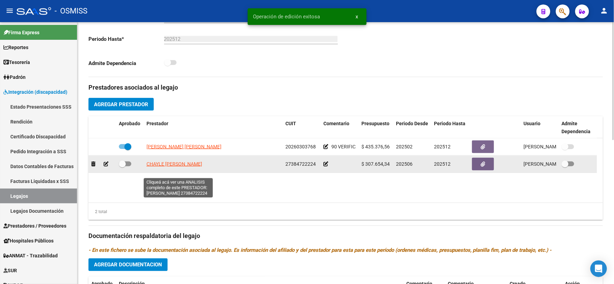
click at [191, 167] on span "CHAYLE [PERSON_NAME]" at bounding box center [175, 164] width 56 height 6
type textarea "27384722224"
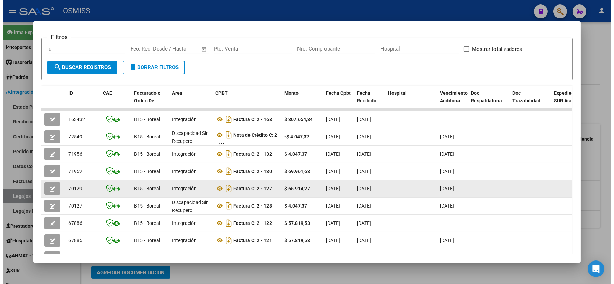
scroll to position [115, 0]
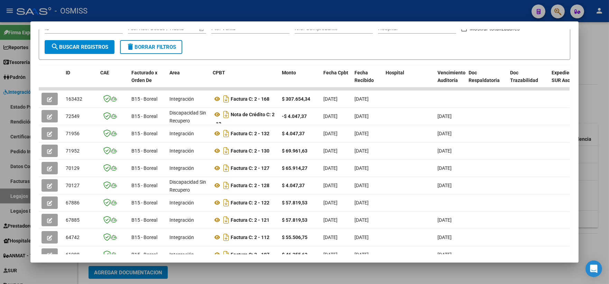
click at [587, 138] on div at bounding box center [304, 142] width 609 height 284
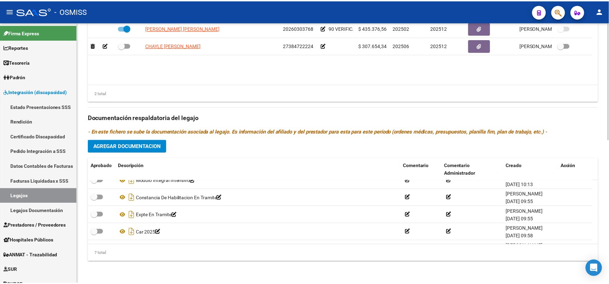
scroll to position [59, 0]
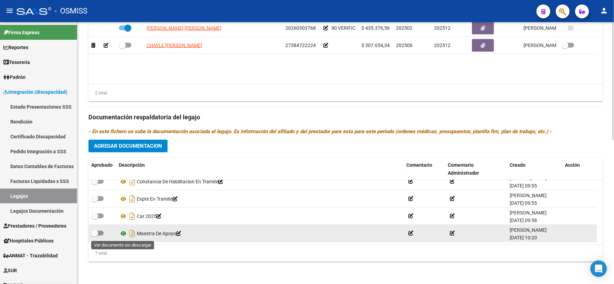
click at [124, 233] on icon at bounding box center [123, 234] width 9 height 8
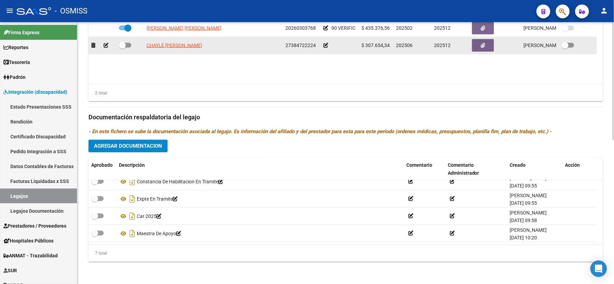
click at [327, 46] on icon at bounding box center [326, 45] width 5 height 5
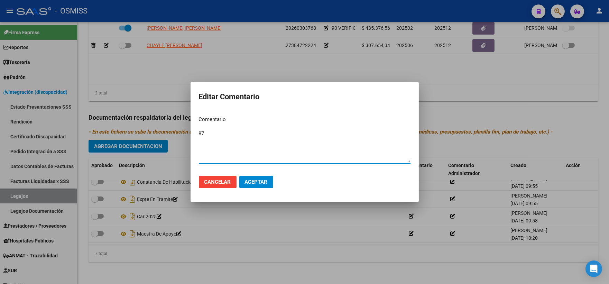
type textarea "87"
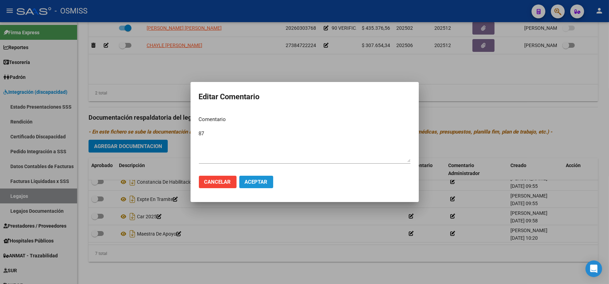
click at [254, 179] on span "Aceptar" at bounding box center [256, 182] width 23 height 6
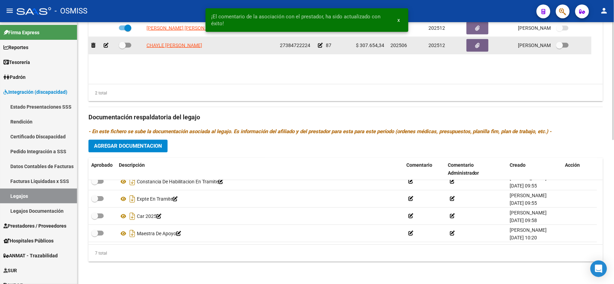
click at [124, 45] on span at bounding box center [122, 45] width 7 height 7
click at [122, 48] on input "checkbox" at bounding box center [122, 48] width 0 height 0
checkbox input "true"
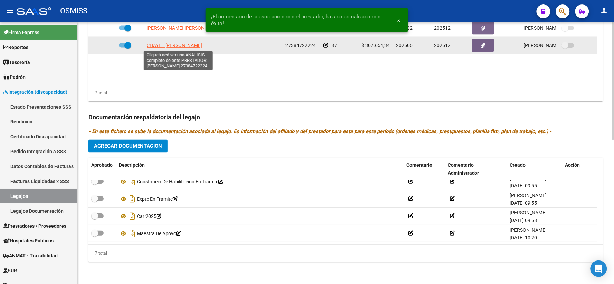
click at [167, 44] on span "CHAYLE [PERSON_NAME]" at bounding box center [175, 46] width 56 height 6
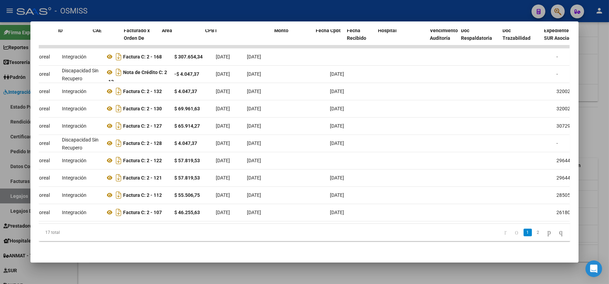
scroll to position [0, 0]
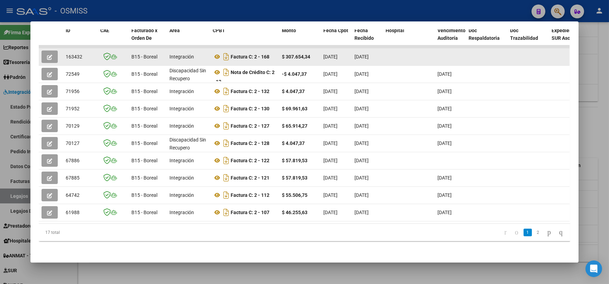
click at [47, 50] on button "button" at bounding box center [49, 56] width 16 height 12
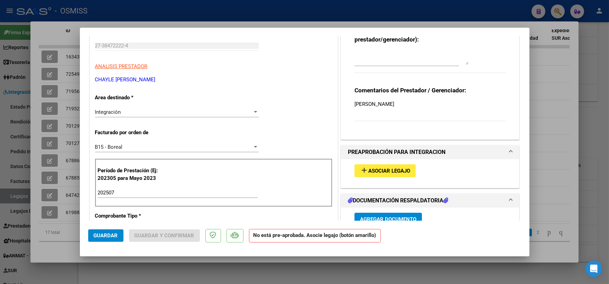
scroll to position [154, 0]
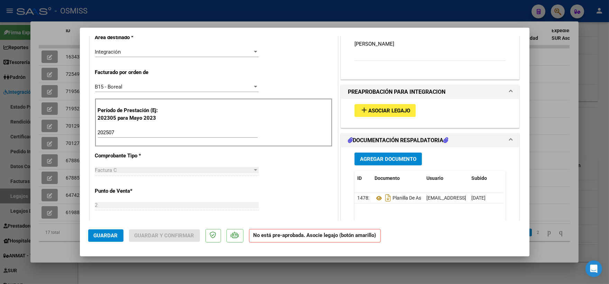
click at [381, 109] on span "Asociar Legajo" at bounding box center [389, 111] width 42 height 6
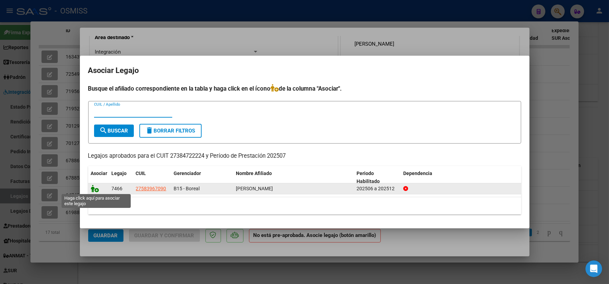
click at [95, 188] on icon at bounding box center [95, 189] width 8 height 8
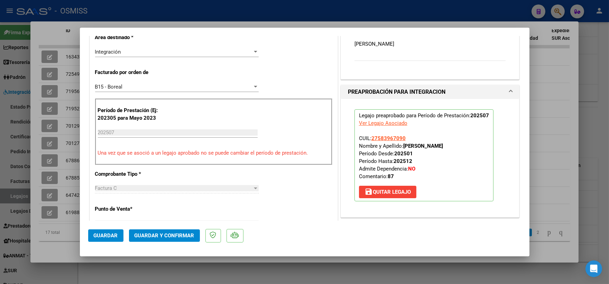
drag, startPoint x: 101, startPoint y: 238, endPoint x: 240, endPoint y: 214, distance: 141.4
click at [101, 238] on span "Guardar" at bounding box center [106, 235] width 24 height 6
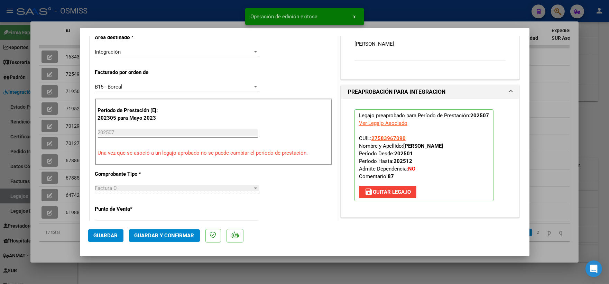
click at [558, 145] on div at bounding box center [304, 142] width 609 height 284
type input "$ 0,00"
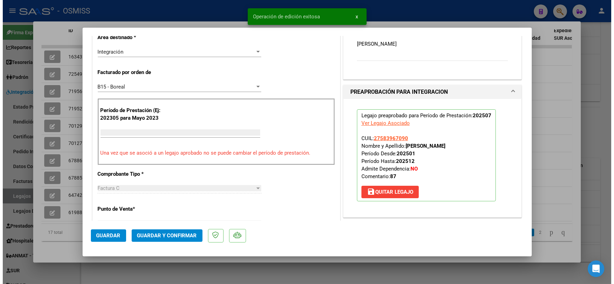
scroll to position [0, 0]
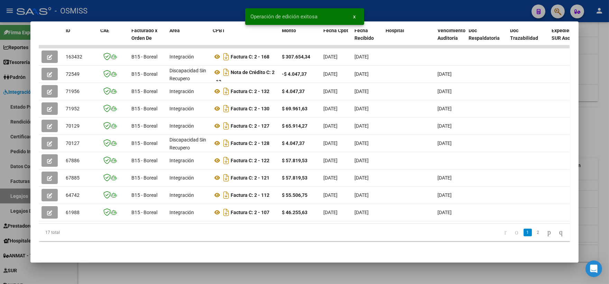
click at [590, 139] on div at bounding box center [304, 142] width 609 height 284
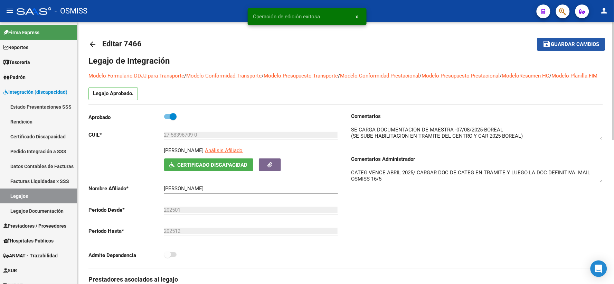
drag, startPoint x: 569, startPoint y: 41, endPoint x: 305, endPoint y: 42, distance: 264.5
click at [569, 42] on span "Guardar cambios" at bounding box center [576, 44] width 48 height 6
click at [93, 44] on mat-icon "arrow_back" at bounding box center [93, 44] width 8 height 8
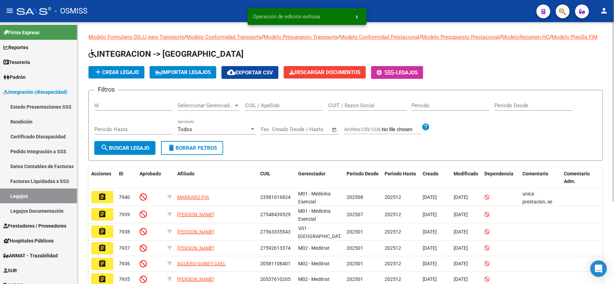
click at [281, 109] on input "CUIL / Apellido" at bounding box center [284, 105] width 78 height 6
type input "lizarraga"
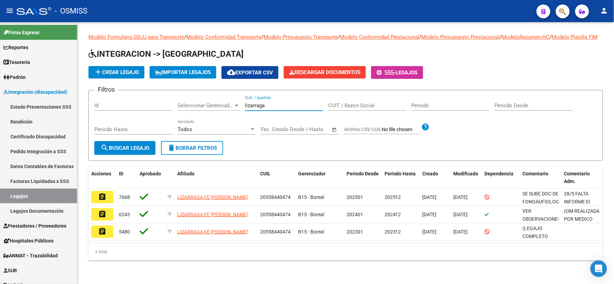
drag, startPoint x: 101, startPoint y: 204, endPoint x: 141, endPoint y: 200, distance: 39.6
click at [101, 201] on mat-icon "assignment" at bounding box center [102, 197] width 8 height 8
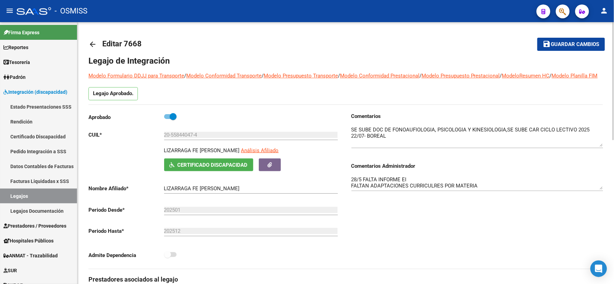
drag, startPoint x: 602, startPoint y: 145, endPoint x: 602, endPoint y: 152, distance: 7.0
click at [602, 147] on textarea at bounding box center [478, 136] width 252 height 21
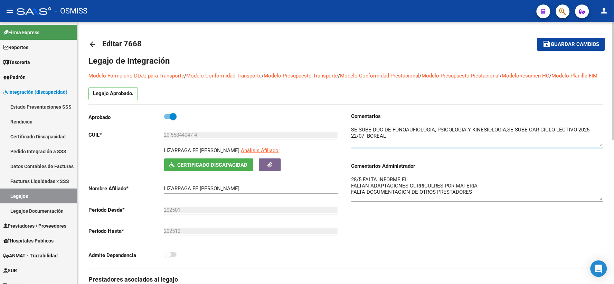
drag, startPoint x: 603, startPoint y: 197, endPoint x: 603, endPoint y: 208, distance: 10.7
click at [603, 200] on textarea "28/5 FALTA INFORME EI FALTAN ADAPTACIONES CURRICULRES POR MATERIA FALTA DOCUMEN…" at bounding box center [478, 188] width 252 height 25
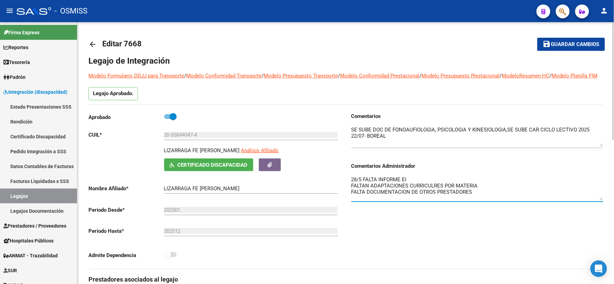
click at [353, 187] on textarea "28/5 FALTA INFORME EI FALTAN ADAPTACIONES CURRICULRES POR MATERIA FALTA DOCUMEN…" at bounding box center [478, 188] width 252 height 25
type textarea "14/8 hay facturacion de transnat y no hay legajo 28/5 FALTA INFORME EI FALTAN A…"
click at [552, 40] on mat-icon "save" at bounding box center [547, 44] width 8 height 8
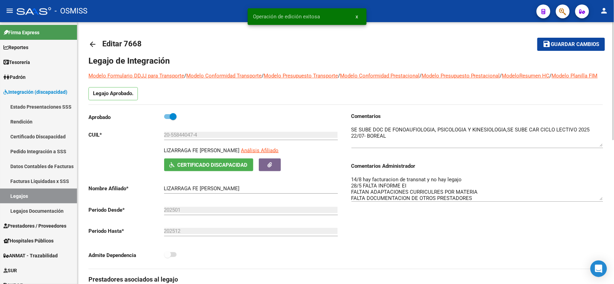
click at [94, 44] on mat-icon "arrow_back" at bounding box center [93, 44] width 8 height 8
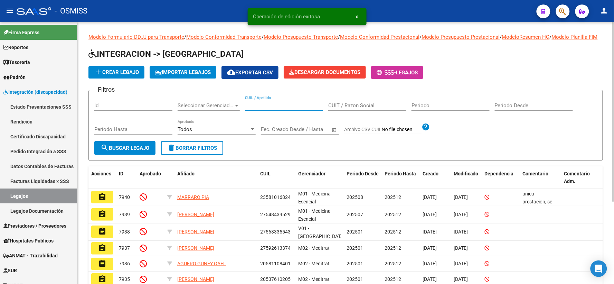
click at [262, 109] on input "CUIL / Apellido" at bounding box center [284, 105] width 78 height 6
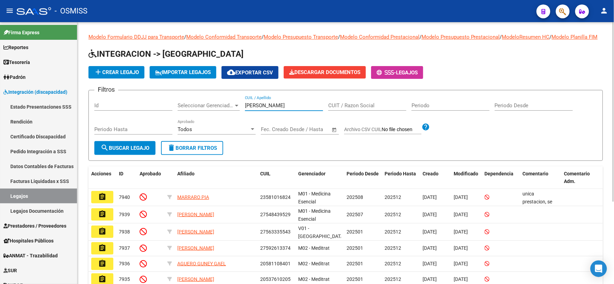
type input "[PERSON_NAME]"
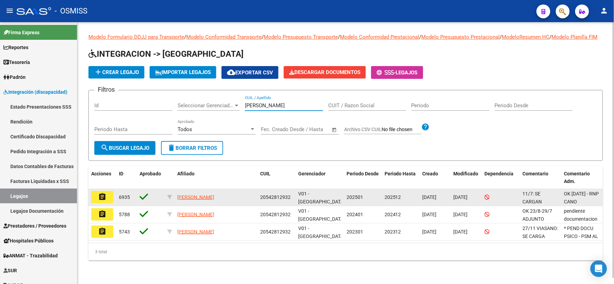
click at [97, 202] on button "assignment" at bounding box center [102, 197] width 22 height 12
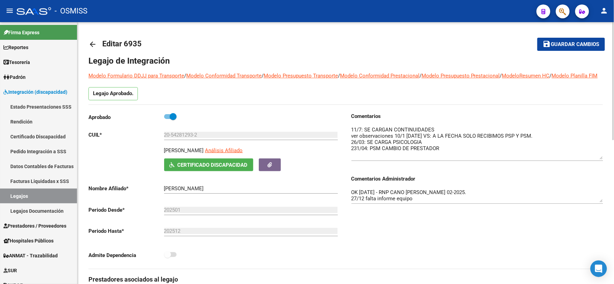
drag, startPoint x: 603, startPoint y: 146, endPoint x: 605, endPoint y: 166, distance: 20.2
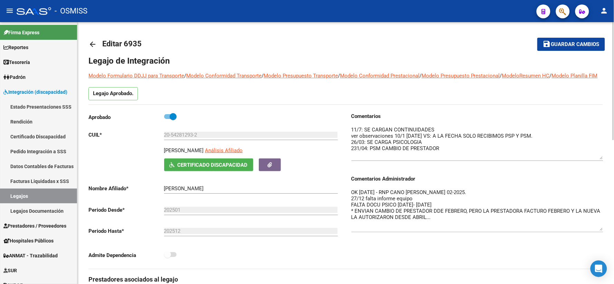
drag, startPoint x: 603, startPoint y: 209, endPoint x: 603, endPoint y: 238, distance: 28.4
click at [603, 231] on textarea "OK [DATE] - RNP CANO [PERSON_NAME] 02-2025. 27/12 falta informe equipo FALTA DO…" at bounding box center [478, 209] width 252 height 42
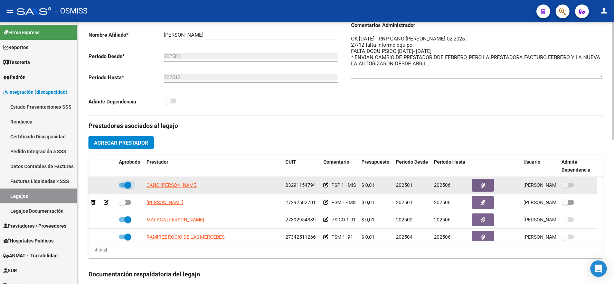
click at [122, 187] on span at bounding box center [125, 185] width 12 height 5
click at [122, 188] on input "checkbox" at bounding box center [122, 187] width 0 height 0
checkbox input "false"
click at [107, 187] on icon at bounding box center [106, 185] width 5 height 5
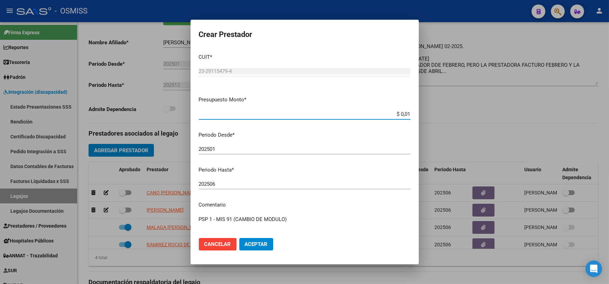
click at [230, 183] on input "202506" at bounding box center [305, 184] width 212 height 6
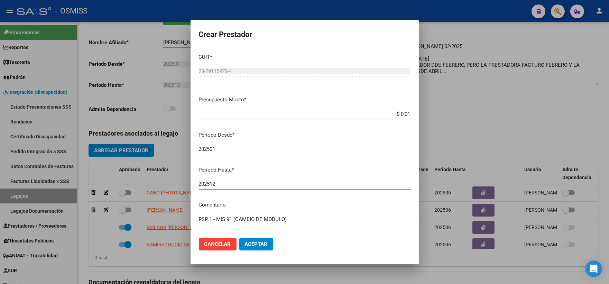
type input "202512"
click at [247, 243] on span "Aceptar" at bounding box center [256, 244] width 23 height 6
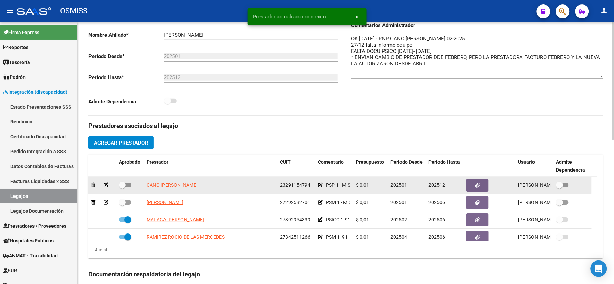
click at [122, 188] on span at bounding box center [122, 185] width 7 height 7
click at [122, 188] on input "checkbox" at bounding box center [122, 187] width 0 height 0
checkbox input "true"
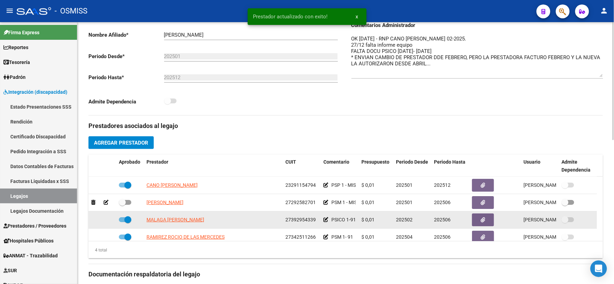
click at [121, 222] on span at bounding box center [125, 219] width 12 height 5
click at [122, 222] on input "checkbox" at bounding box center [122, 222] width 0 height 0
checkbox input "false"
click at [106, 222] on icon at bounding box center [106, 219] width 5 height 5
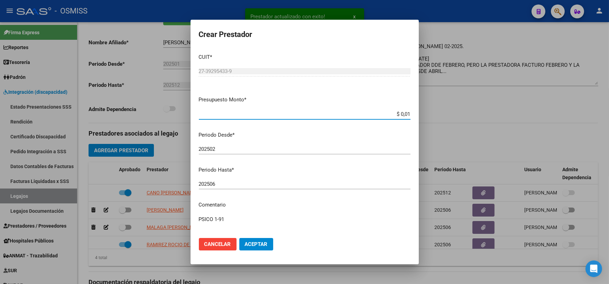
click at [241, 183] on input "202506" at bounding box center [305, 184] width 212 height 6
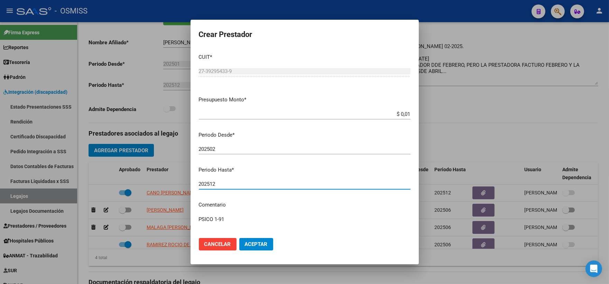
type input "202512"
click at [256, 243] on span "Aceptar" at bounding box center [256, 244] width 23 height 6
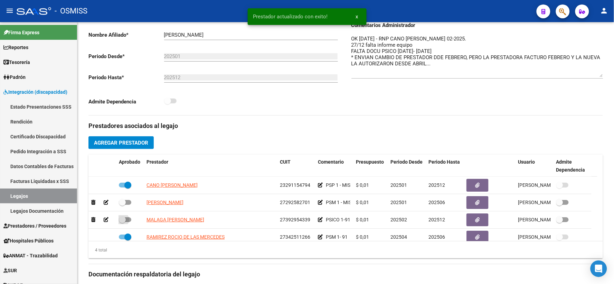
click at [120, 223] on span at bounding box center [122, 219] width 7 height 7
click at [122, 222] on input "checkbox" at bounding box center [122, 222] width 0 height 0
checkbox input "true"
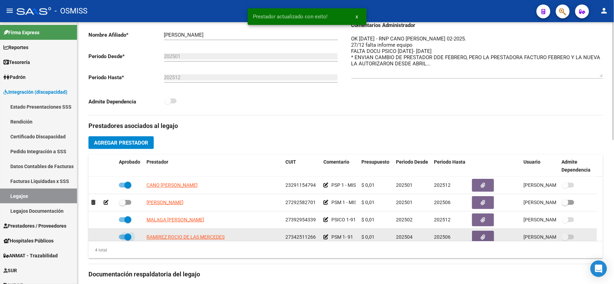
click at [122, 239] on span at bounding box center [125, 236] width 12 height 5
click at [122, 240] on input "checkbox" at bounding box center [122, 239] width 0 height 0
checkbox input "false"
click at [107, 239] on icon at bounding box center [106, 236] width 5 height 5
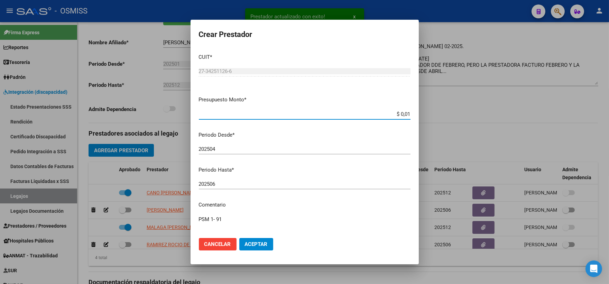
click at [225, 184] on input "202506" at bounding box center [305, 184] width 212 height 6
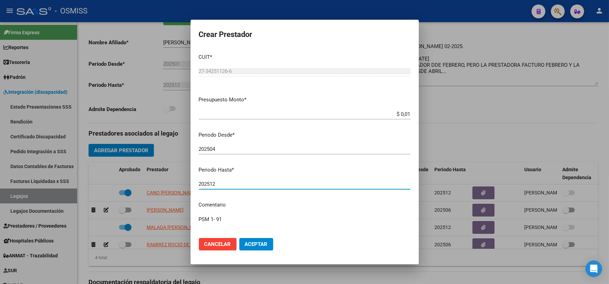
type input "202512"
click at [250, 243] on span "Aceptar" at bounding box center [256, 244] width 23 height 6
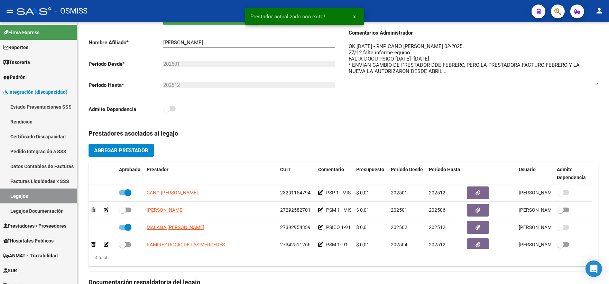
scroll to position [4, 0]
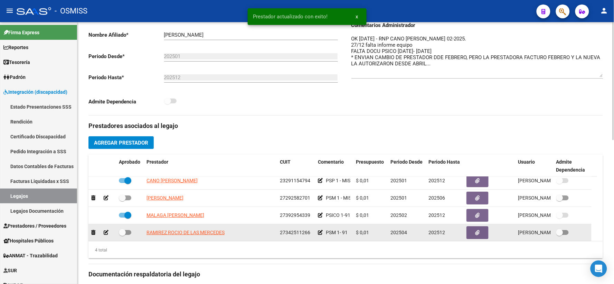
click at [122, 236] on span at bounding box center [122, 232] width 7 height 7
click at [122, 235] on input "checkbox" at bounding box center [122, 235] width 0 height 0
checkbox input "true"
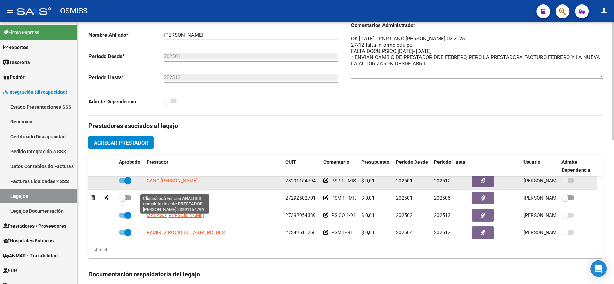
click at [166, 183] on span "CANO [PERSON_NAME]" at bounding box center [172, 181] width 51 height 6
type textarea "23291154794"
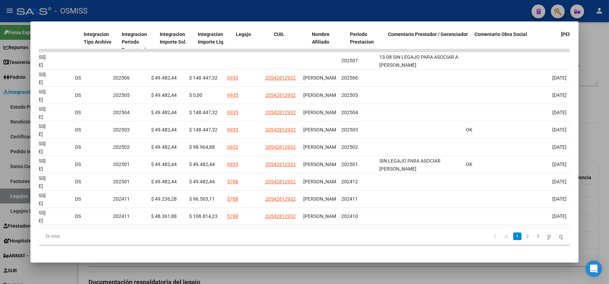
scroll to position [0, 0]
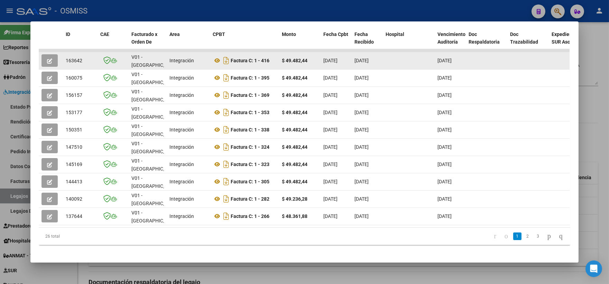
click at [47, 59] on icon "button" at bounding box center [49, 60] width 5 height 5
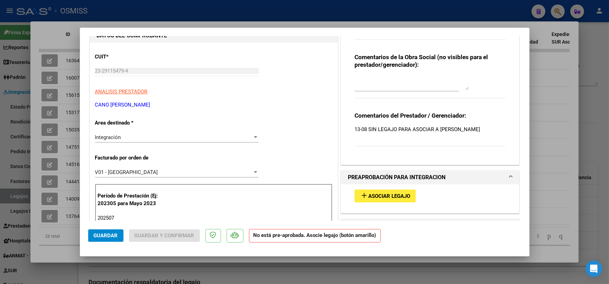
scroll to position [77, 0]
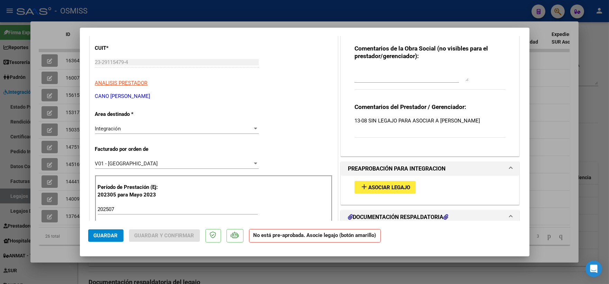
click at [377, 185] on span "Asociar Legajo" at bounding box center [389, 187] width 42 height 6
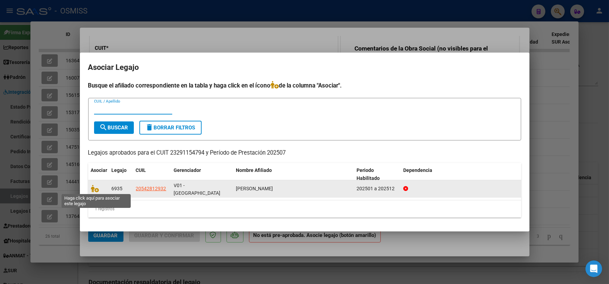
click at [96, 189] on icon at bounding box center [95, 189] width 8 height 8
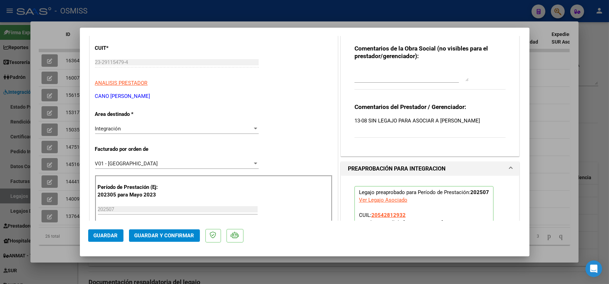
click at [103, 235] on span "Guardar" at bounding box center [106, 235] width 24 height 6
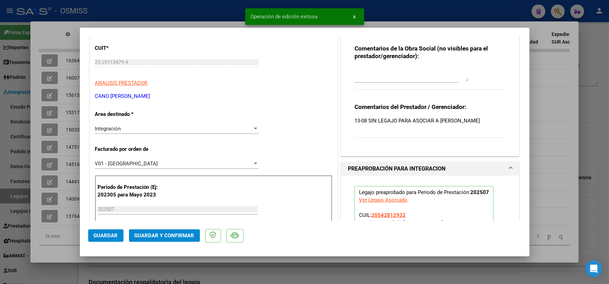
click at [545, 181] on div at bounding box center [304, 142] width 609 height 284
type input "$ 0,00"
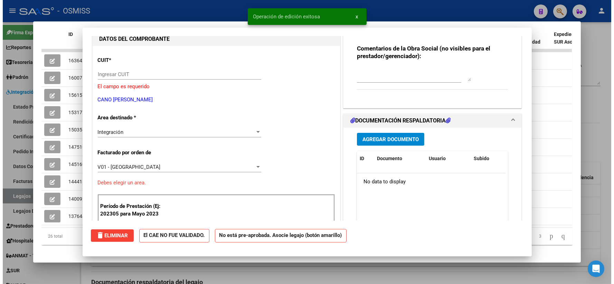
scroll to position [0, 0]
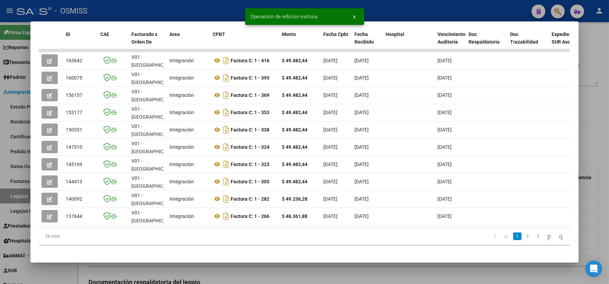
click at [590, 155] on div at bounding box center [304, 142] width 609 height 284
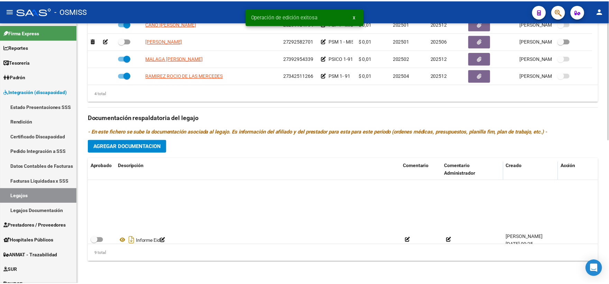
scroll to position [93, 0]
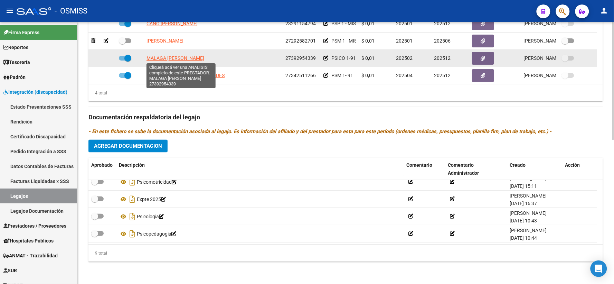
click at [165, 59] on span "MALAGA [PERSON_NAME]" at bounding box center [176, 58] width 58 height 6
type textarea "27392954339"
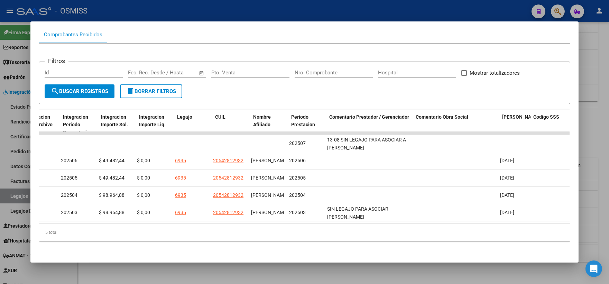
scroll to position [0, 0]
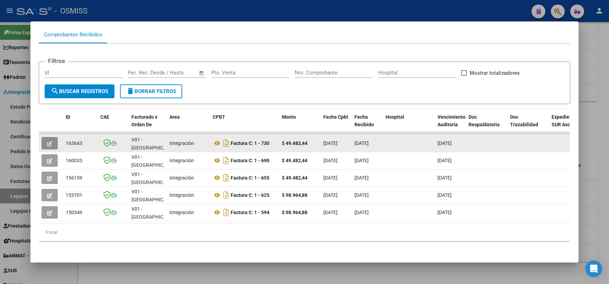
click at [50, 137] on button "button" at bounding box center [49, 143] width 16 height 12
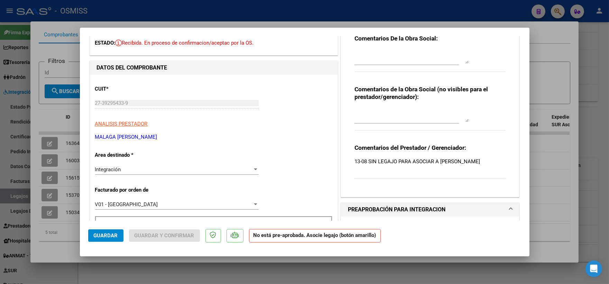
scroll to position [77, 0]
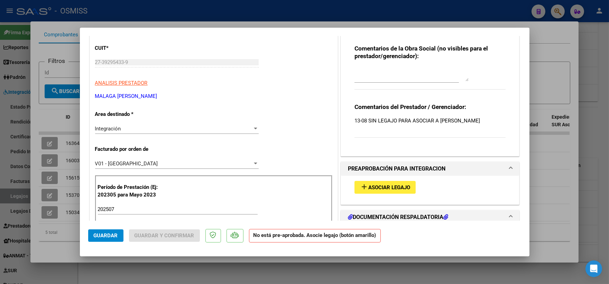
click at [378, 188] on span "Asociar Legajo" at bounding box center [389, 187] width 42 height 6
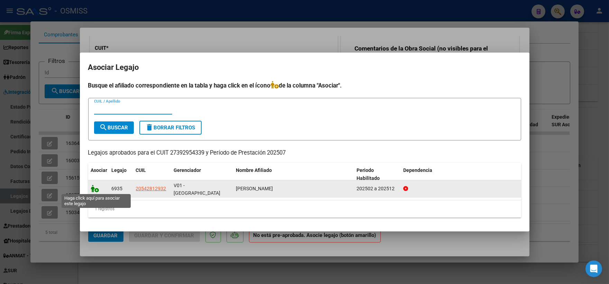
click at [94, 189] on icon at bounding box center [95, 189] width 8 height 8
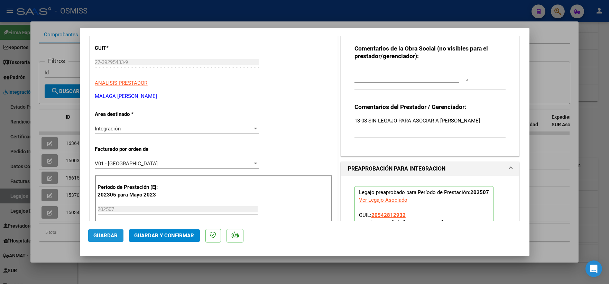
click at [105, 236] on span "Guardar" at bounding box center [106, 235] width 24 height 6
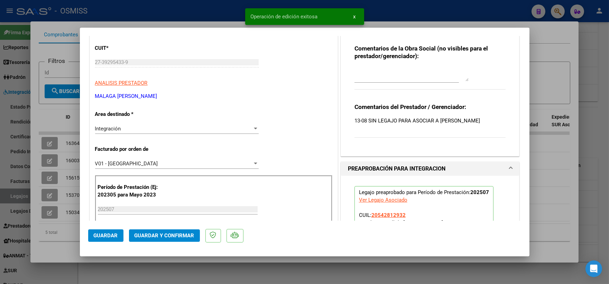
click at [559, 166] on div at bounding box center [304, 142] width 609 height 284
type input "$ 0,00"
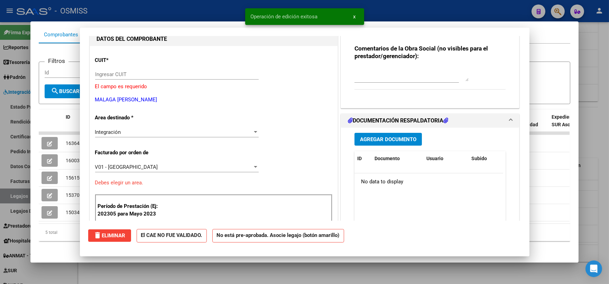
scroll to position [0, 0]
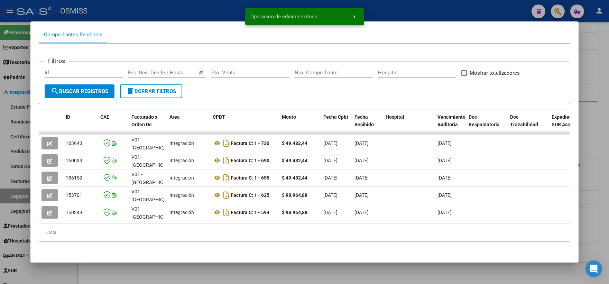
click at [594, 140] on div at bounding box center [304, 142] width 609 height 284
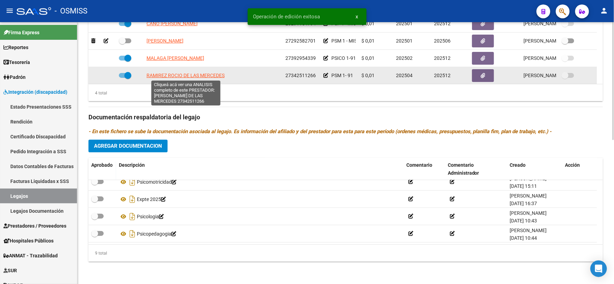
click at [183, 73] on span "RAMIREZ ROCIO DE LAS MERCEDES" at bounding box center [186, 76] width 78 height 6
type textarea "27342511266"
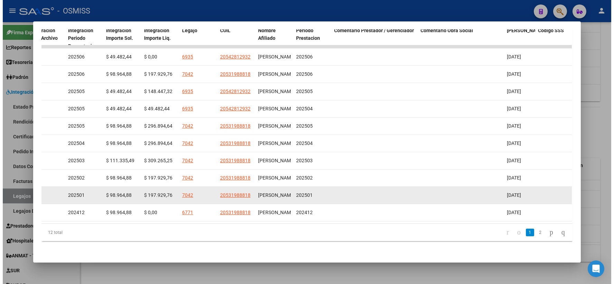
scroll to position [0, 962]
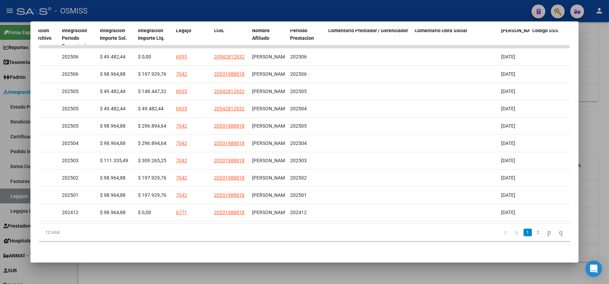
click at [595, 146] on div at bounding box center [304, 142] width 609 height 284
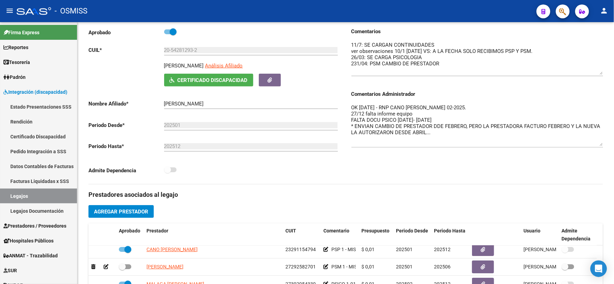
scroll to position [0, 0]
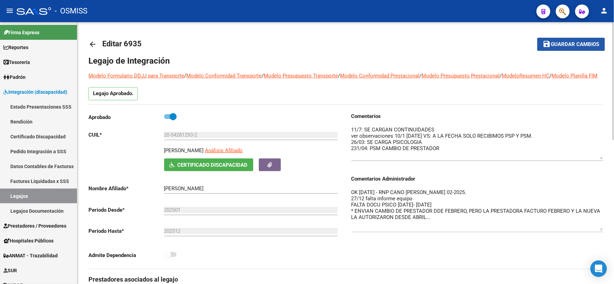
drag, startPoint x: 570, startPoint y: 45, endPoint x: 198, endPoint y: 52, distance: 371.4
click at [569, 45] on span "Guardar cambios" at bounding box center [576, 44] width 48 height 6
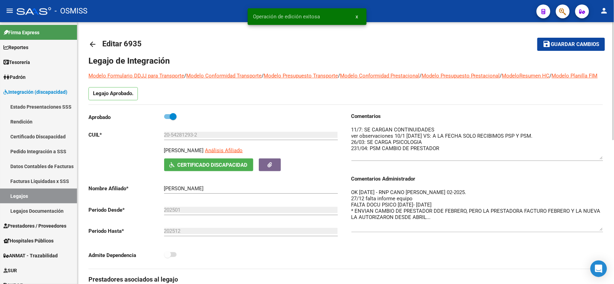
click at [94, 43] on mat-icon "arrow_back" at bounding box center [93, 44] width 8 height 8
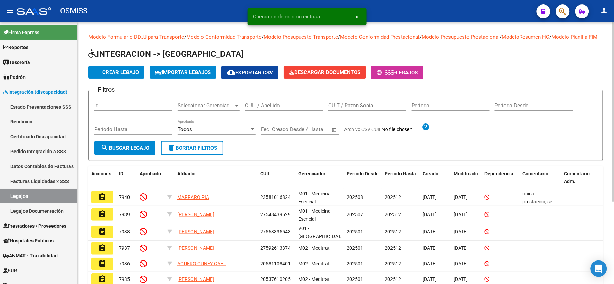
click at [267, 109] on input "CUIL / Apellido" at bounding box center [284, 105] width 78 height 6
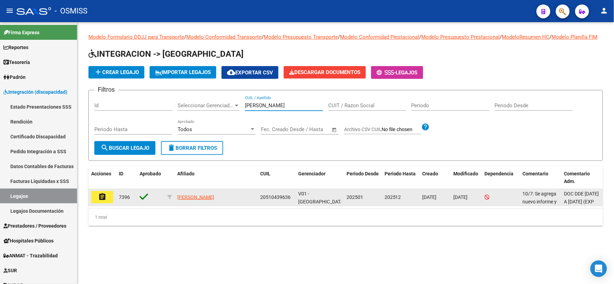
type input "[PERSON_NAME]"
click at [107, 203] on button "assignment" at bounding box center [102, 197] width 22 height 12
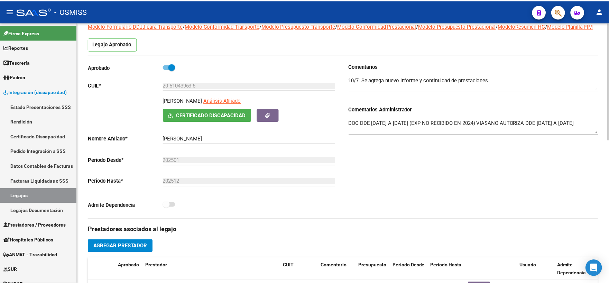
scroll to position [192, 0]
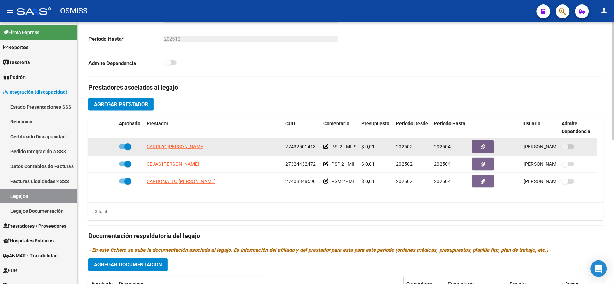
click at [122, 149] on span at bounding box center [125, 146] width 12 height 5
click at [122, 149] on input "checkbox" at bounding box center [122, 149] width 0 height 0
checkbox input "false"
click at [104, 149] on icon at bounding box center [106, 146] width 5 height 5
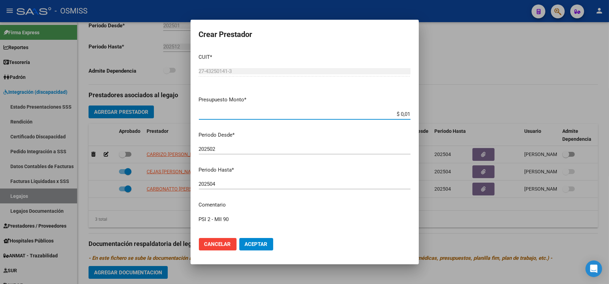
click at [244, 186] on input "202504" at bounding box center [305, 184] width 212 height 6
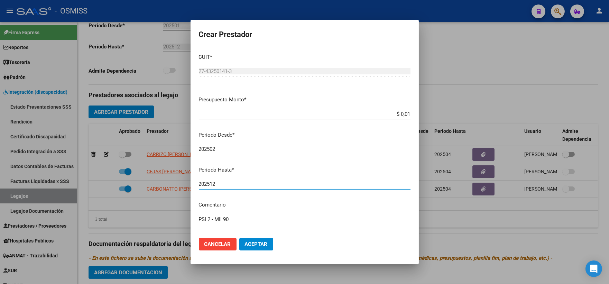
type input "202512"
drag, startPoint x: 261, startPoint y: 245, endPoint x: 197, endPoint y: 218, distance: 69.0
click at [260, 245] on span "Aceptar" at bounding box center [256, 244] width 23 height 6
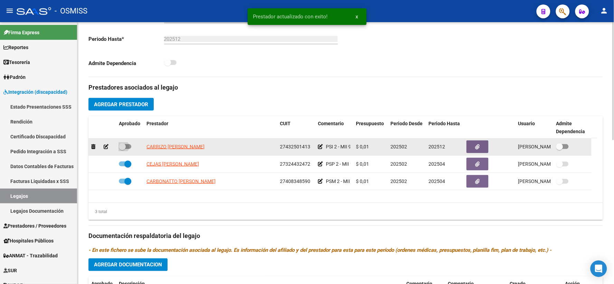
drag, startPoint x: 120, startPoint y: 153, endPoint x: 120, endPoint y: 167, distance: 13.5
click at [121, 150] on span at bounding box center [122, 146] width 7 height 7
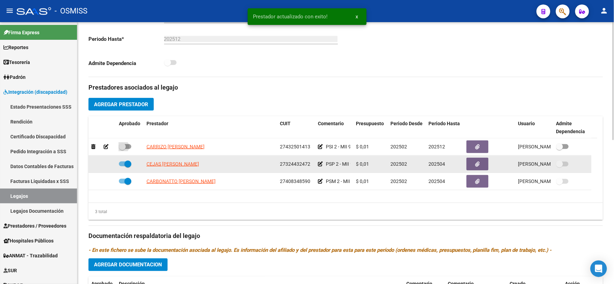
click at [122, 149] on input "checkbox" at bounding box center [122, 149] width 0 height 0
checkbox input "true"
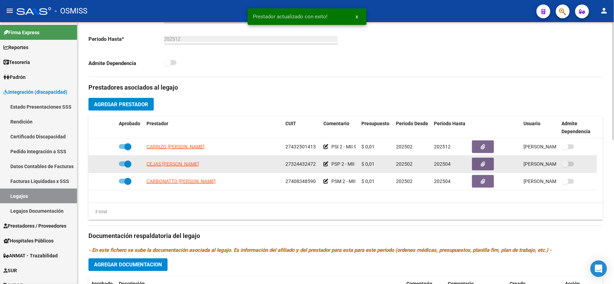
click at [120, 166] on span at bounding box center [125, 163] width 12 height 5
click at [122, 167] on input "checkbox" at bounding box center [122, 166] width 0 height 0
checkbox input "false"
click at [104, 166] on icon at bounding box center [106, 163] width 5 height 5
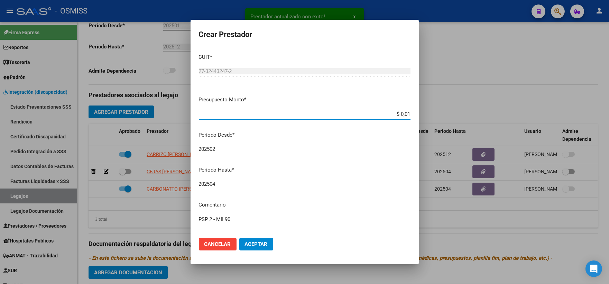
click at [219, 184] on input "202504" at bounding box center [305, 184] width 212 height 6
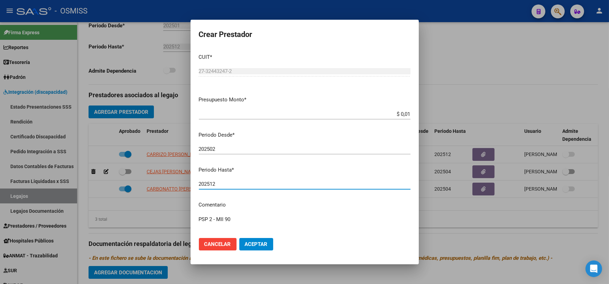
type input "202512"
click at [258, 246] on span "Aceptar" at bounding box center [256, 244] width 23 height 6
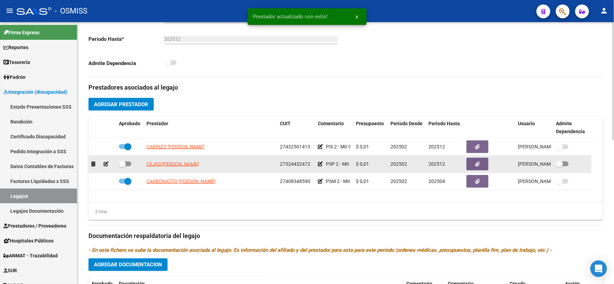
click at [122, 167] on span at bounding box center [122, 163] width 7 height 7
click at [122, 167] on input "checkbox" at bounding box center [122, 166] width 0 height 0
checkbox input "true"
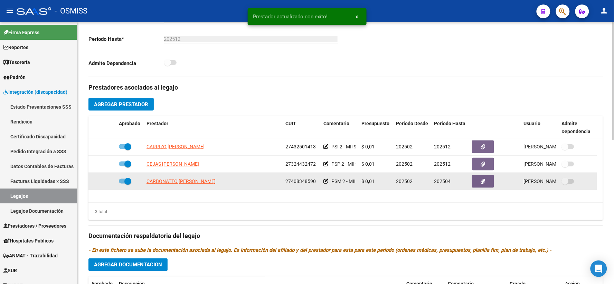
click at [120, 184] on span at bounding box center [125, 181] width 12 height 5
click at [122, 184] on input "checkbox" at bounding box center [122, 184] width 0 height 0
checkbox input "false"
click at [105, 184] on icon at bounding box center [106, 181] width 5 height 5
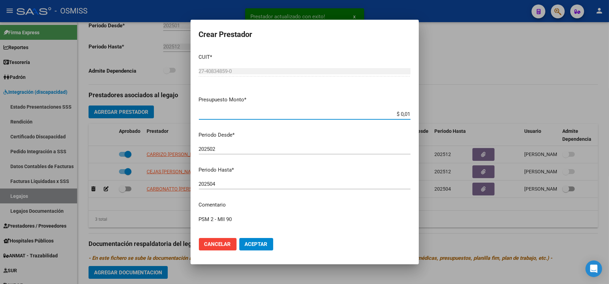
click at [226, 184] on input "202504" at bounding box center [305, 184] width 212 height 6
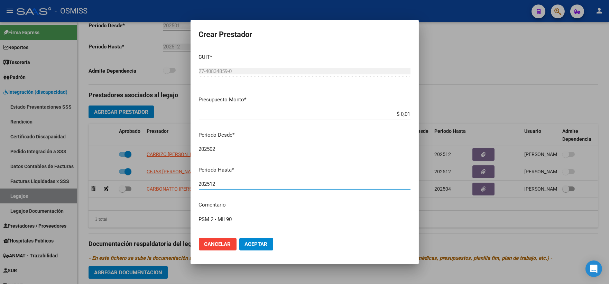
type input "202512"
click at [257, 243] on span "Aceptar" at bounding box center [256, 244] width 23 height 6
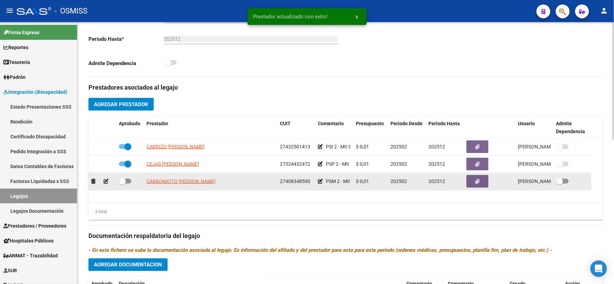
click at [123, 185] on span at bounding box center [122, 181] width 7 height 7
click at [122, 184] on input "checkbox" at bounding box center [122, 184] width 0 height 0
checkbox input "true"
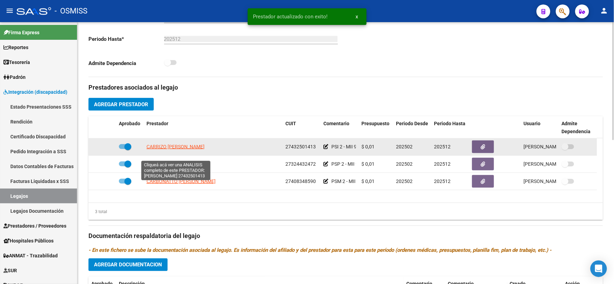
click at [172, 149] on span "CARRIZO [PERSON_NAME]" at bounding box center [176, 147] width 58 height 6
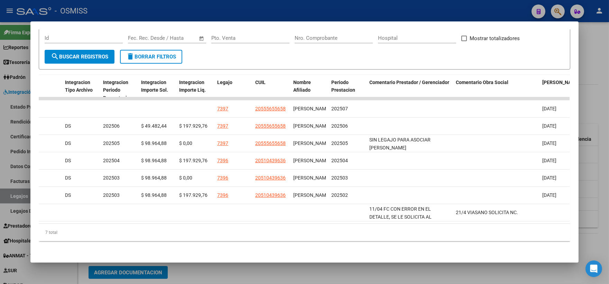
scroll to position [0, 963]
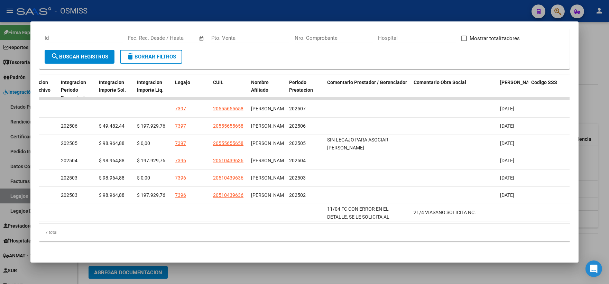
click at [594, 172] on div at bounding box center [304, 142] width 609 height 284
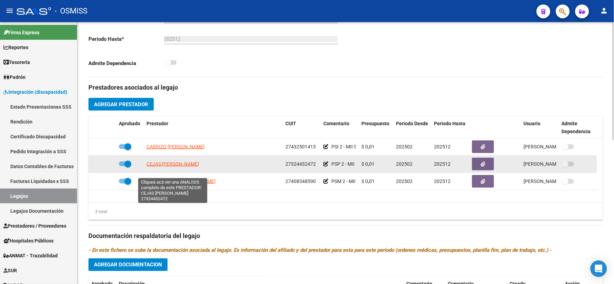
click at [161, 167] on span "CEJAS [PERSON_NAME]" at bounding box center [173, 164] width 53 height 6
type textarea "27324432472"
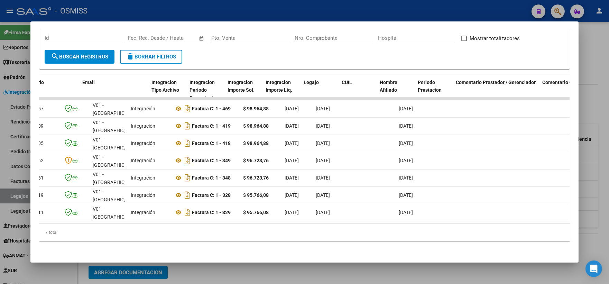
scroll to position [0, 0]
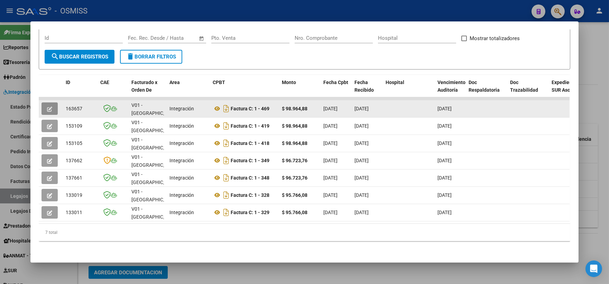
click at [47, 106] on icon "button" at bounding box center [49, 108] width 5 height 5
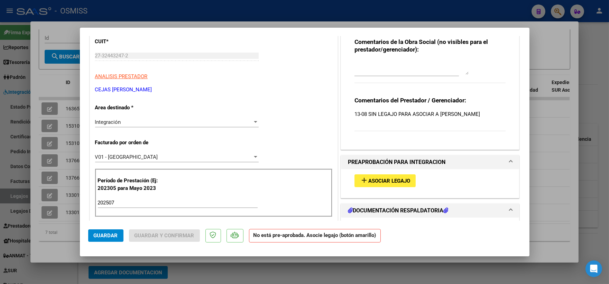
scroll to position [115, 0]
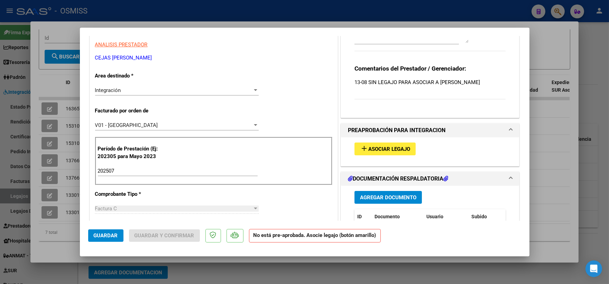
click at [379, 147] on span "Asociar Legajo" at bounding box center [389, 149] width 42 height 6
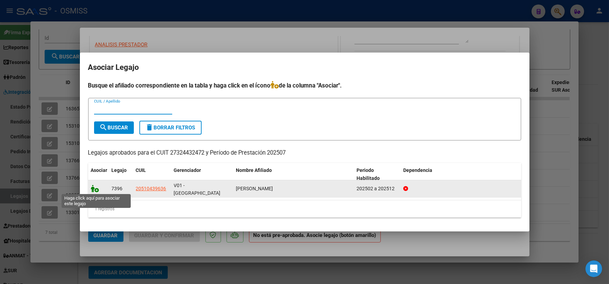
click at [92, 188] on icon at bounding box center [95, 189] width 8 height 8
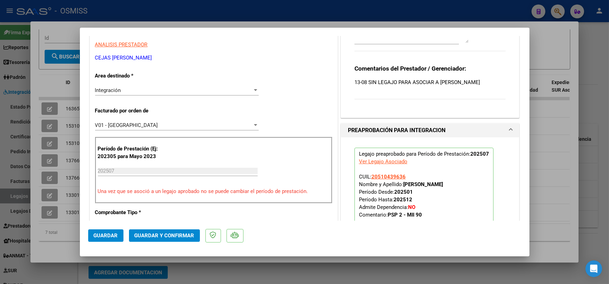
drag, startPoint x: 99, startPoint y: 233, endPoint x: 298, endPoint y: 186, distance: 204.0
click at [102, 233] on span "Guardar" at bounding box center [106, 235] width 24 height 6
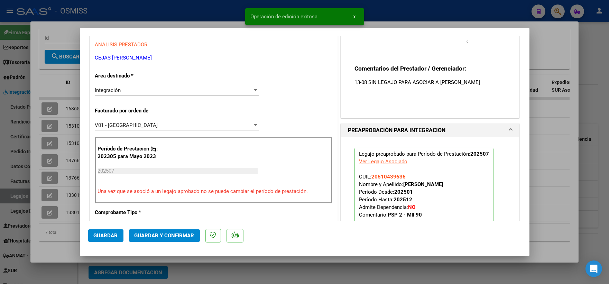
click at [544, 123] on div at bounding box center [304, 142] width 609 height 284
type input "$ 0,00"
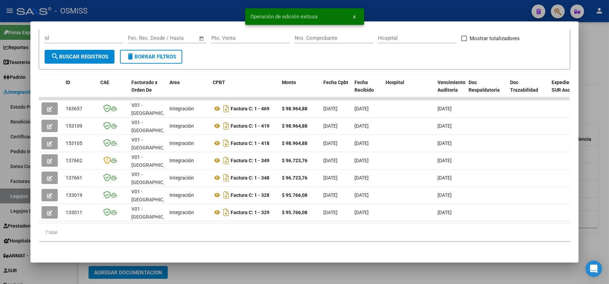
click at [601, 87] on div at bounding box center [304, 142] width 609 height 284
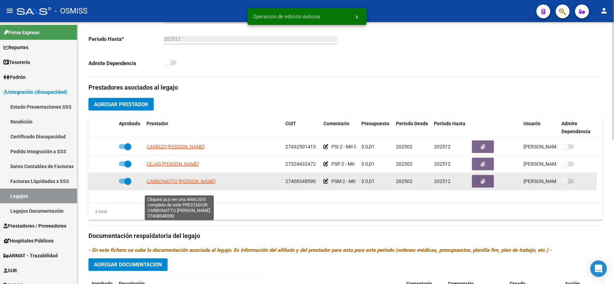
click at [163, 184] on span "CARBONATTO [PERSON_NAME]" at bounding box center [181, 181] width 69 height 6
type textarea "27408348590"
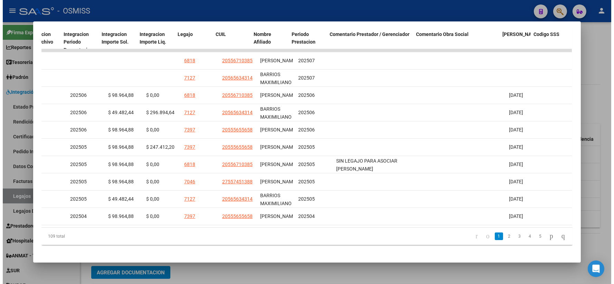
scroll to position [0, 963]
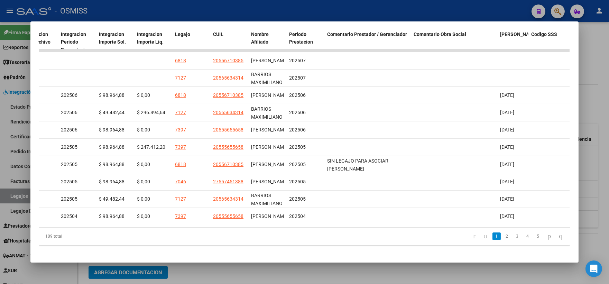
click at [598, 98] on div at bounding box center [304, 142] width 609 height 284
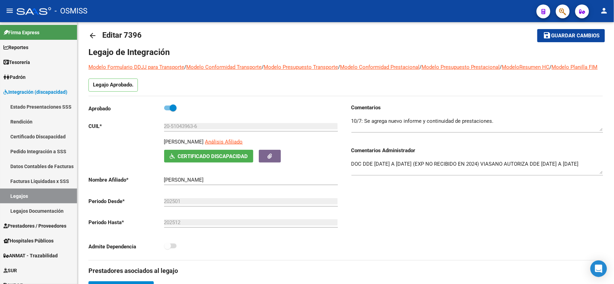
scroll to position [0, 0]
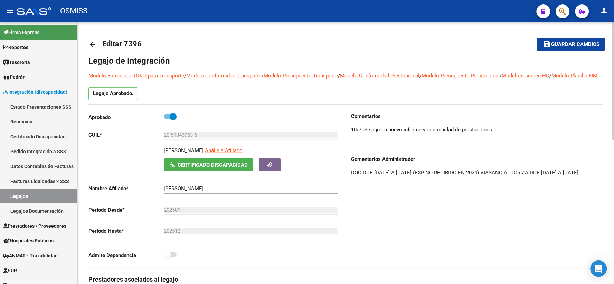
click at [564, 45] on span "Guardar cambios" at bounding box center [576, 44] width 48 height 6
click at [565, 46] on span "Guardar cambios" at bounding box center [576, 44] width 48 height 6
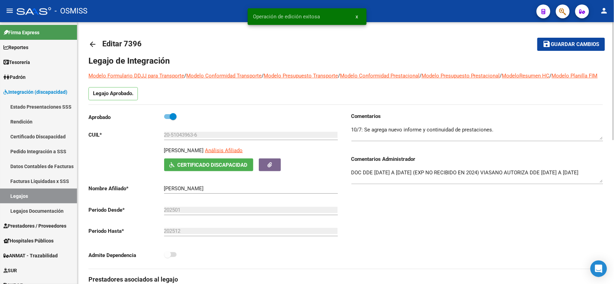
click at [93, 44] on mat-icon "arrow_back" at bounding box center [93, 44] width 8 height 8
